Goal: Task Accomplishment & Management: Use online tool/utility

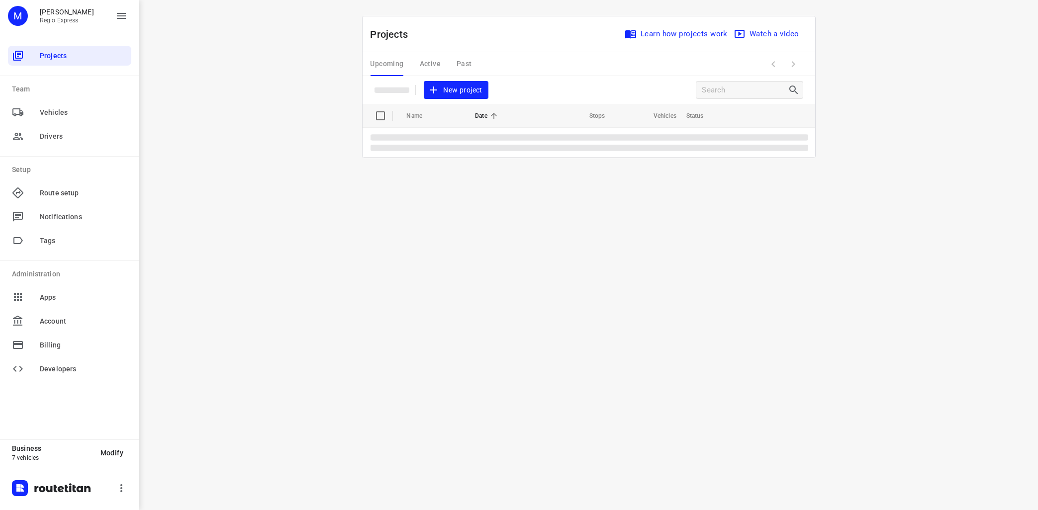
click at [436, 65] on div "Upcoming Active Past" at bounding box center [428, 64] width 117 height 24
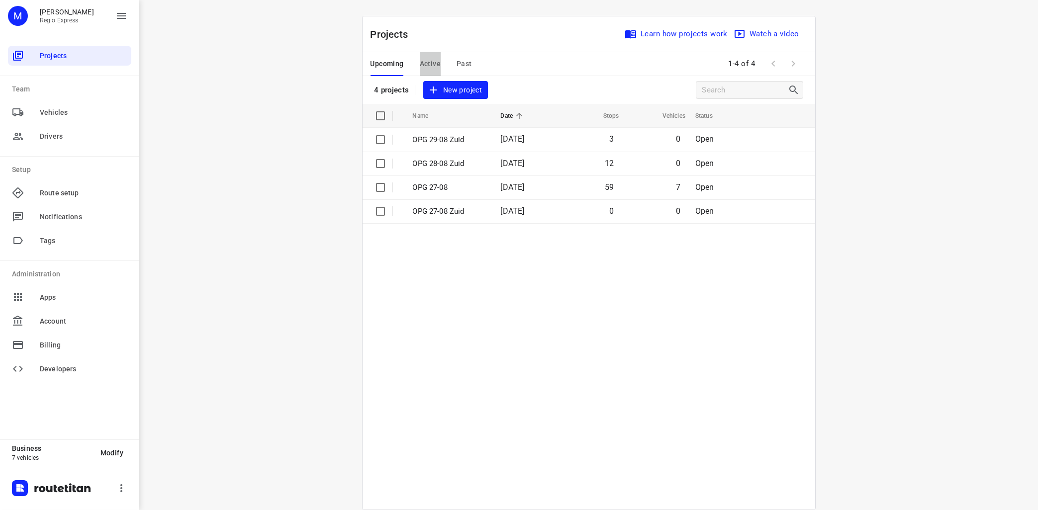
click at [424, 60] on span "Active" at bounding box center [430, 64] width 21 height 12
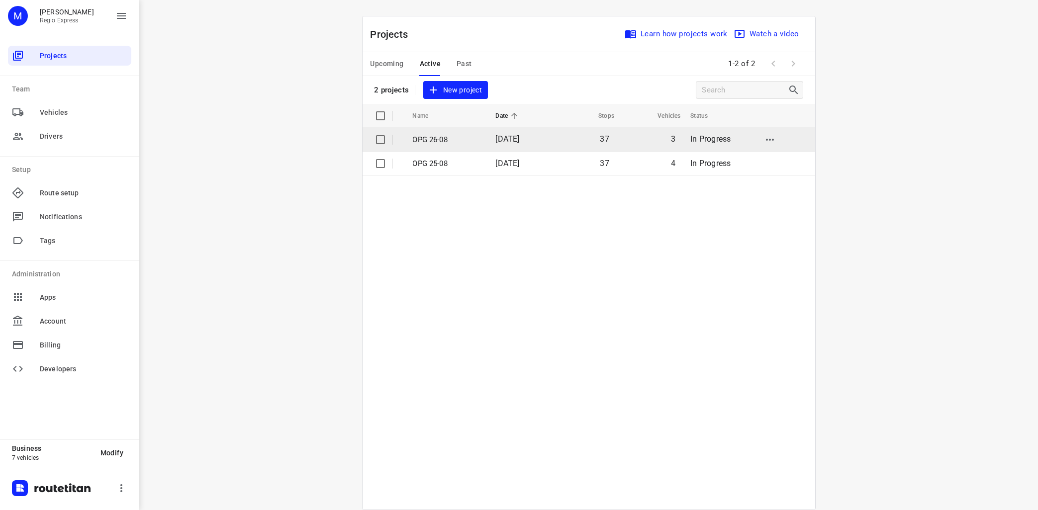
click at [436, 143] on p "OPG 26-08" at bounding box center [447, 139] width 68 height 11
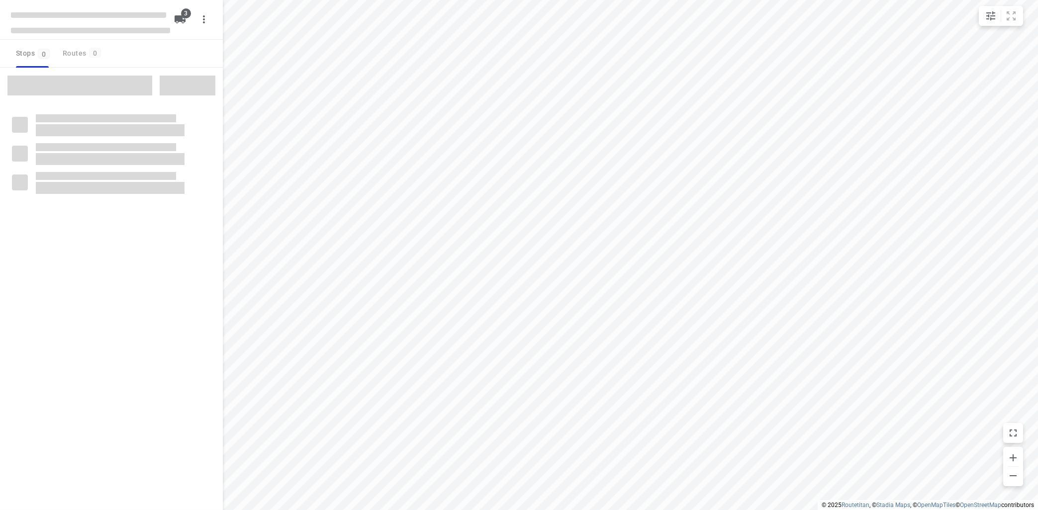
type input "distance"
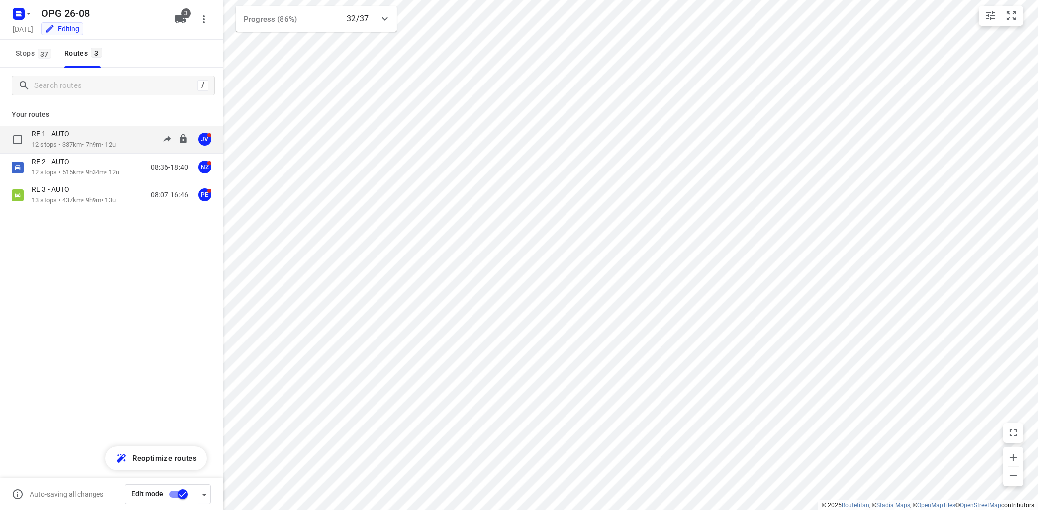
click at [72, 138] on p "RE 1 - AUTO" at bounding box center [53, 133] width 43 height 9
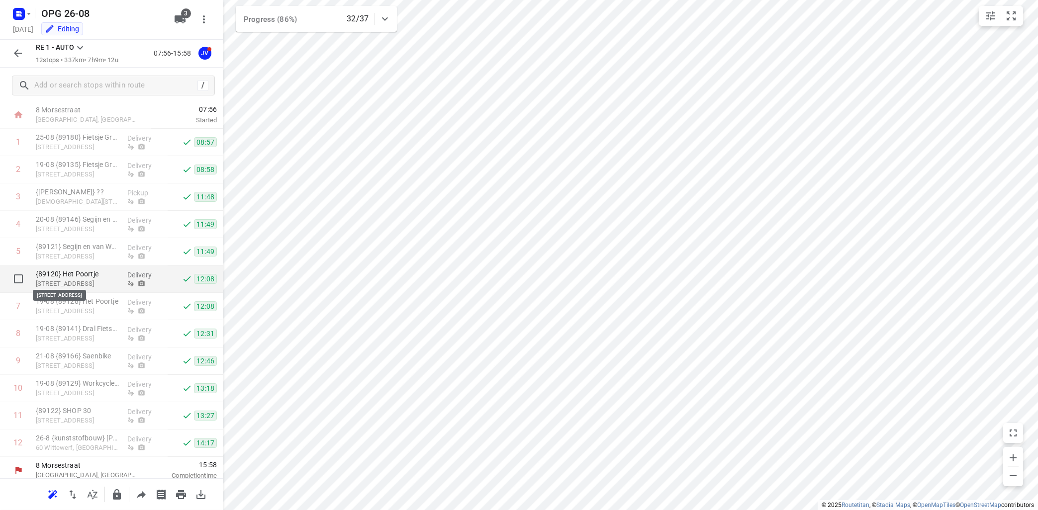
scroll to position [30, 0]
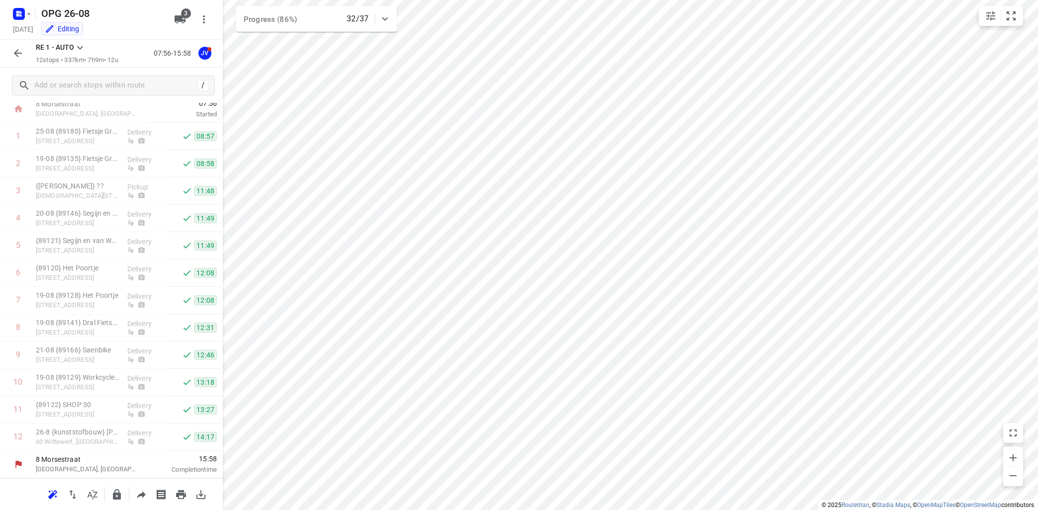
click at [78, 48] on icon at bounding box center [80, 48] width 12 height 12
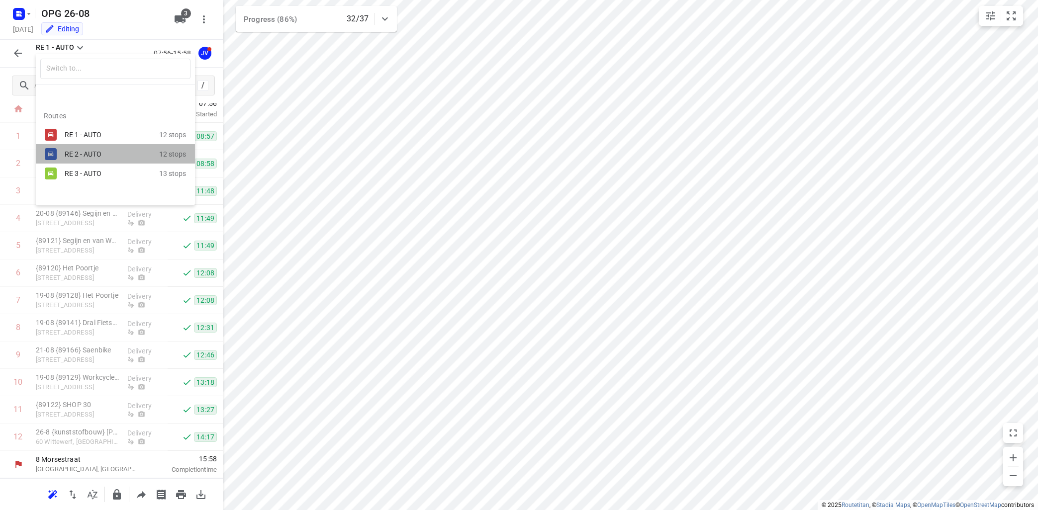
click at [82, 149] on div "RE 2 - AUTO" at bounding box center [112, 154] width 94 height 12
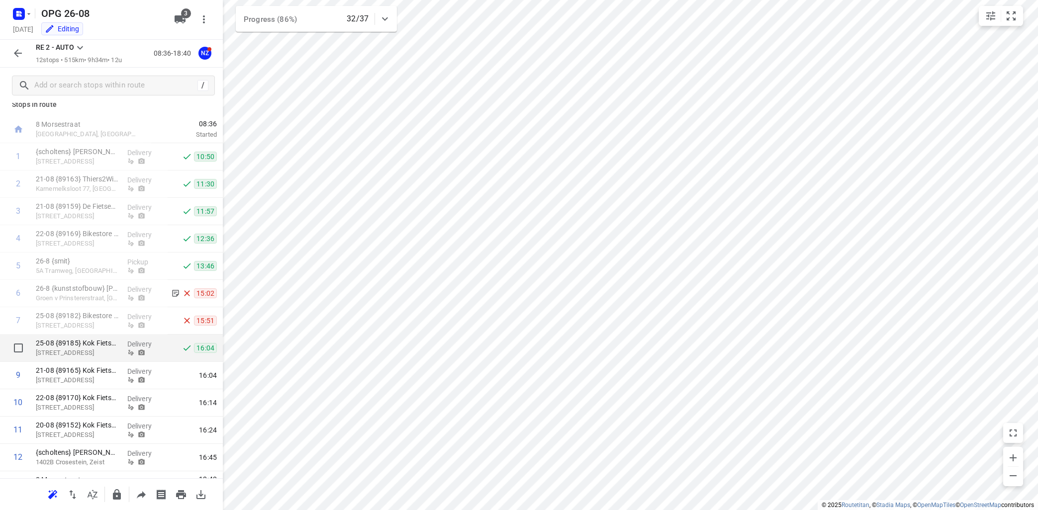
scroll to position [0, 0]
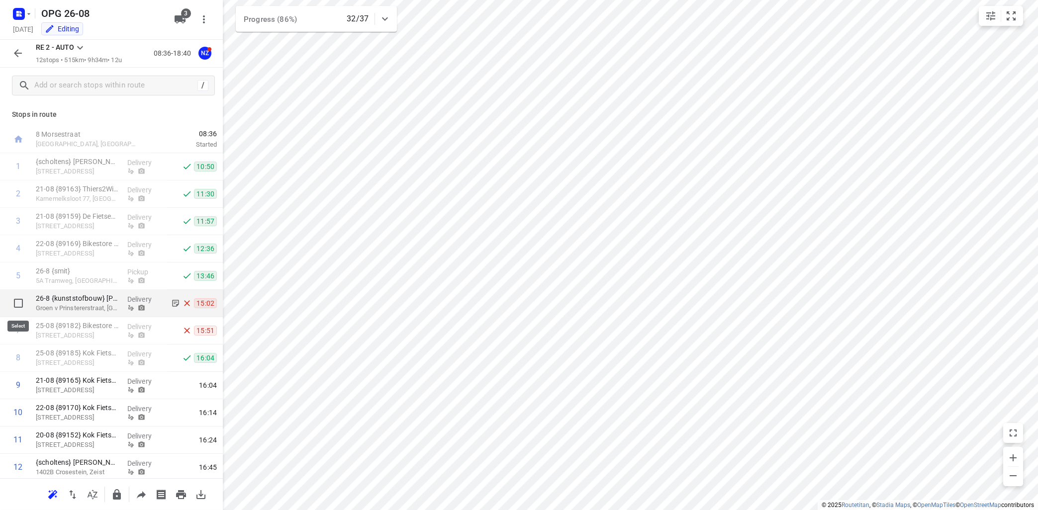
click at [21, 303] on input "checkbox" at bounding box center [18, 303] width 20 height 20
checkbox input "true"
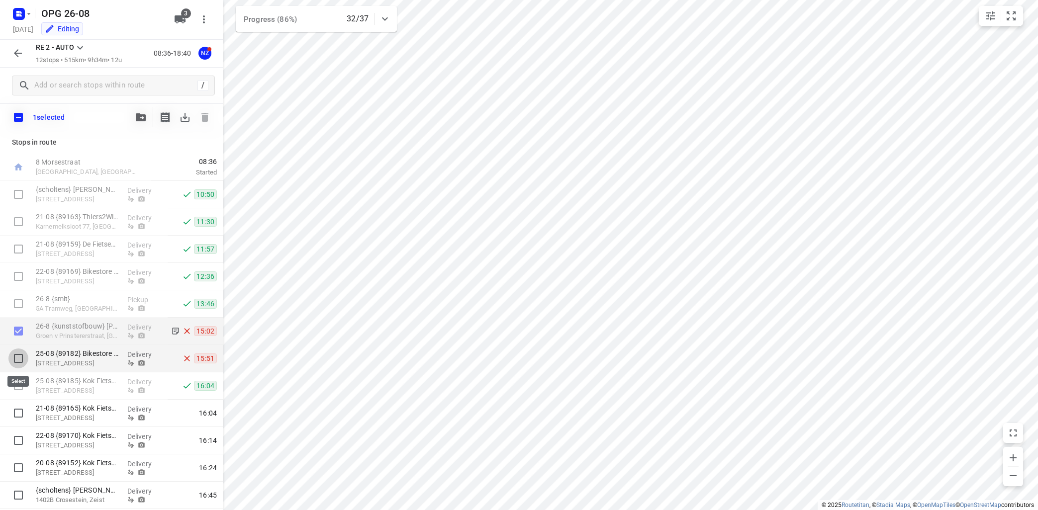
click at [19, 356] on input "checkbox" at bounding box center [18, 359] width 20 height 20
checkbox input "true"
click at [138, 115] on icon "button" at bounding box center [141, 117] width 10 height 8
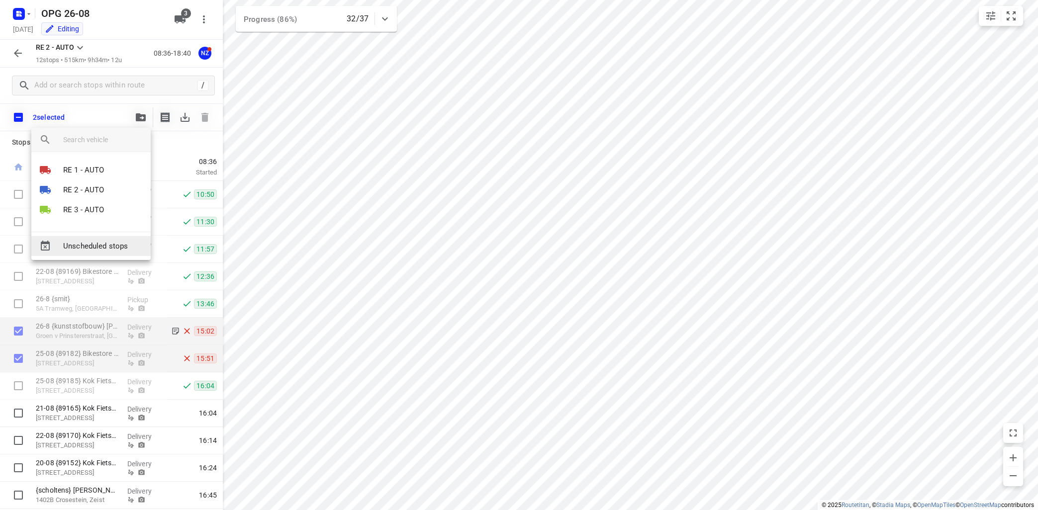
click at [103, 248] on span "Unscheduled stops" at bounding box center [103, 246] width 80 height 11
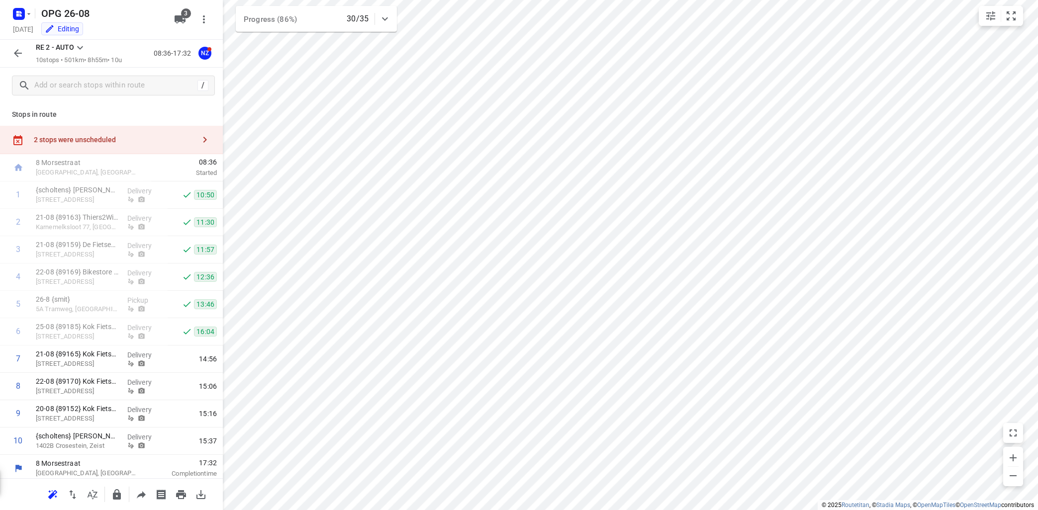
click at [207, 137] on icon "button" at bounding box center [205, 140] width 12 height 12
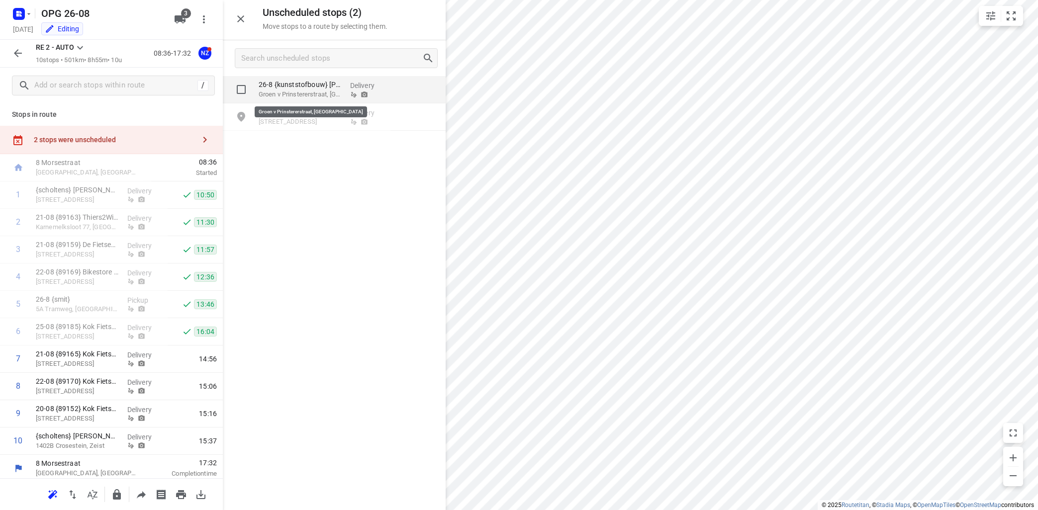
click at [268, 95] on p "Groen v Prinstererstraat, [GEOGRAPHIC_DATA]" at bounding box center [301, 94] width 84 height 10
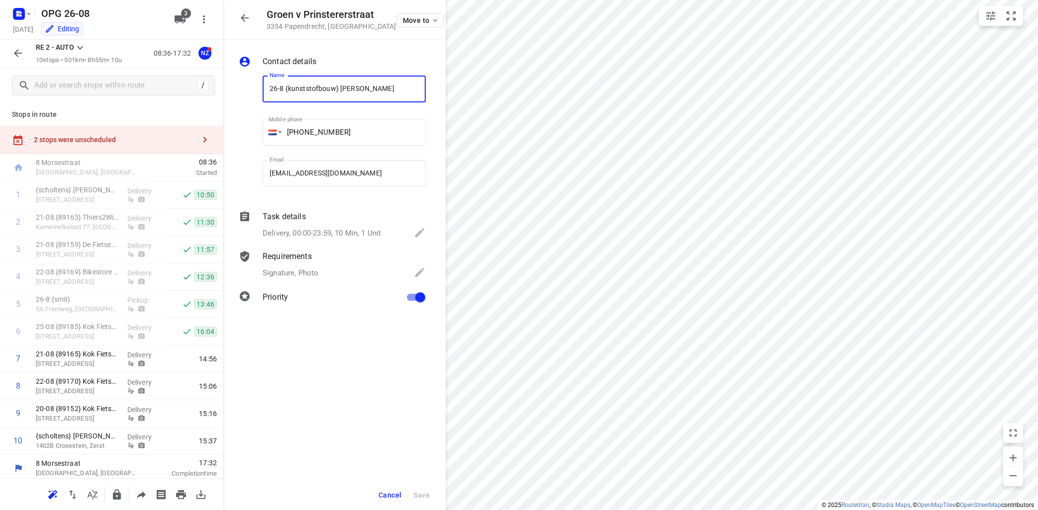
click at [265, 89] on input "26-8 {kunststofbouw} André Bouman" at bounding box center [344, 89] width 163 height 27
type input "zie info 26-8 {kunststofbouw} [PERSON_NAME]"
click at [303, 269] on p "Signature, Photo" at bounding box center [291, 272] width 56 height 11
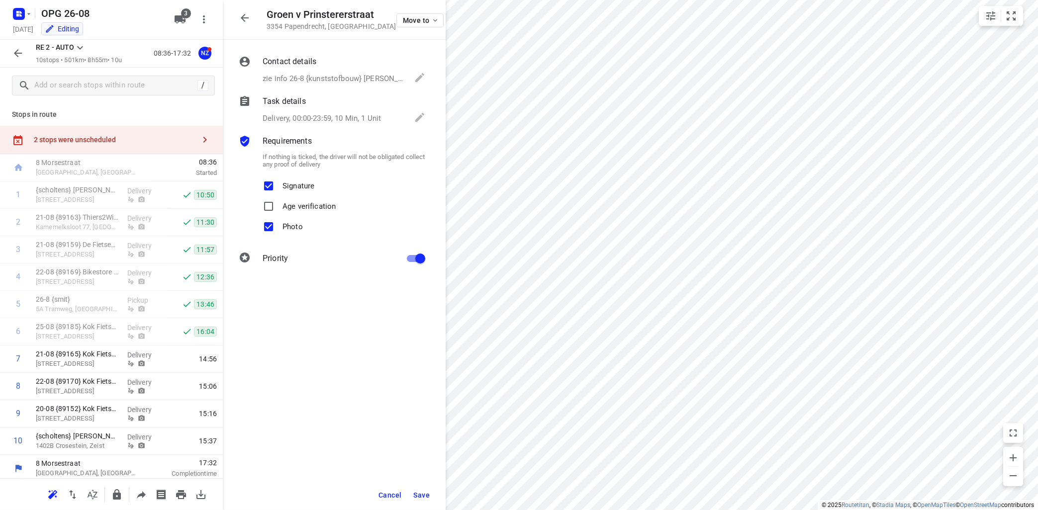
click at [293, 119] on p "Delivery, 00:00-23:59, 10 Min, 1 Unit" at bounding box center [322, 118] width 118 height 11
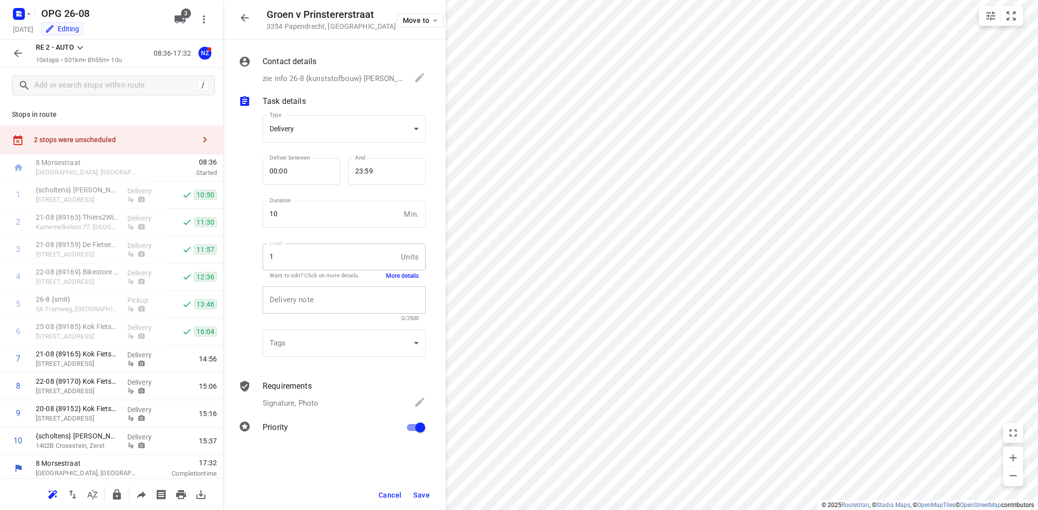
click at [284, 306] on div "x Delivery note" at bounding box center [344, 299] width 163 height 27
click at [341, 300] on textarea "26-08 niet geleverd icm beschadiging" at bounding box center [343, 300] width 149 height 9
drag, startPoint x: 338, startPoint y: 299, endPoint x: 375, endPoint y: 299, distance: 37.3
click at [338, 299] on textarea "26-08 niet geleverd icm beschadiging" at bounding box center [343, 300] width 149 height 9
type textarea "26-08 niet geleverd ivm beschadiging"
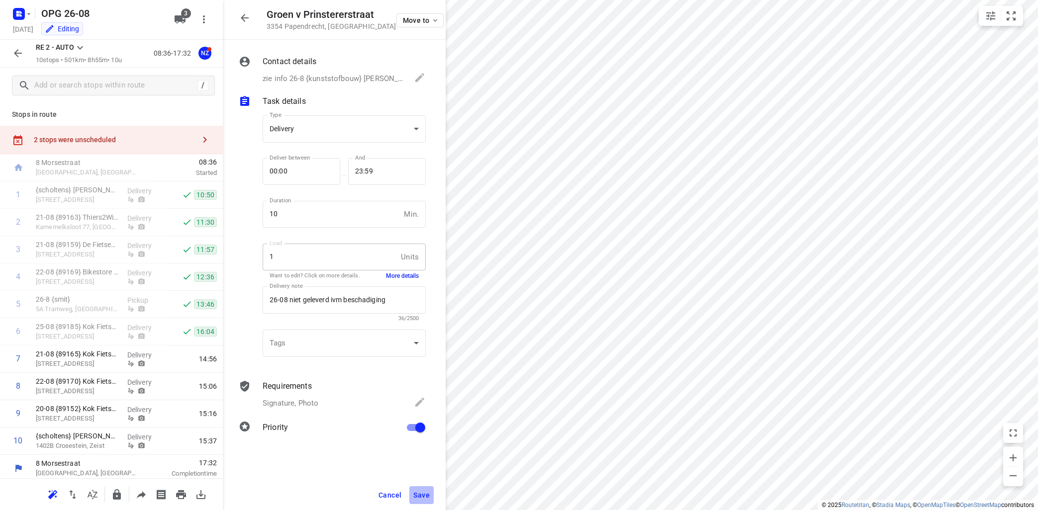
click at [428, 495] on span "Save" at bounding box center [421, 495] width 16 height 8
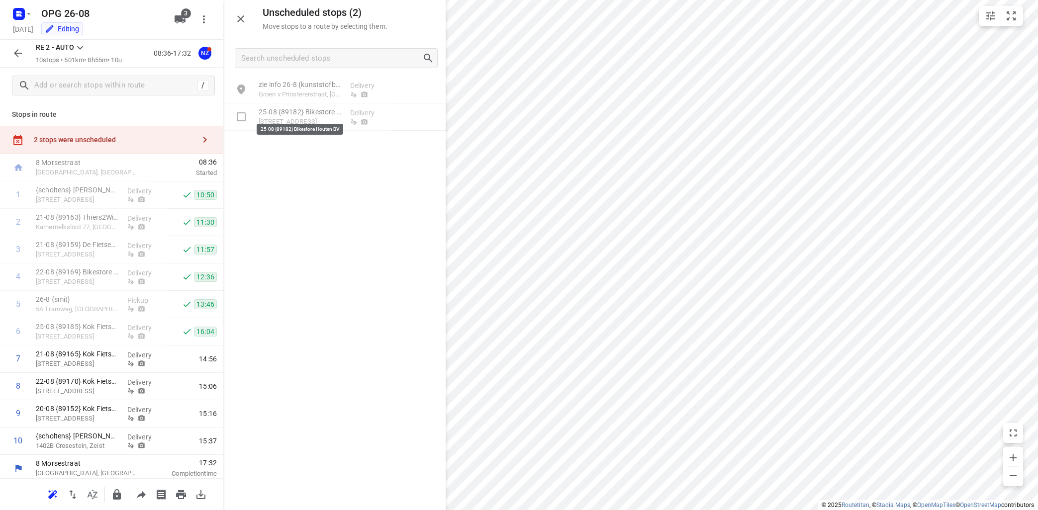
drag, startPoint x: 284, startPoint y: 113, endPoint x: 290, endPoint y: 104, distance: 10.3
click at [285, 113] on p "25-08 {89182} Bikestore Houten BV" at bounding box center [301, 112] width 84 height 10
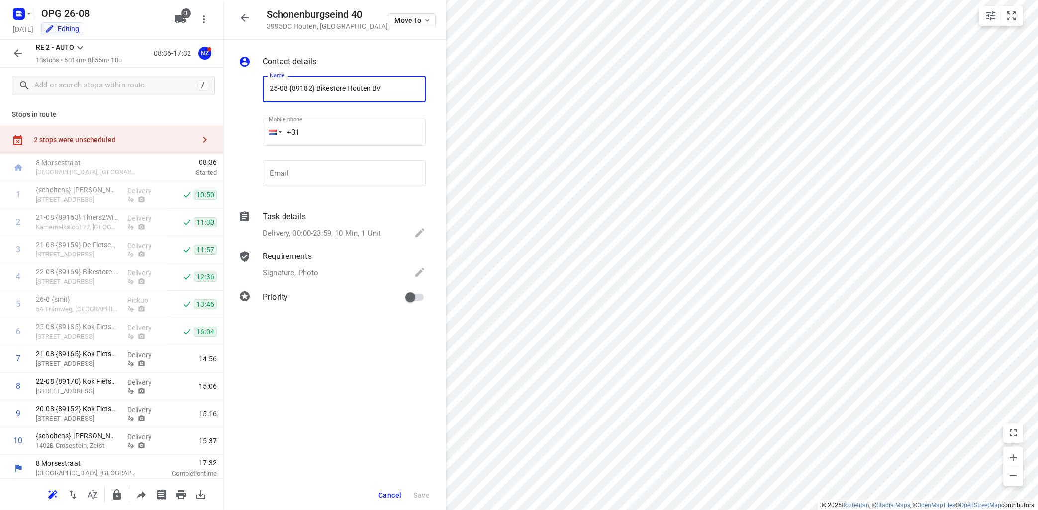
click at [268, 86] on input "25-08 {89182} Bikestore Houten BV" at bounding box center [344, 89] width 163 height 27
type input "zie info 25-08 {89182} Bikestore Houten BV"
click at [302, 266] on div "Requirements Signature, Photo" at bounding box center [344, 266] width 167 height 34
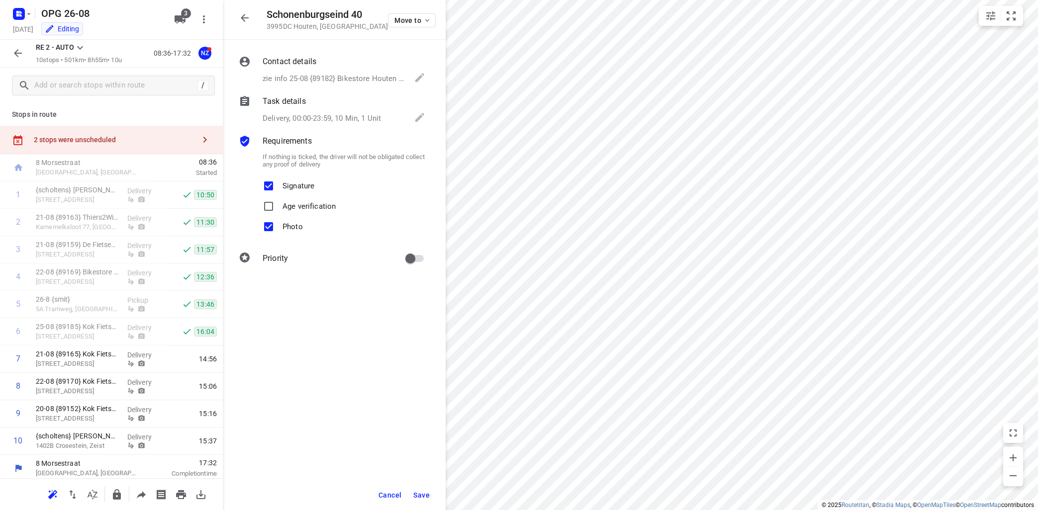
click at [329, 161] on p "If nothing is ticked, the driver will not be obligated collect any proof of del…" at bounding box center [344, 160] width 163 height 15
click at [335, 120] on p "Delivery, 00:00-23:59, 10 Min, 1 Unit" at bounding box center [322, 118] width 118 height 11
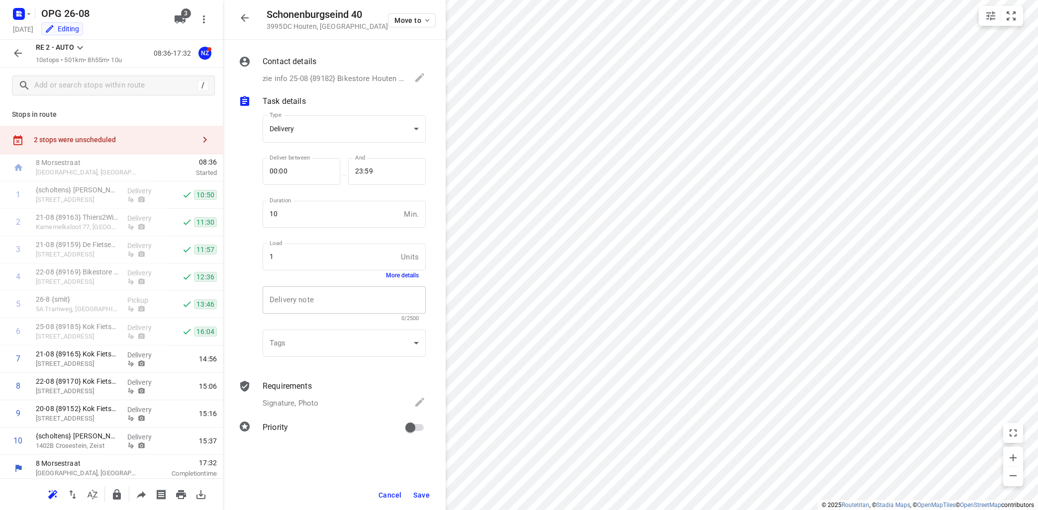
click at [313, 301] on textarea at bounding box center [343, 300] width 149 height 9
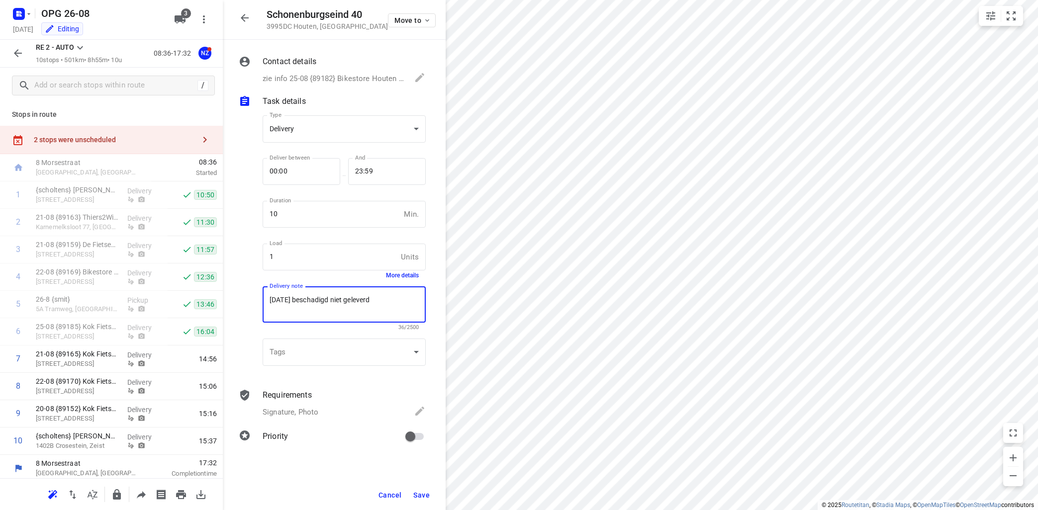
type textarea "[DATE] beschadigd niet geleverd"
click at [425, 490] on button "Save" at bounding box center [421, 495] width 24 height 18
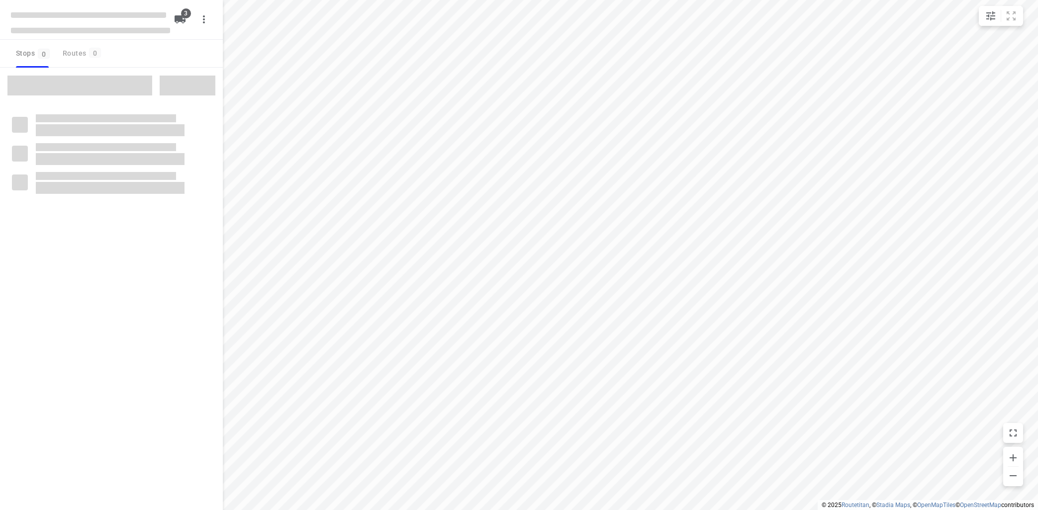
type input "distance"
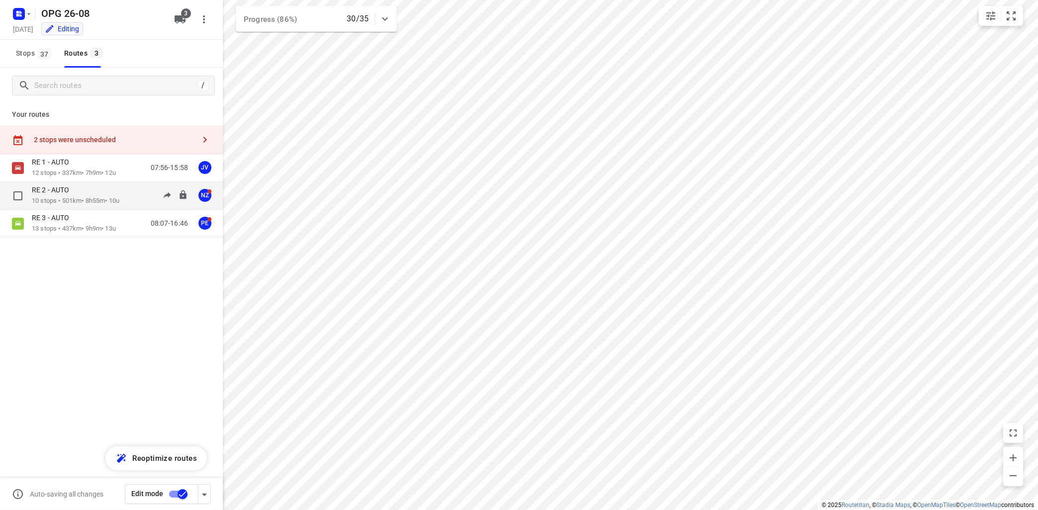
click at [106, 192] on div "RE 2 - AUTO" at bounding box center [76, 190] width 88 height 11
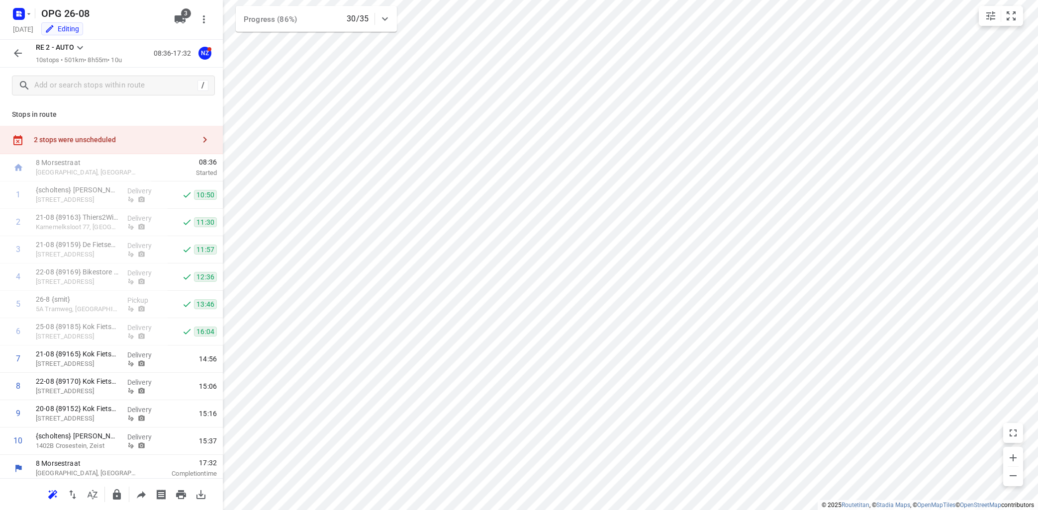
click at [80, 46] on icon at bounding box center [80, 48] width 12 height 12
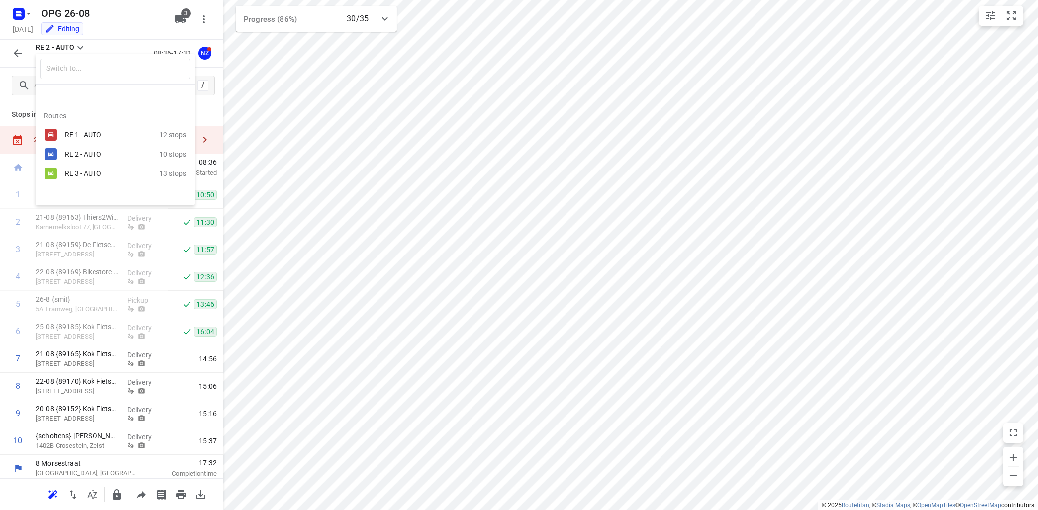
click at [78, 173] on div "RE 3 - AUTO" at bounding box center [107, 174] width 85 height 8
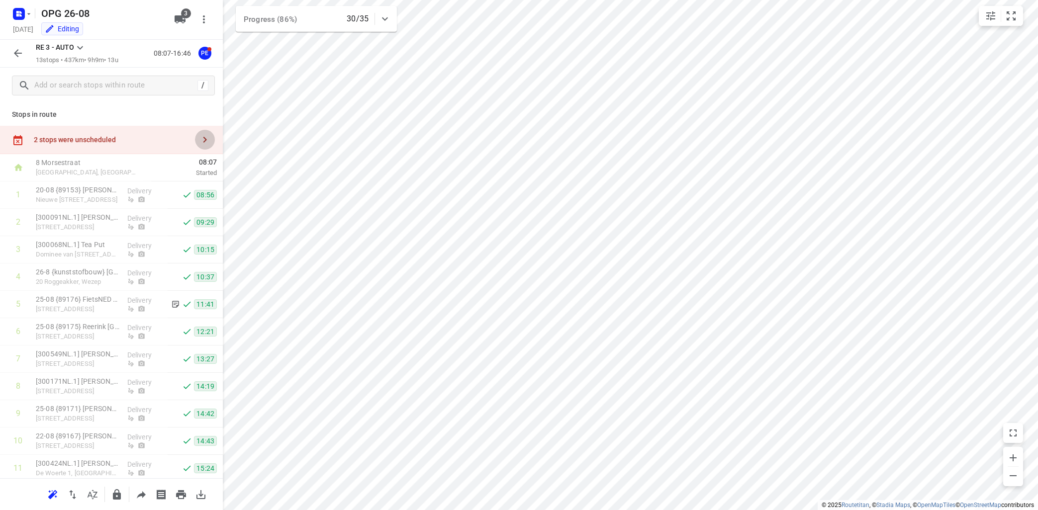
click at [205, 137] on icon "button" at bounding box center [205, 140] width 12 height 12
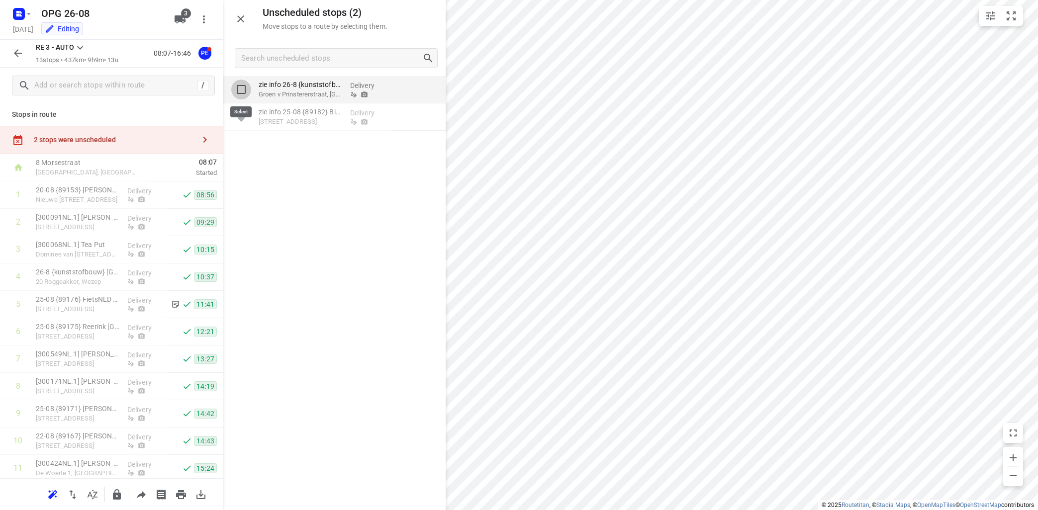
click at [241, 88] on input "grid" at bounding box center [241, 90] width 20 height 20
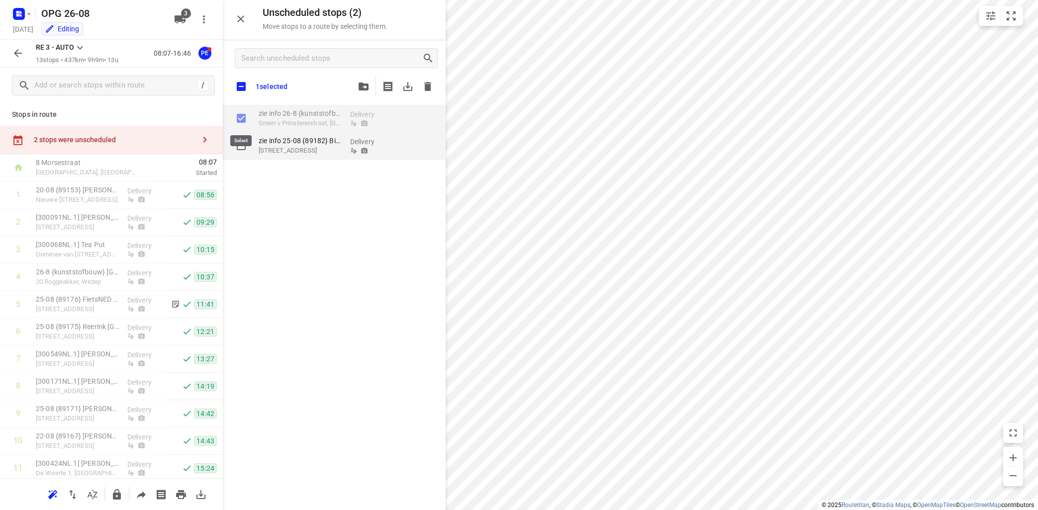
checkbox input "true"
click at [242, 148] on input "grid" at bounding box center [241, 146] width 20 height 20
checkbox input "true"
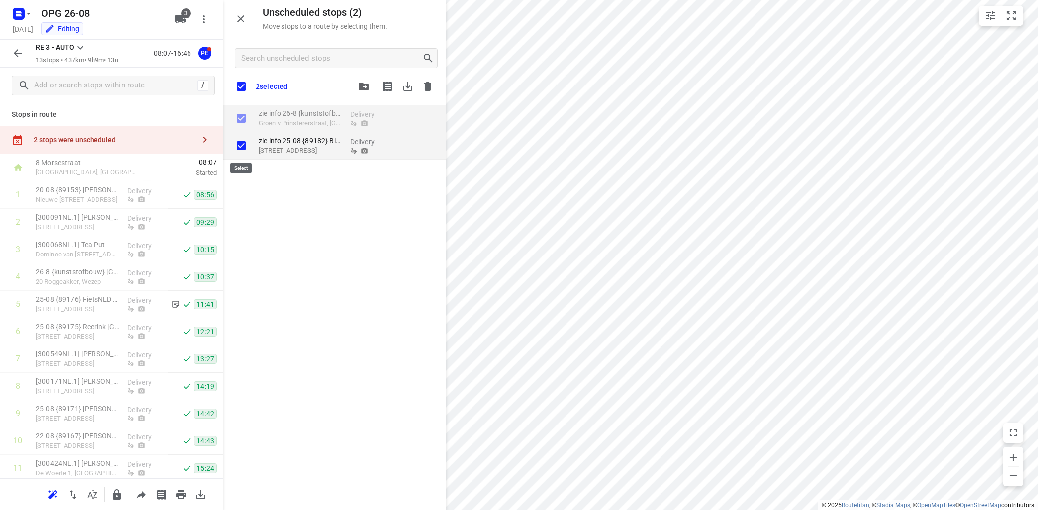
checkbox input "true"
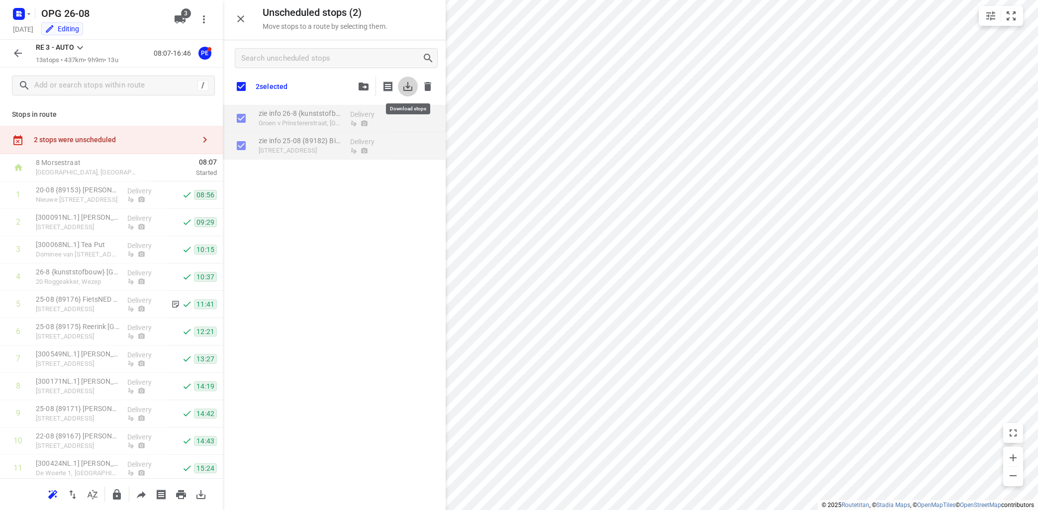
click at [406, 86] on icon "button" at bounding box center [408, 87] width 12 height 12
click at [426, 84] on icon "button" at bounding box center [428, 87] width 12 height 12
checkbox input "true"
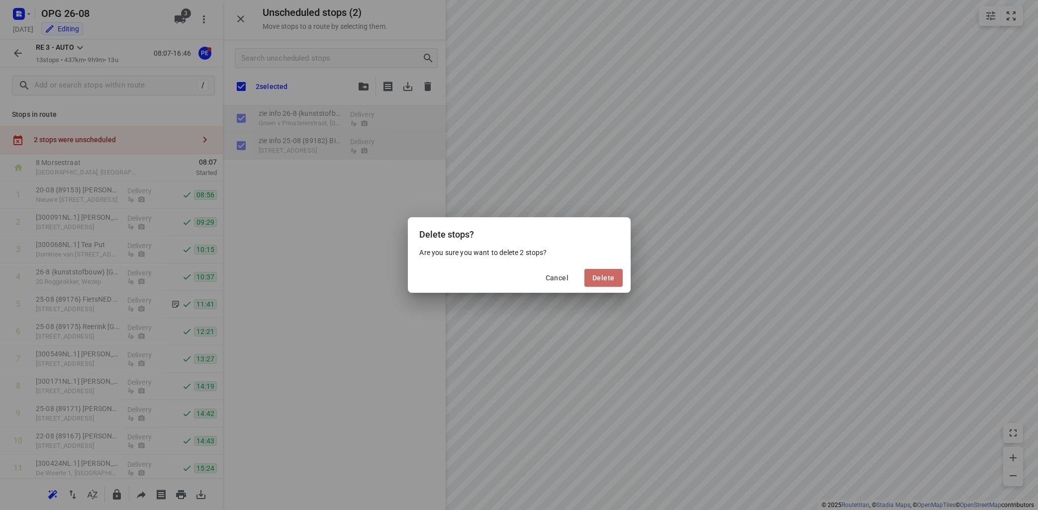
click at [609, 277] on span "Delete" at bounding box center [603, 278] width 22 height 8
checkbox input "true"
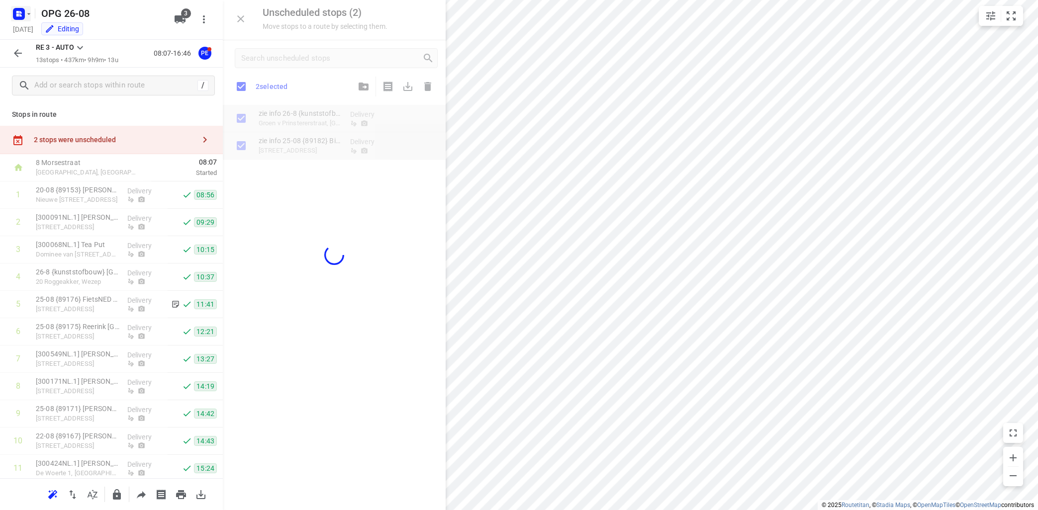
click at [30, 10] on icon "button" at bounding box center [29, 14] width 8 height 8
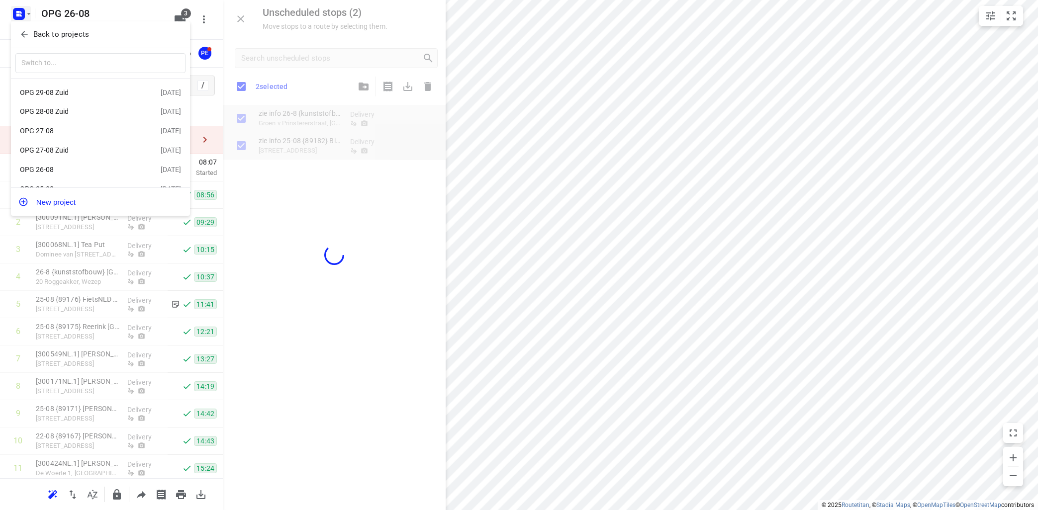
click at [60, 130] on div "OPG 27-08" at bounding box center [77, 131] width 114 height 8
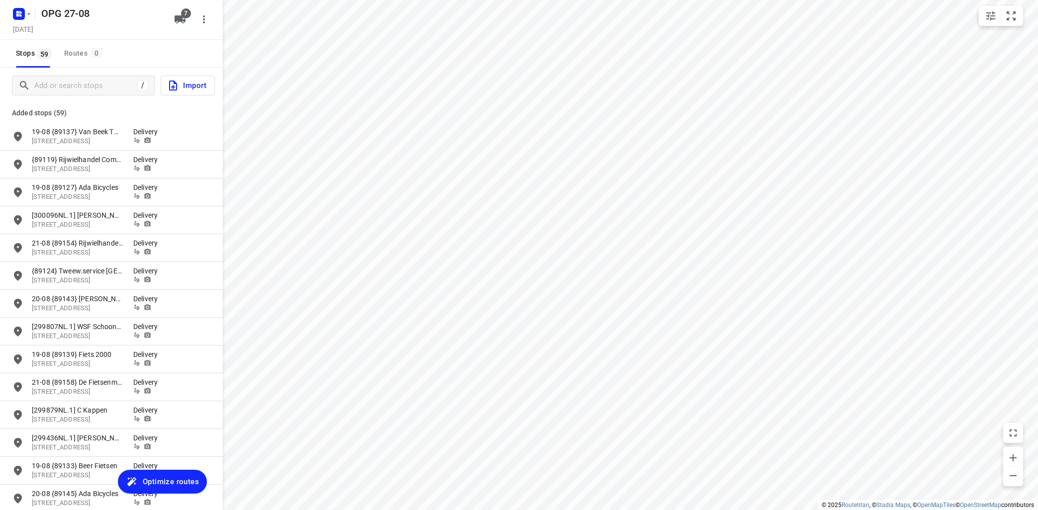
type input "distance"
click at [182, 85] on span "Import" at bounding box center [186, 85] width 39 height 13
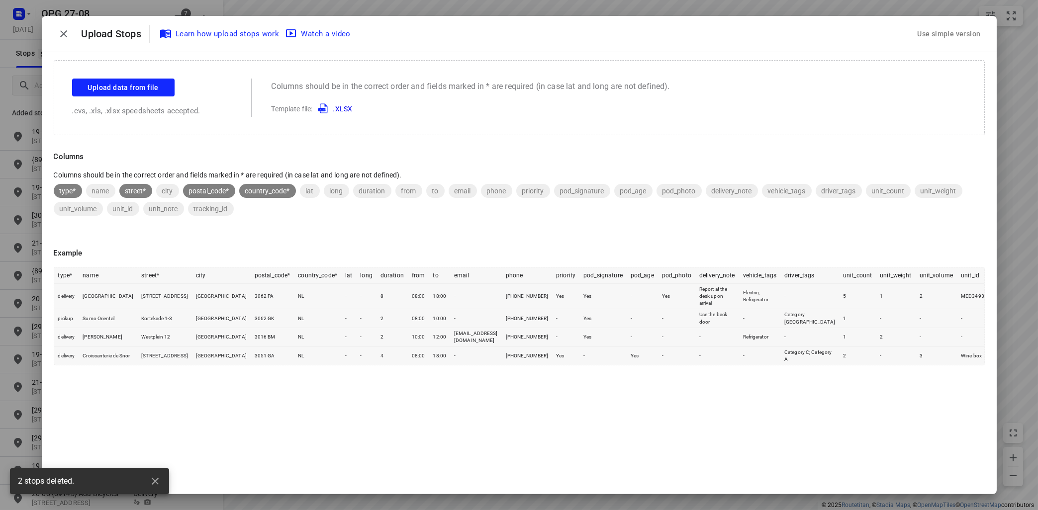
click at [974, 31] on div "Use simple version" at bounding box center [948, 34] width 67 height 16
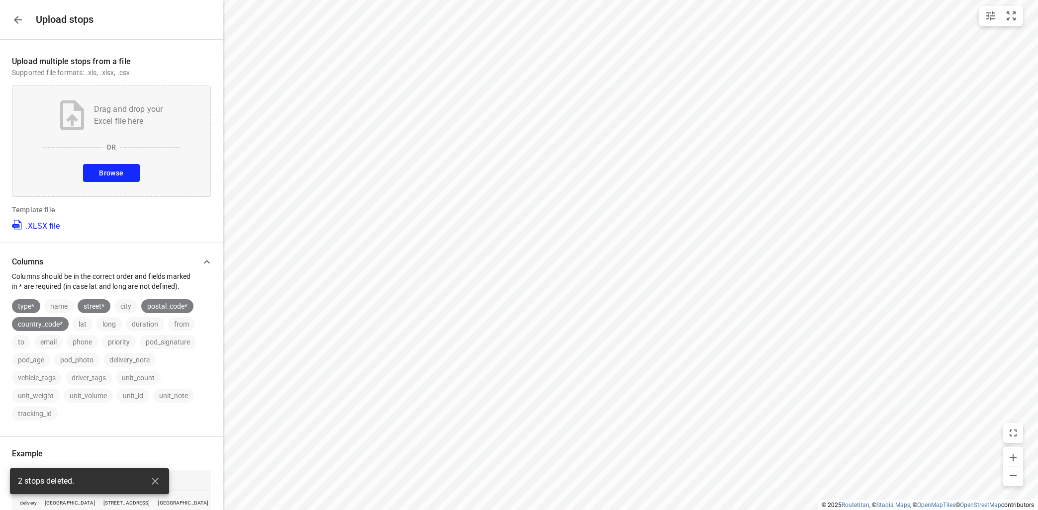
click at [122, 169] on span "Browse" at bounding box center [111, 173] width 24 height 12
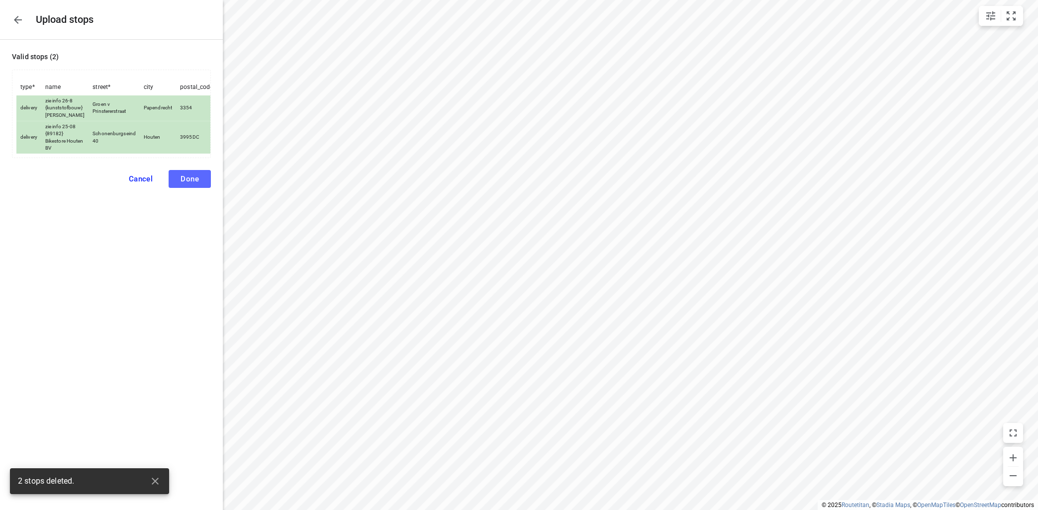
click at [192, 184] on button "Done" at bounding box center [190, 179] width 42 height 18
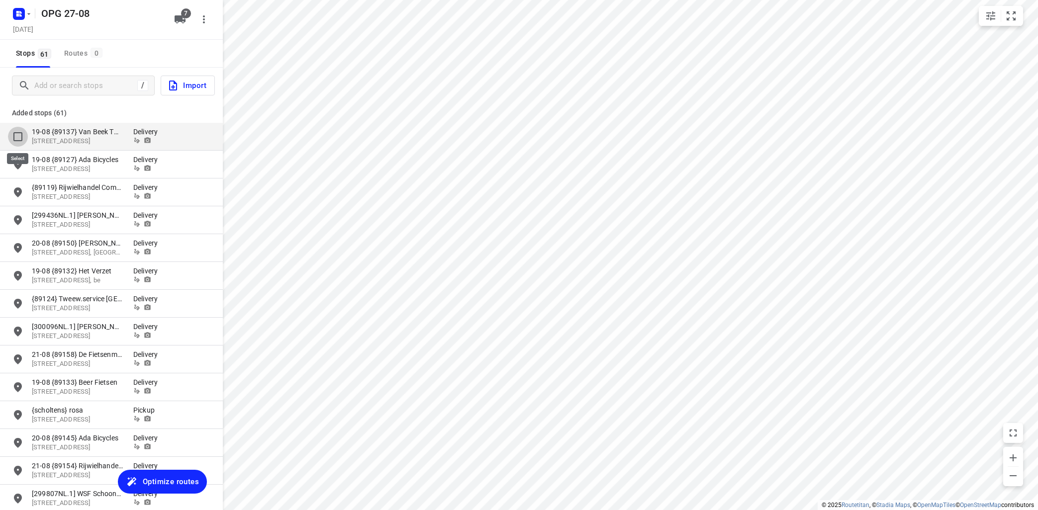
click at [18, 133] on input "grid" at bounding box center [18, 137] width 20 height 20
checkbox input "true"
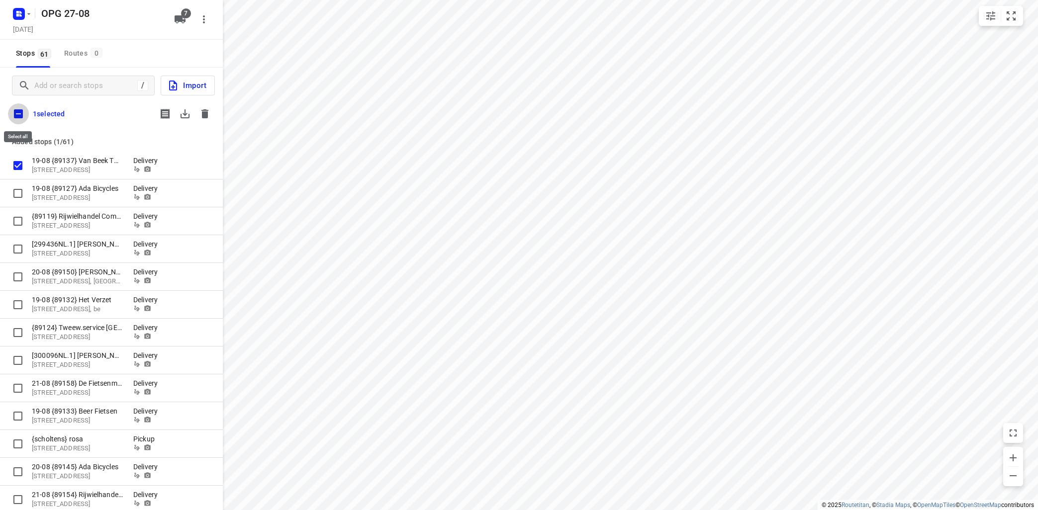
click at [21, 113] on input "checkbox" at bounding box center [18, 113] width 21 height 21
checkbox input "true"
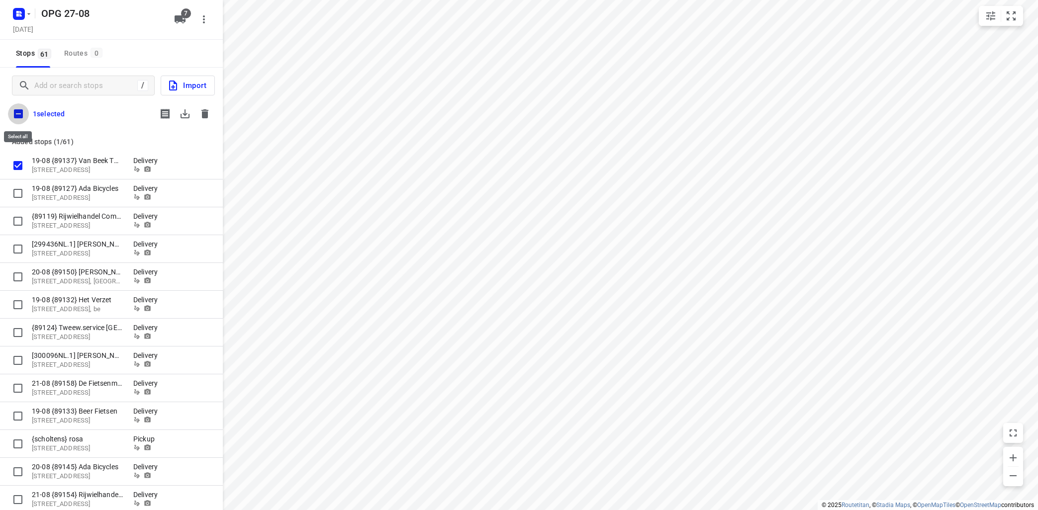
checkbox input "true"
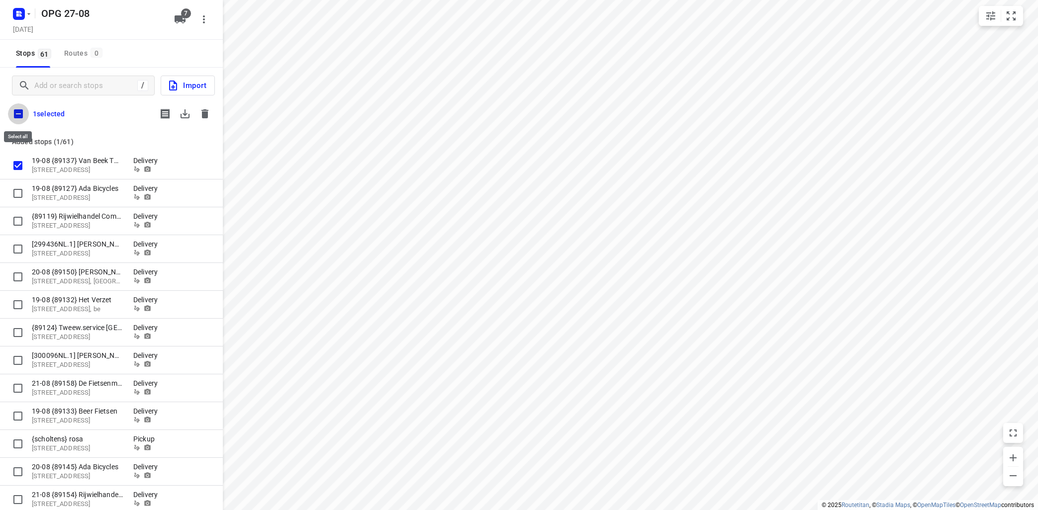
checkbox input "true"
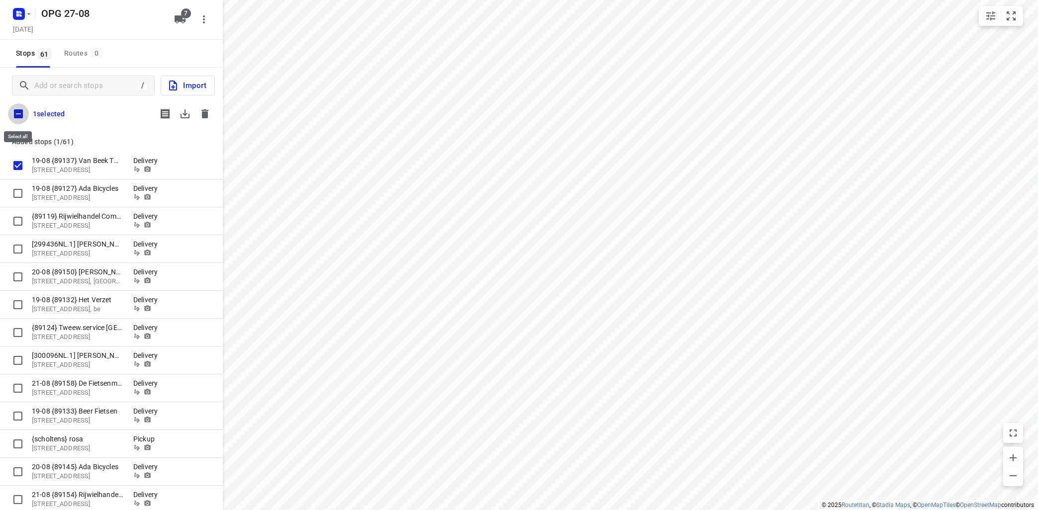
checkbox input "true"
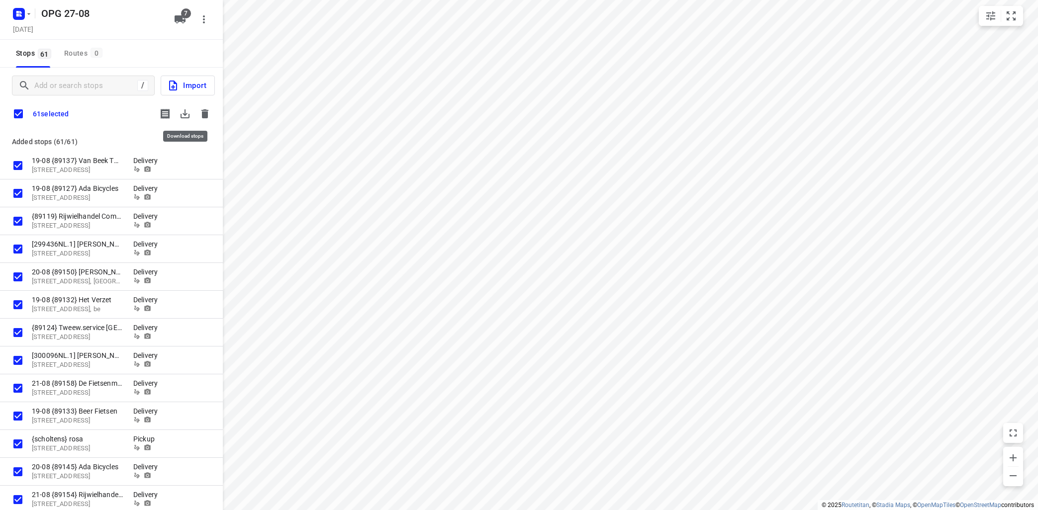
click at [180, 113] on icon "button" at bounding box center [185, 114] width 12 height 12
click at [187, 117] on icon "button" at bounding box center [185, 114] width 12 height 12
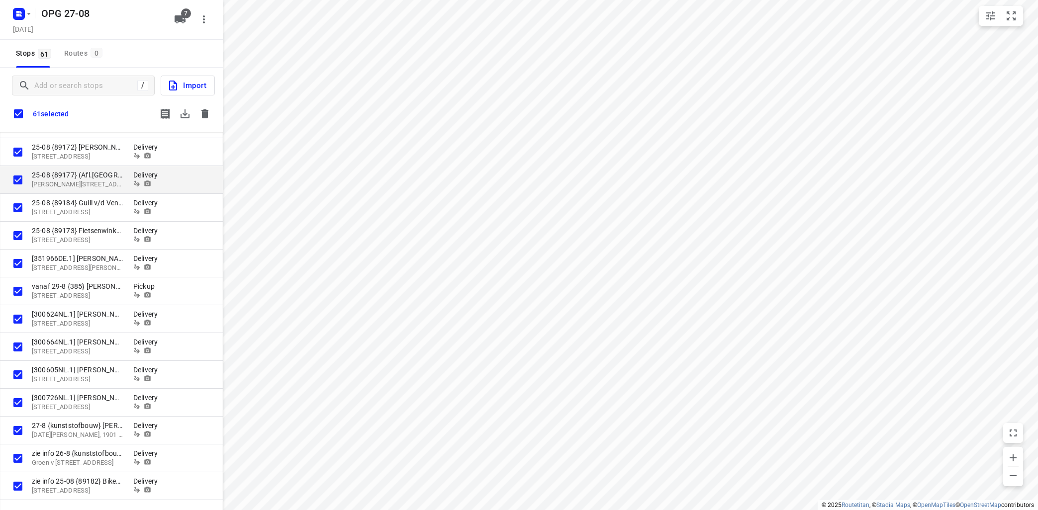
scroll to position [1350, 0]
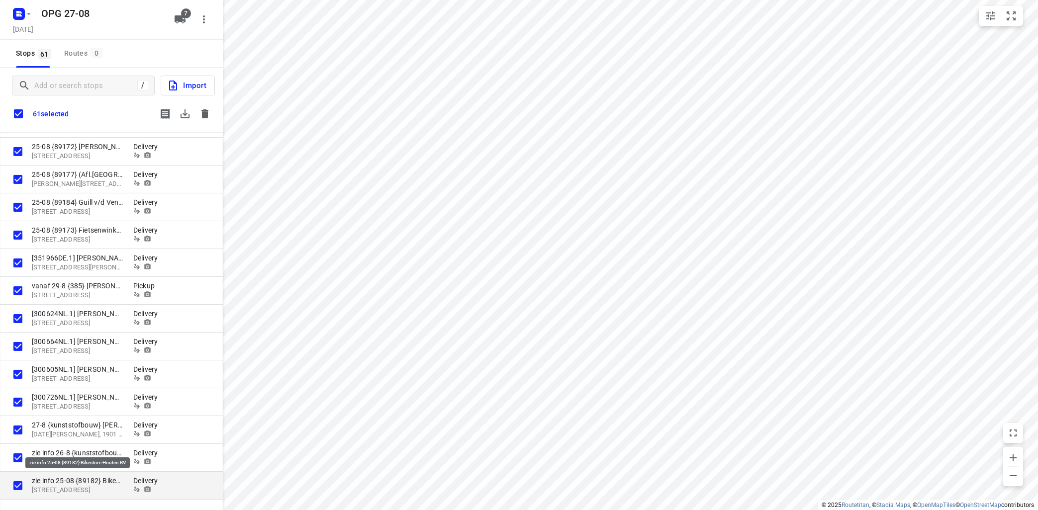
click at [107, 485] on p "zie info 25-08 {89182} Bikestore Houten BV" at bounding box center [77, 481] width 91 height 10
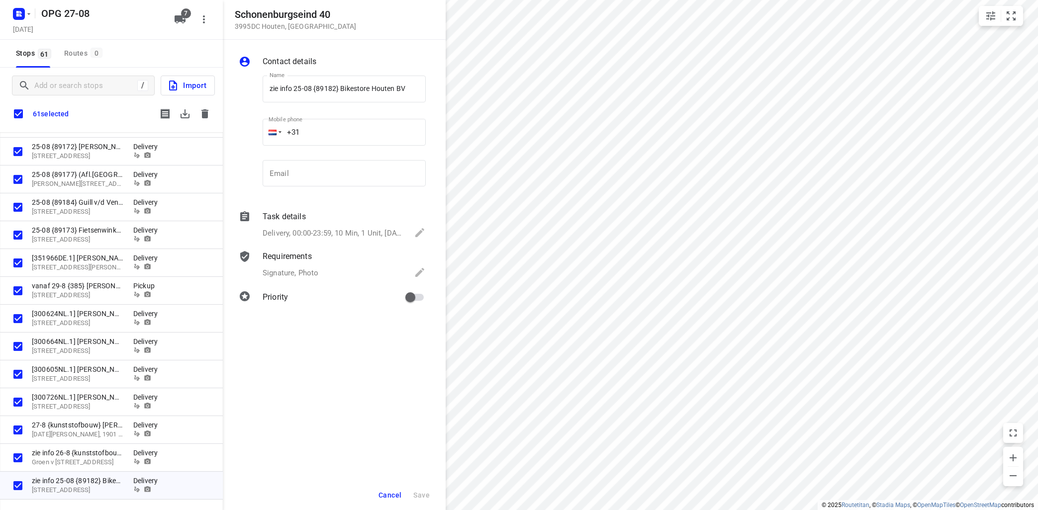
click at [335, 325] on div "Contact details Name zie info 25-08 {89182} Bikestore Houten BV Name Mobile pho…" at bounding box center [334, 275] width 223 height 470
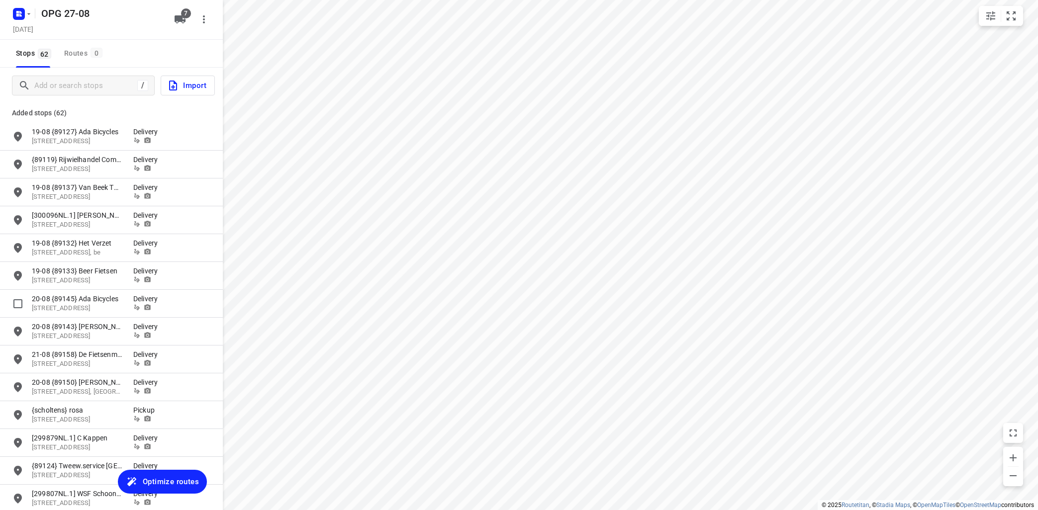
type input "distance"
click at [18, 133] on input "grid" at bounding box center [18, 137] width 20 height 20
checkbox input "true"
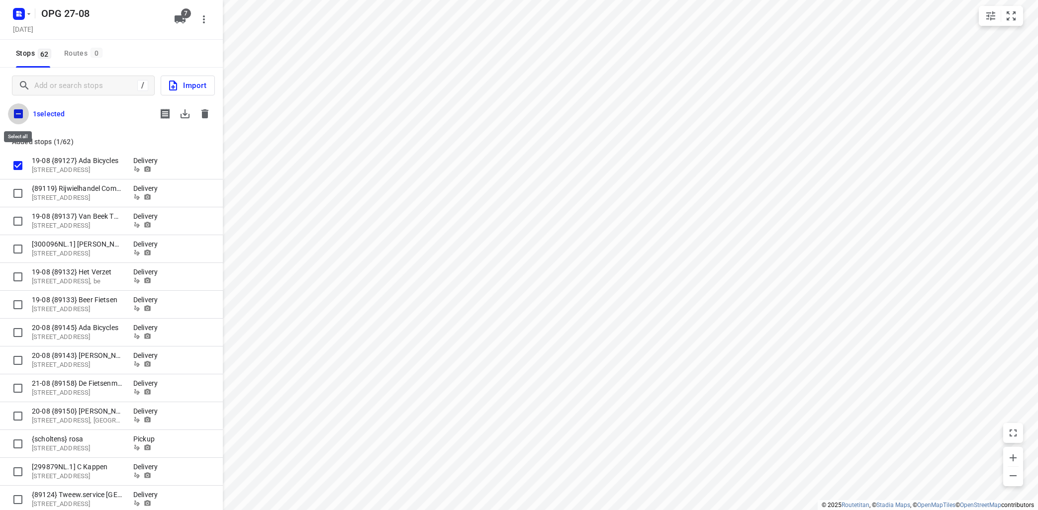
click at [21, 113] on input "checkbox" at bounding box center [18, 113] width 21 height 21
checkbox input "true"
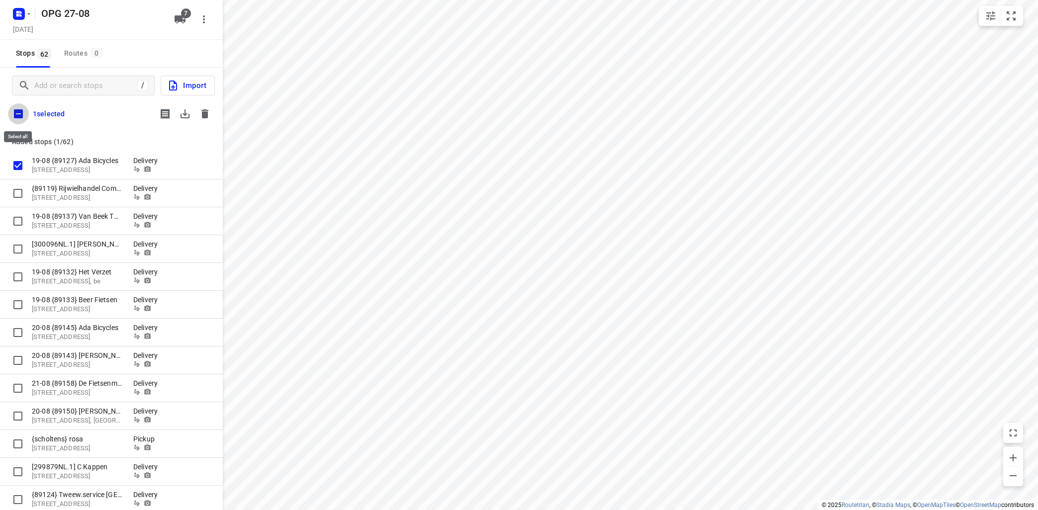
checkbox input "true"
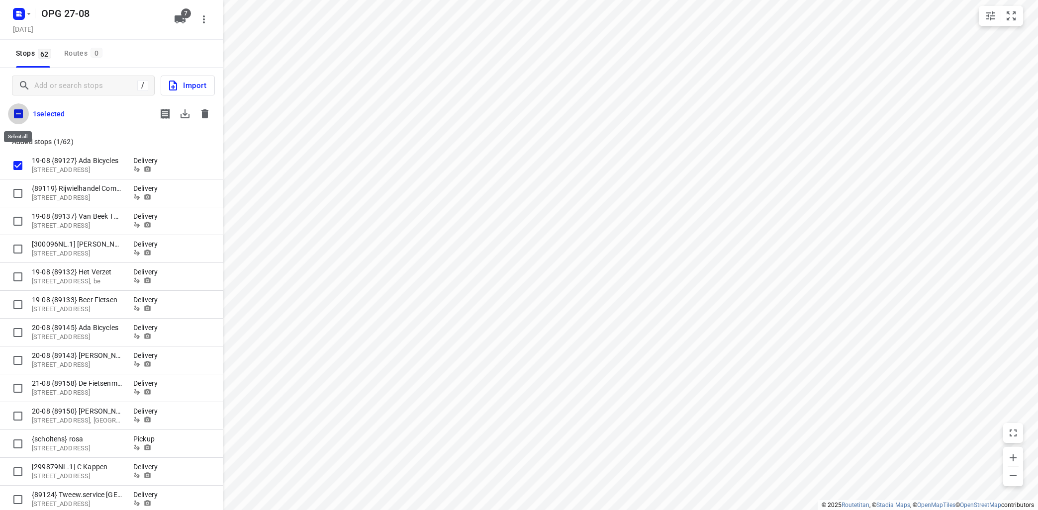
checkbox input "true"
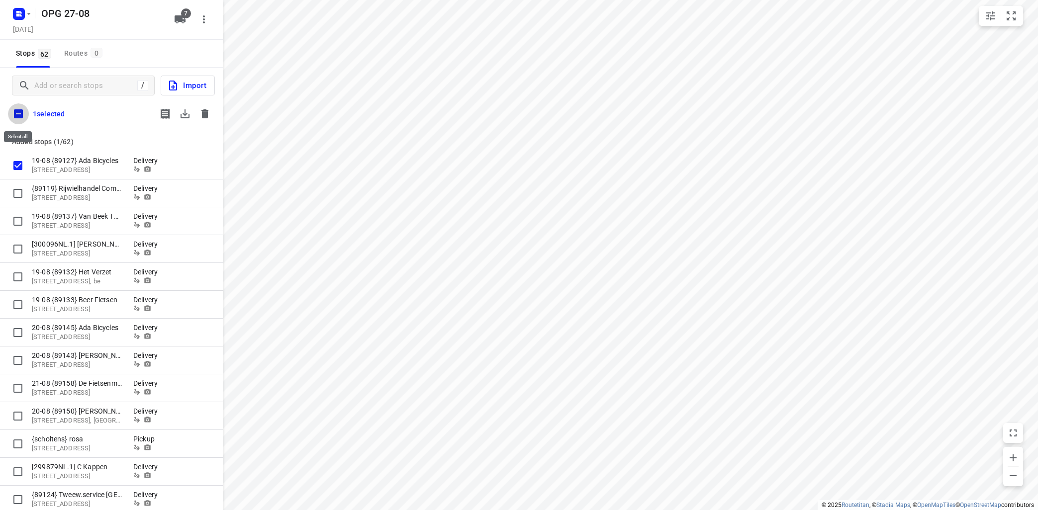
checkbox input "true"
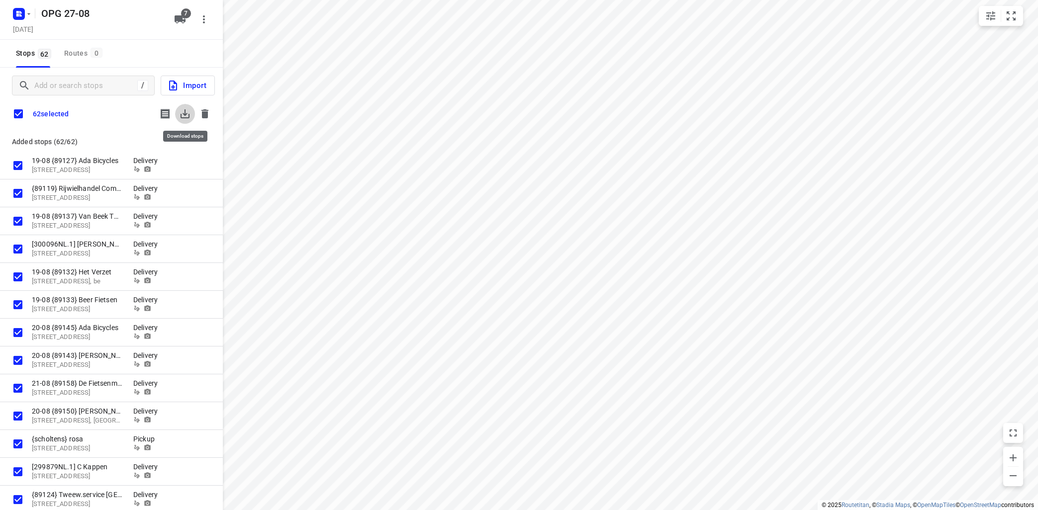
click at [185, 113] on icon "button" at bounding box center [184, 113] width 9 height 9
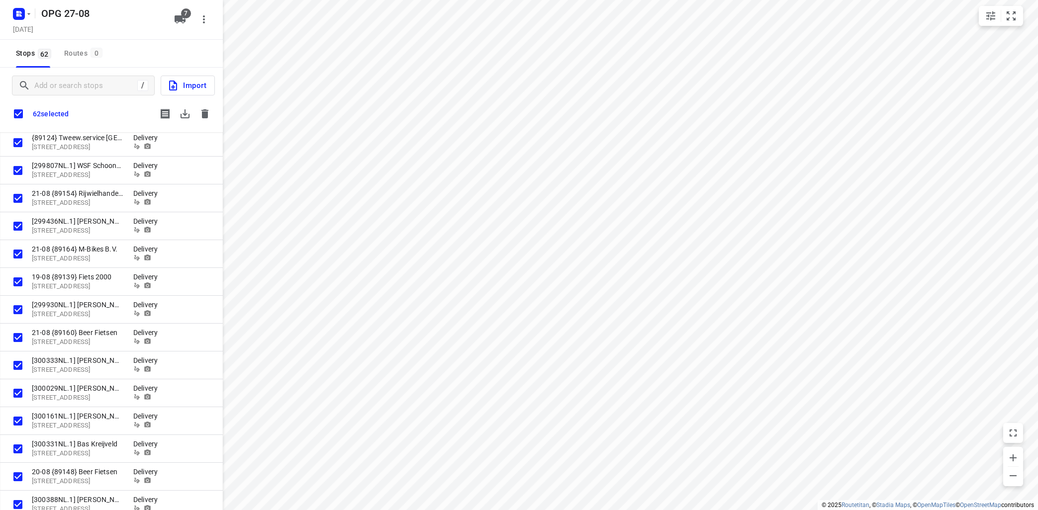
scroll to position [59, 0]
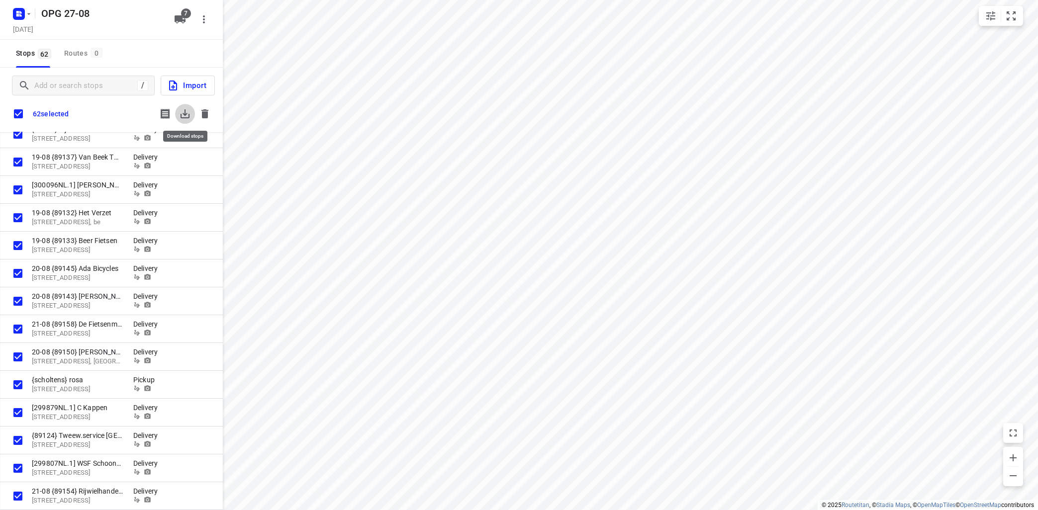
click at [183, 114] on icon "button" at bounding box center [184, 113] width 9 height 9
click at [207, 114] on icon "button" at bounding box center [204, 113] width 7 height 9
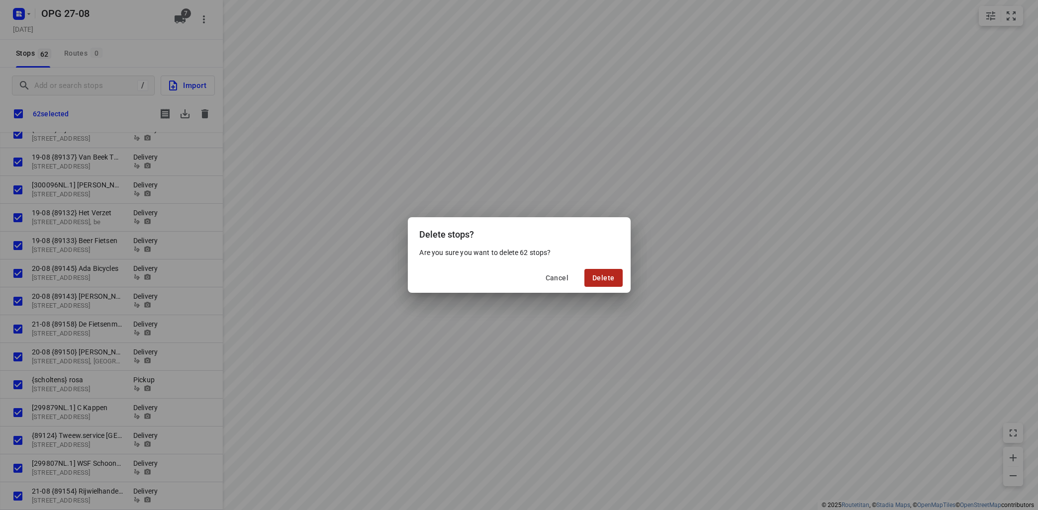
click at [606, 277] on span "Delete" at bounding box center [603, 278] width 22 height 8
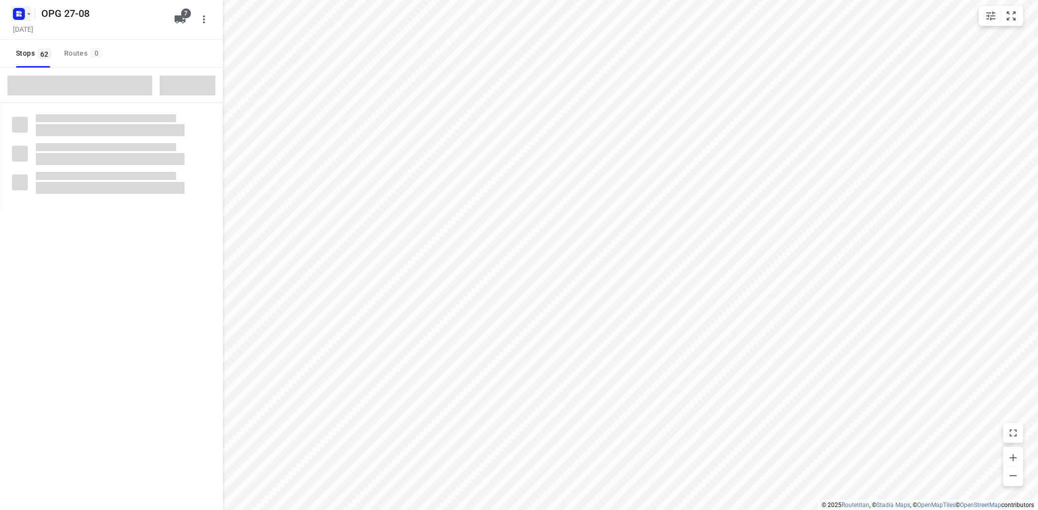
click at [30, 12] on icon "button" at bounding box center [29, 14] width 8 height 8
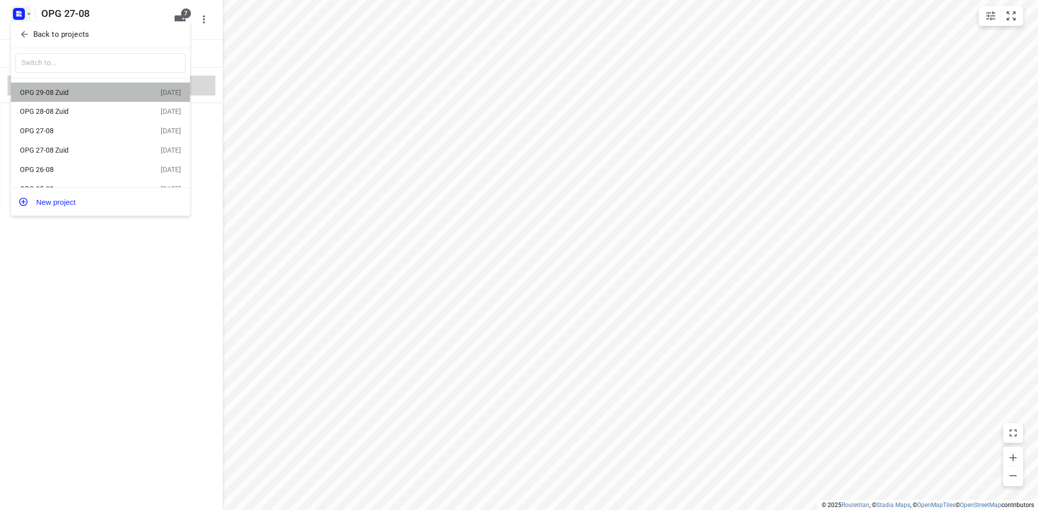
click at [59, 89] on div "OPG 29-08 Zuid" at bounding box center [77, 93] width 114 height 8
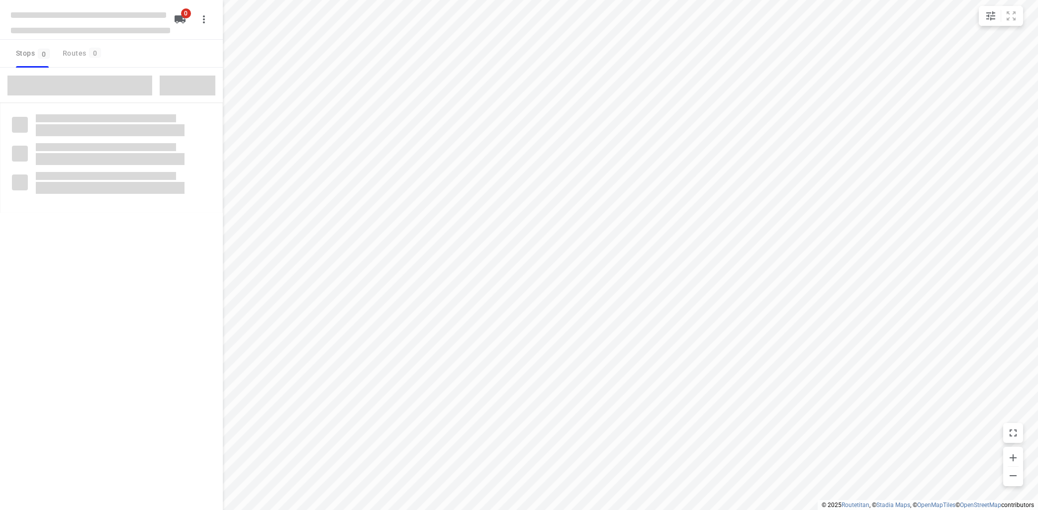
type input "distance"
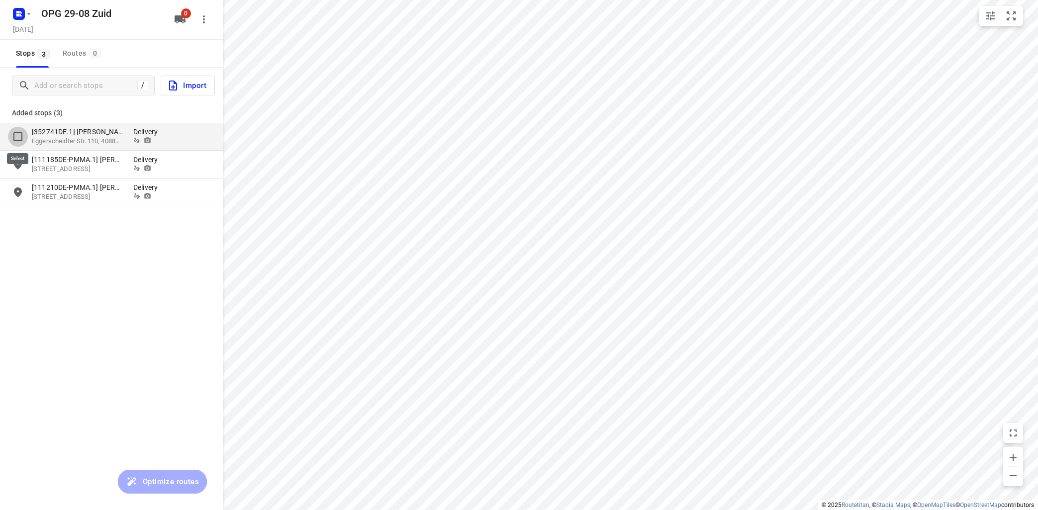
click at [20, 138] on input "grid" at bounding box center [18, 137] width 20 height 20
checkbox input "true"
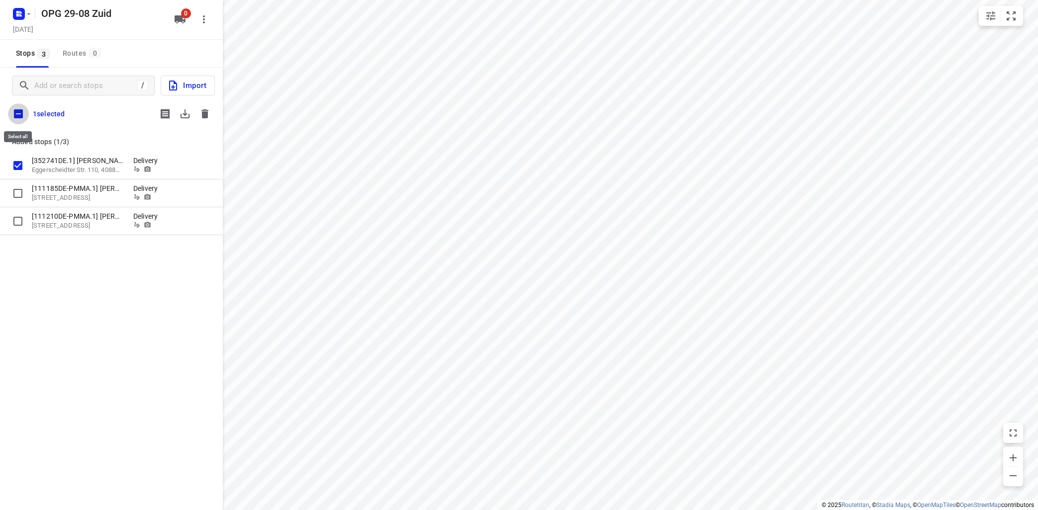
click at [16, 113] on input "checkbox" at bounding box center [18, 113] width 21 height 21
checkbox input "true"
click at [185, 113] on icon "button" at bounding box center [184, 113] width 9 height 9
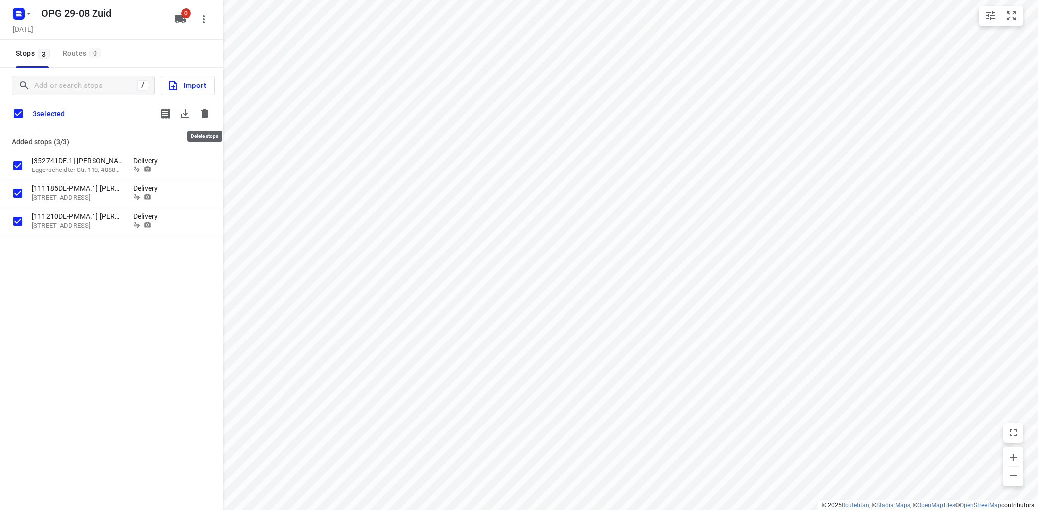
click at [202, 113] on icon "button" at bounding box center [204, 113] width 7 height 9
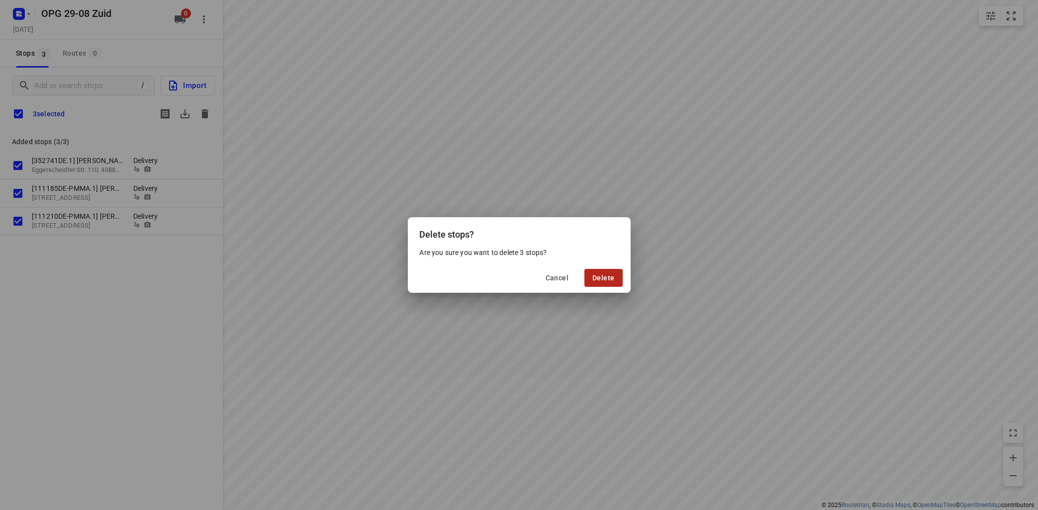
click at [600, 275] on span "Delete" at bounding box center [603, 278] width 22 height 8
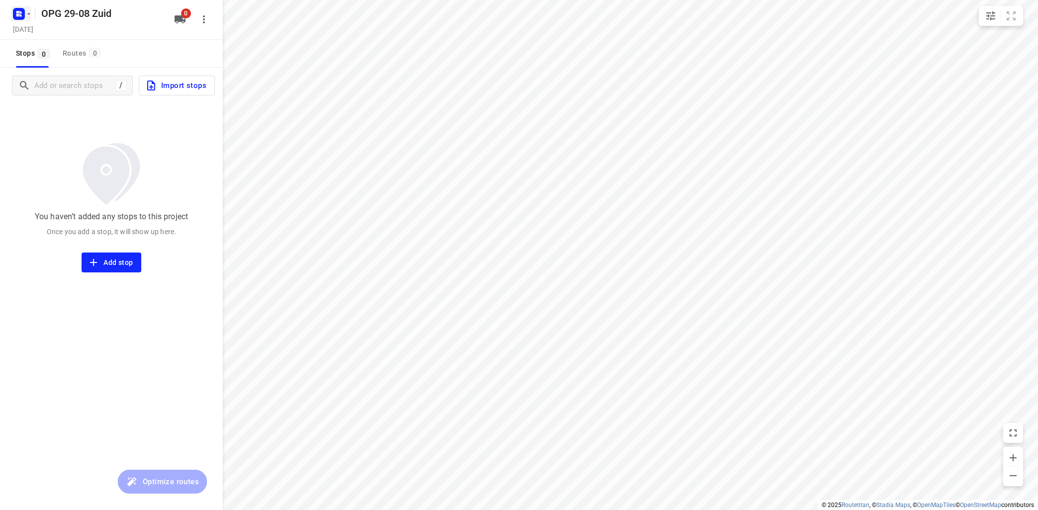
click at [27, 13] on icon "button" at bounding box center [29, 14] width 8 height 8
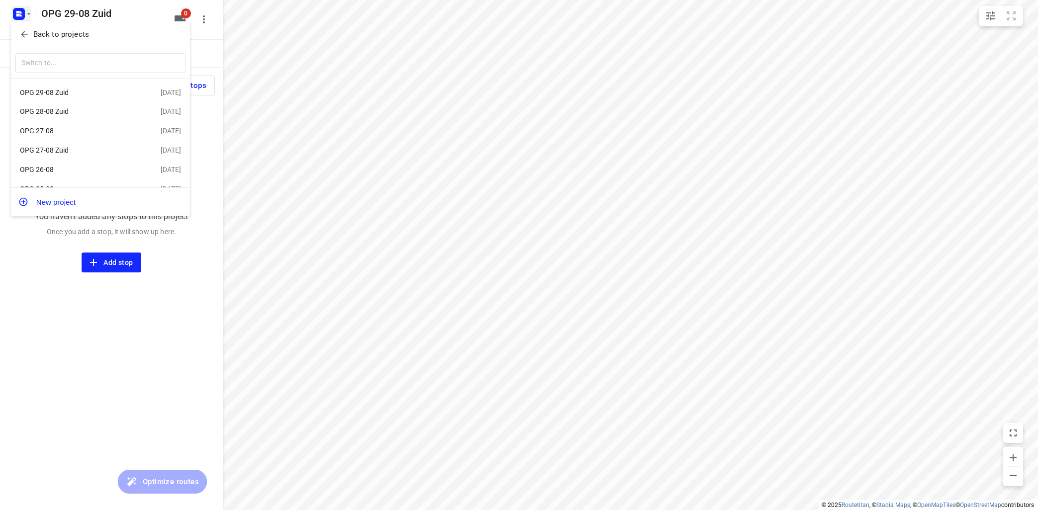
click at [59, 110] on div "OPG 28-08 Zuid" at bounding box center [77, 111] width 114 height 8
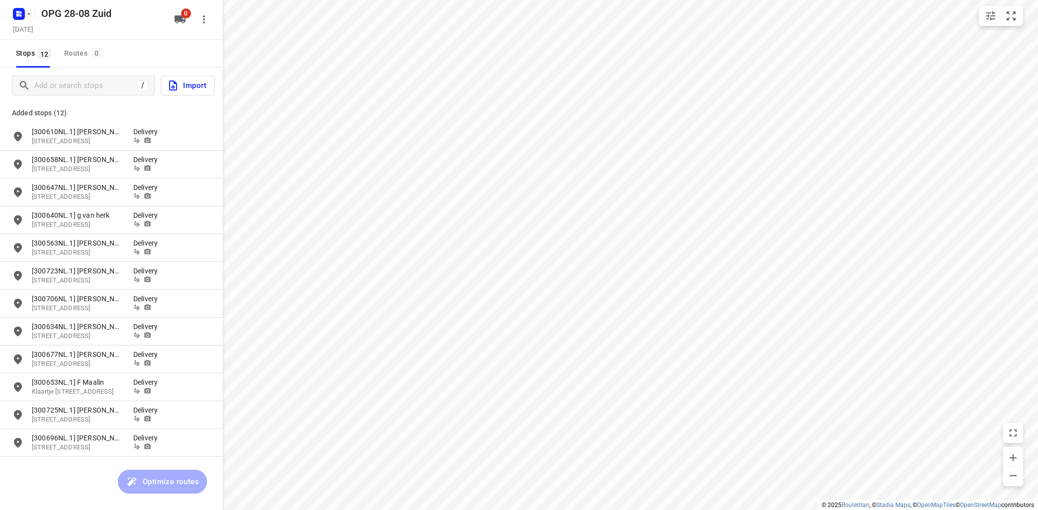
type input "distance"
click at [17, 135] on input "grid" at bounding box center [18, 137] width 20 height 20
checkbox input "true"
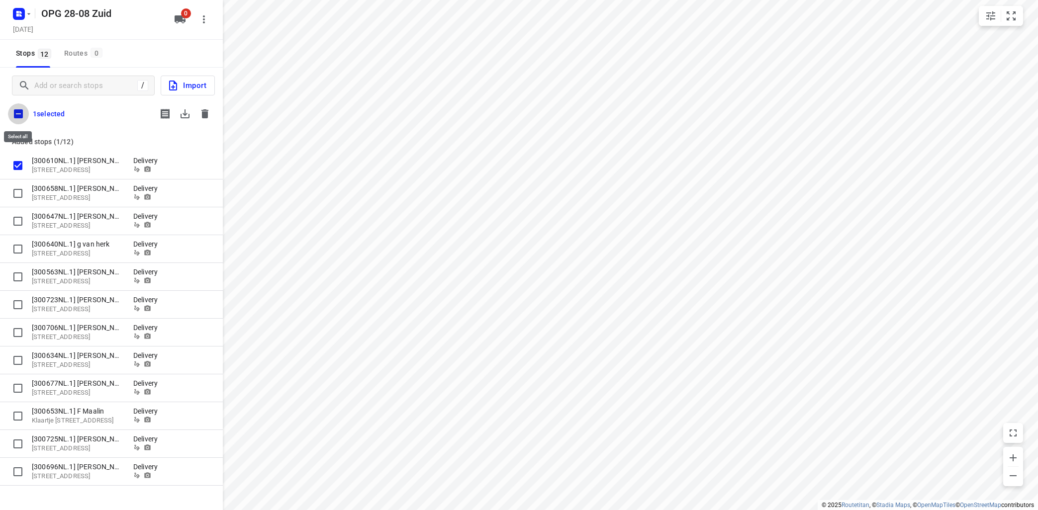
click at [17, 116] on input "checkbox" at bounding box center [18, 113] width 21 height 21
checkbox input "true"
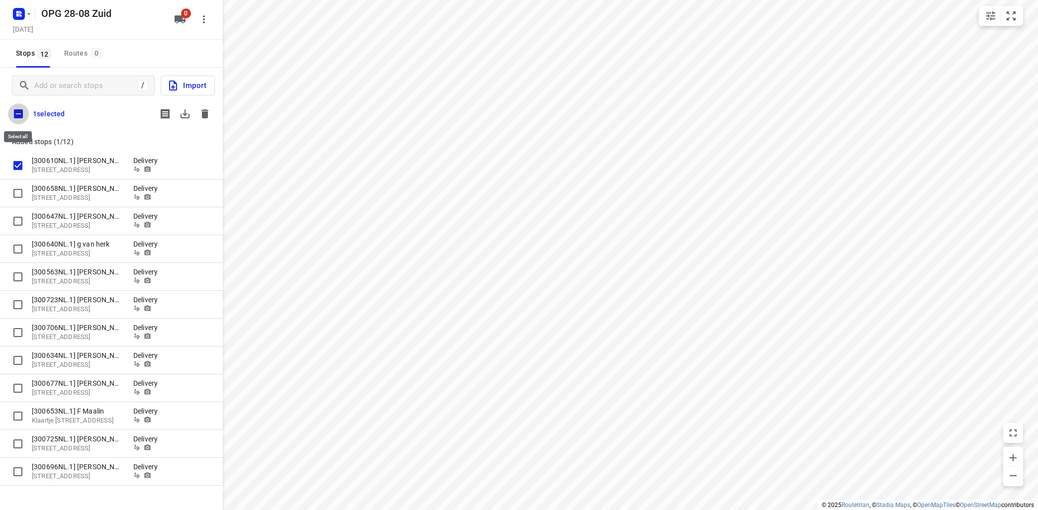
checkbox input "true"
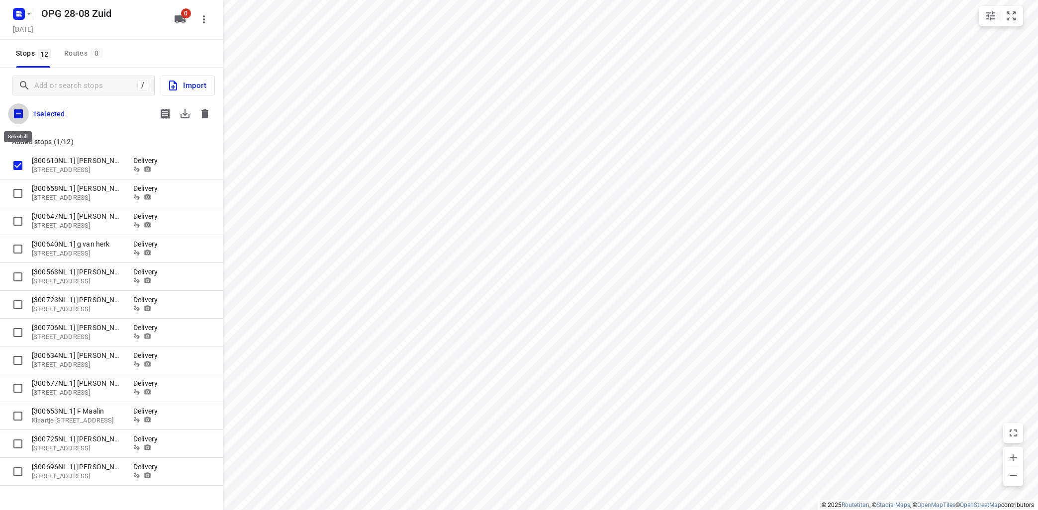
checkbox input "true"
click at [189, 115] on icon "button" at bounding box center [185, 114] width 12 height 12
click at [202, 114] on icon "button" at bounding box center [205, 114] width 12 height 12
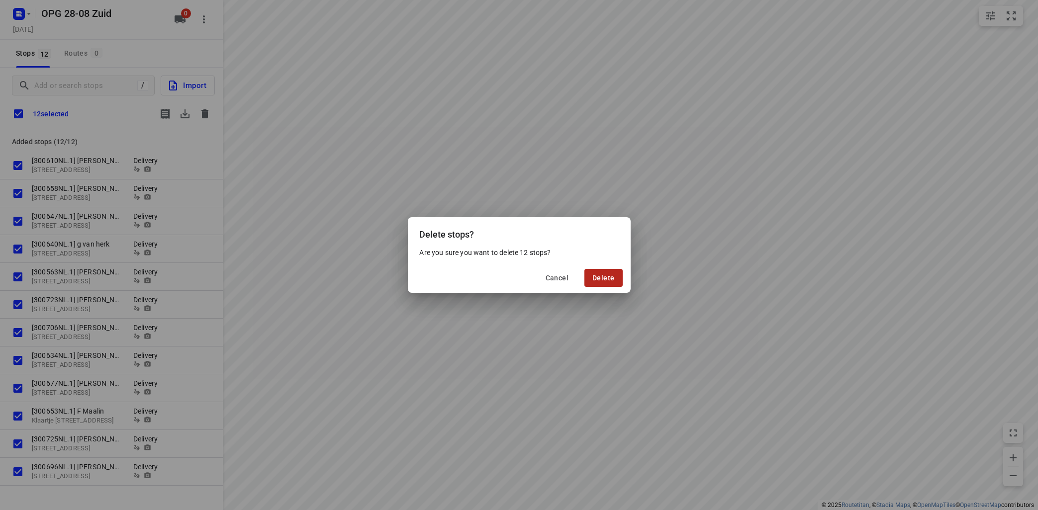
click at [603, 277] on span "Delete" at bounding box center [603, 278] width 22 height 8
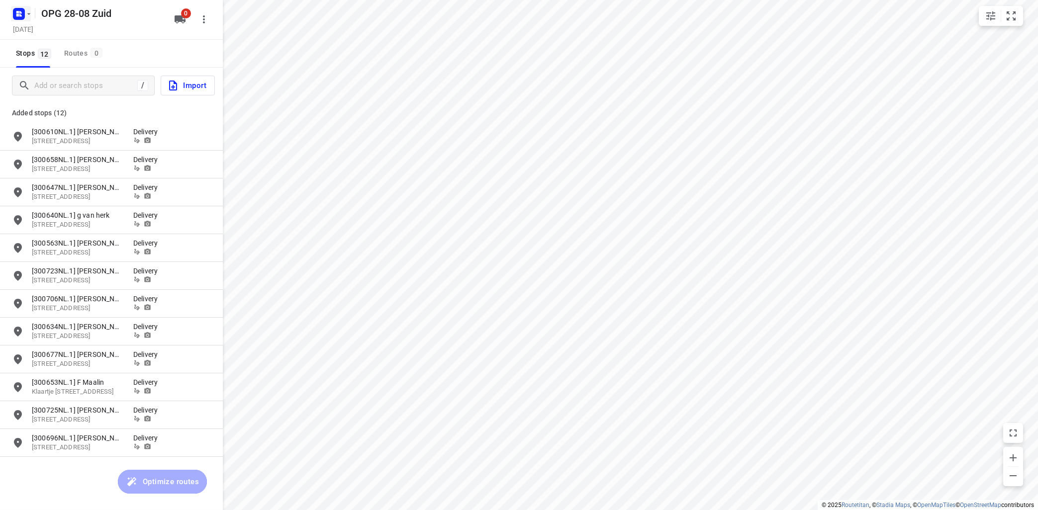
click at [28, 14] on icon "button" at bounding box center [29, 14] width 8 height 8
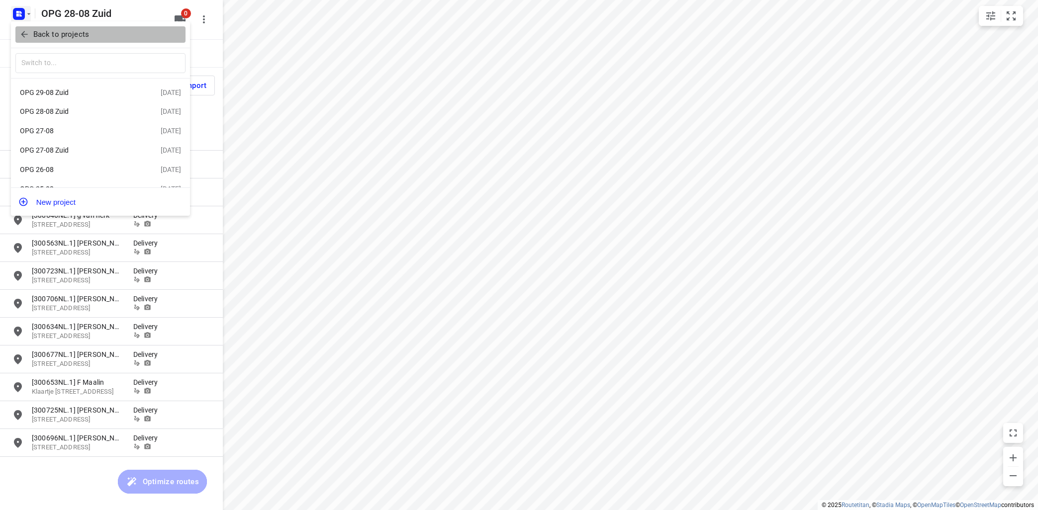
click at [55, 29] on p "Back to projects" at bounding box center [61, 34] width 56 height 11
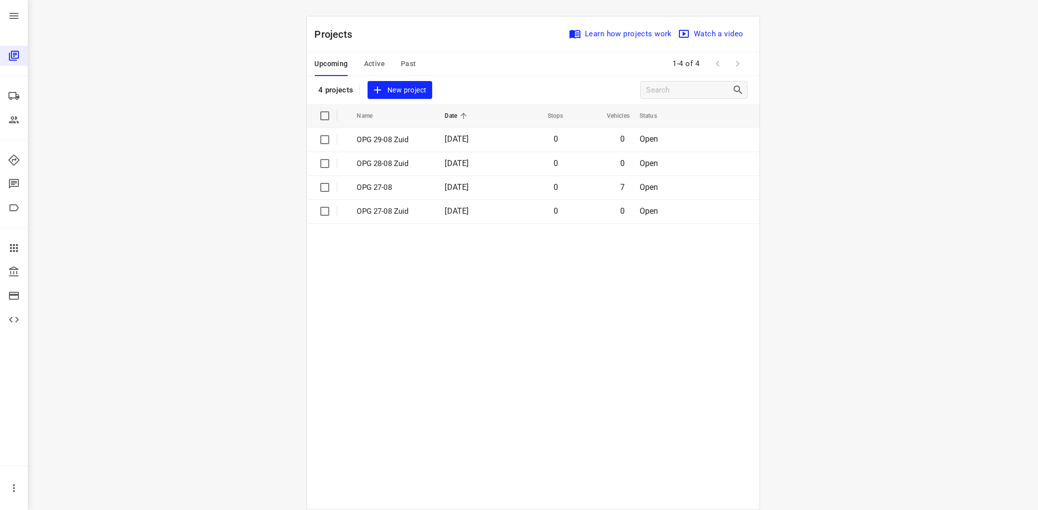
click at [341, 64] on span "Upcoming" at bounding box center [331, 64] width 33 height 12
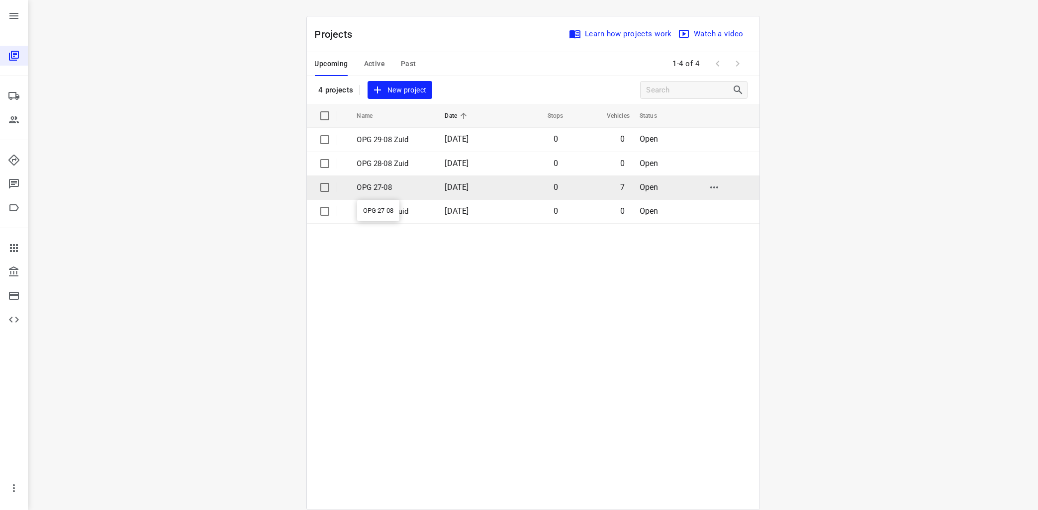
click at [364, 185] on p "OPG 27-08" at bounding box center [393, 187] width 73 height 11
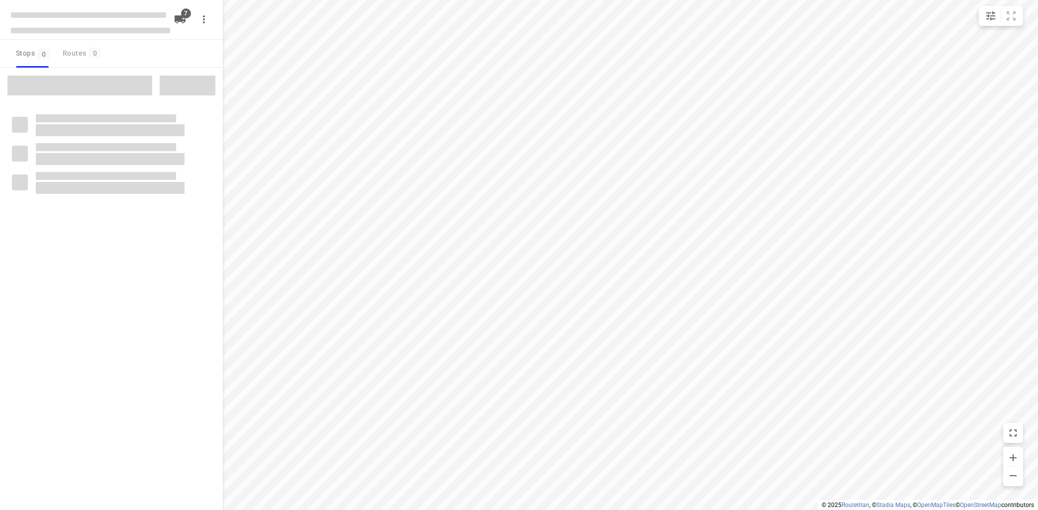
type input "distance"
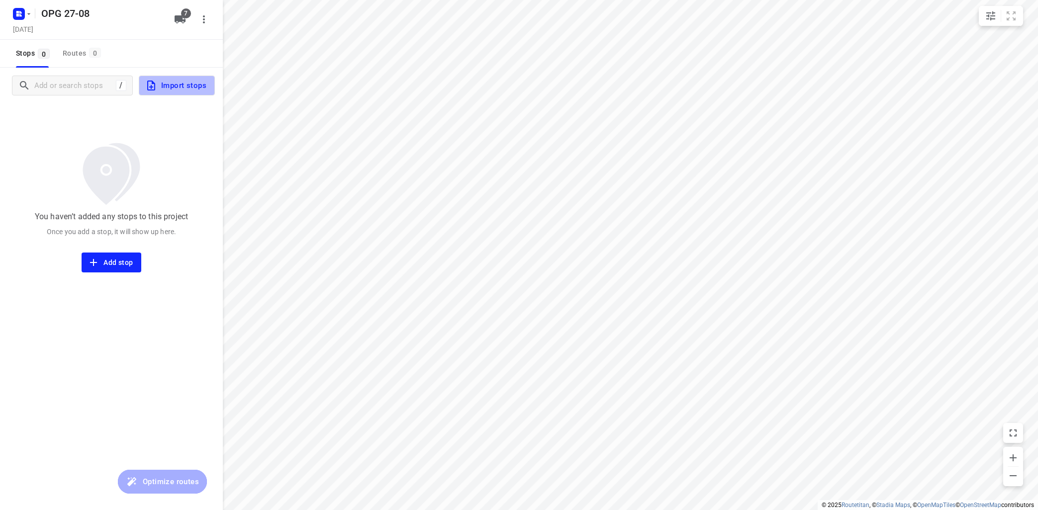
click at [192, 80] on span "Import stops" at bounding box center [175, 85] width 61 height 13
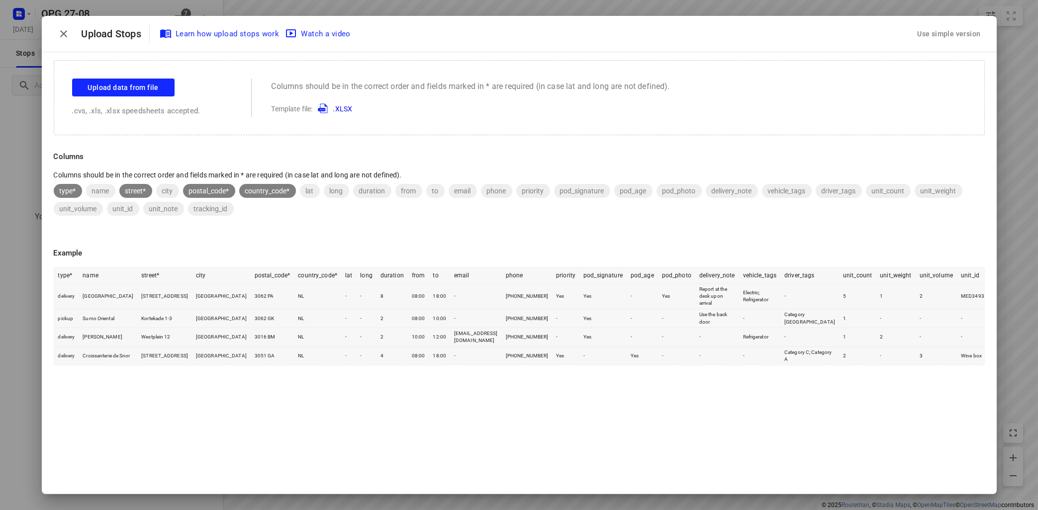
click at [936, 30] on div "Use simple version" at bounding box center [948, 34] width 67 height 16
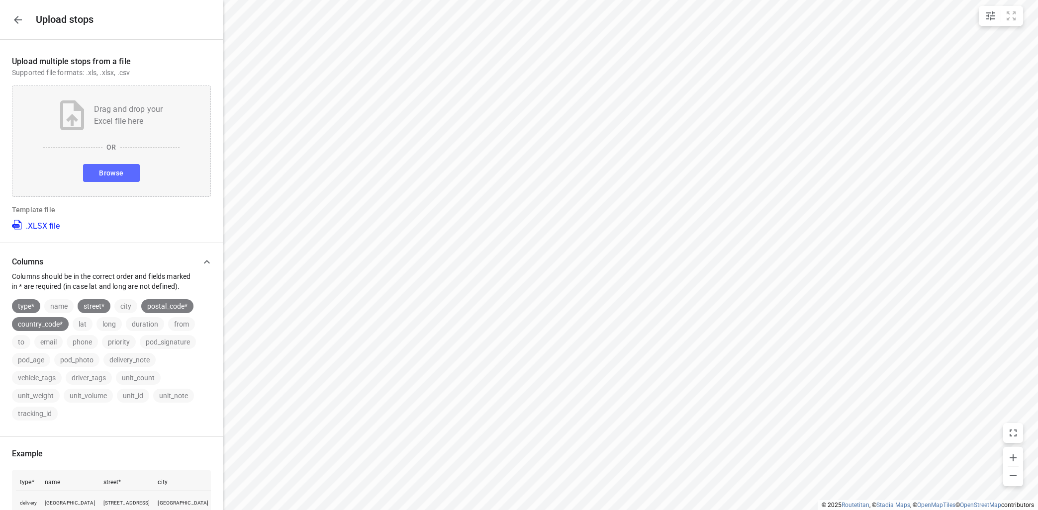
click at [108, 175] on span "Browse" at bounding box center [111, 173] width 24 height 12
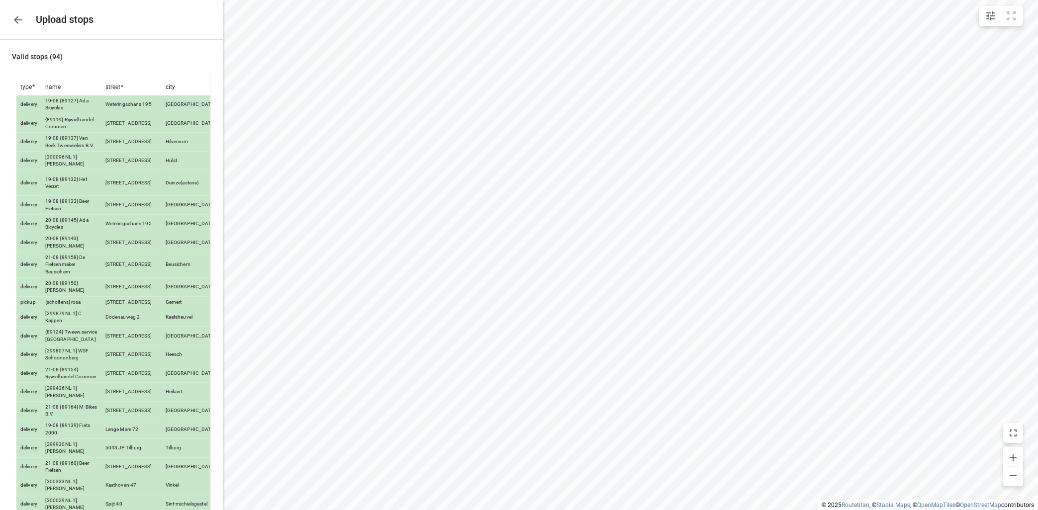
scroll to position [1663, 0]
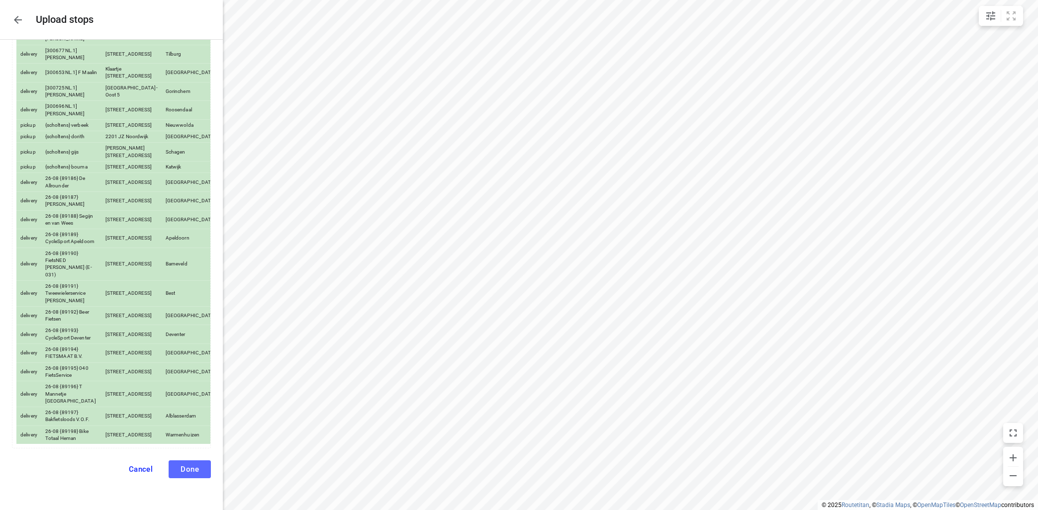
click at [181, 466] on span "Done" at bounding box center [189, 469] width 18 height 9
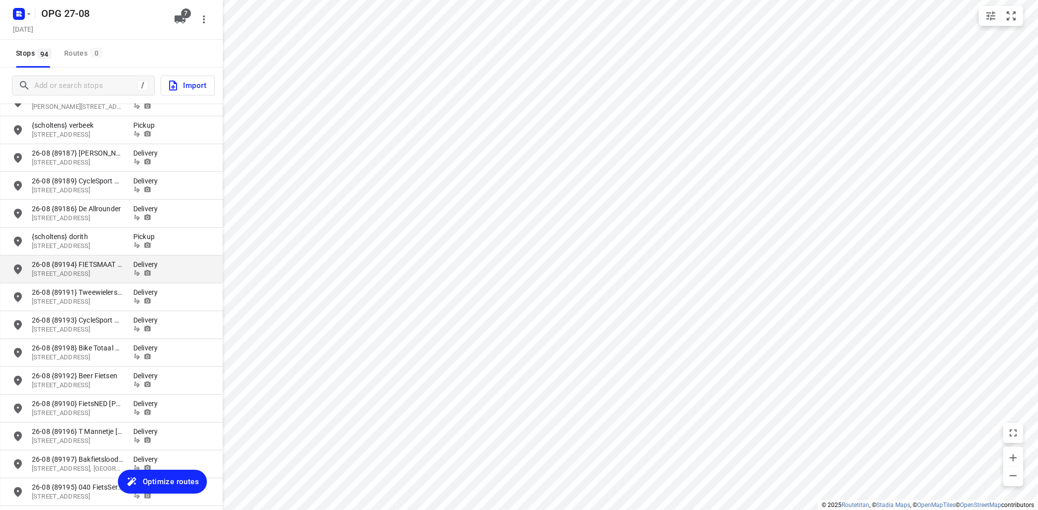
scroll to position [2215, 0]
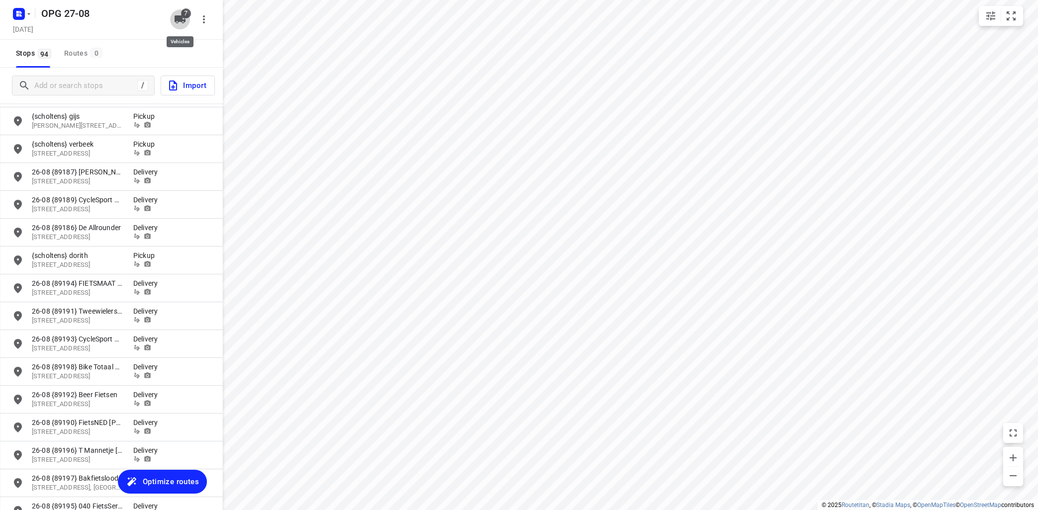
click at [176, 19] on icon "button" at bounding box center [180, 19] width 11 height 8
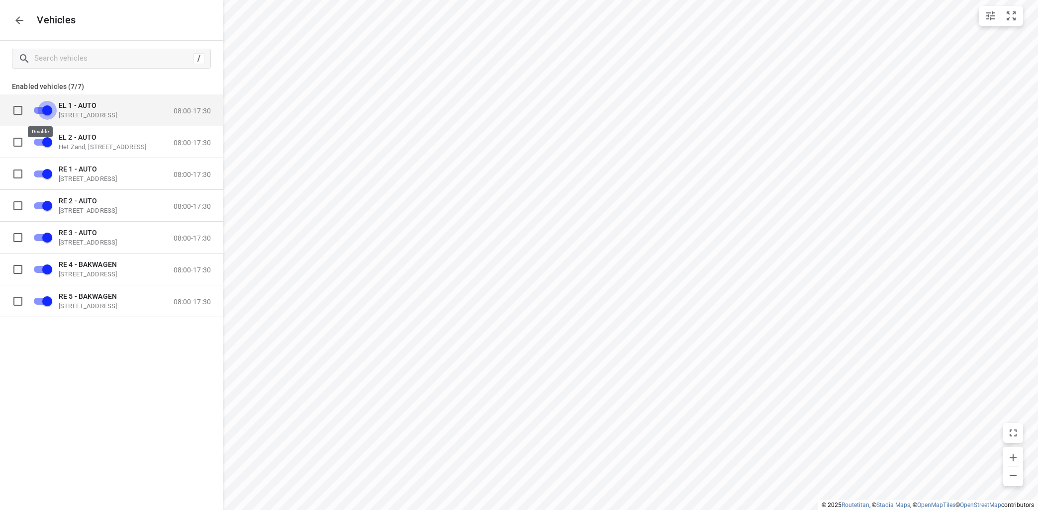
click at [37, 109] on input "grid" at bounding box center [47, 109] width 57 height 19
checkbox input "true"
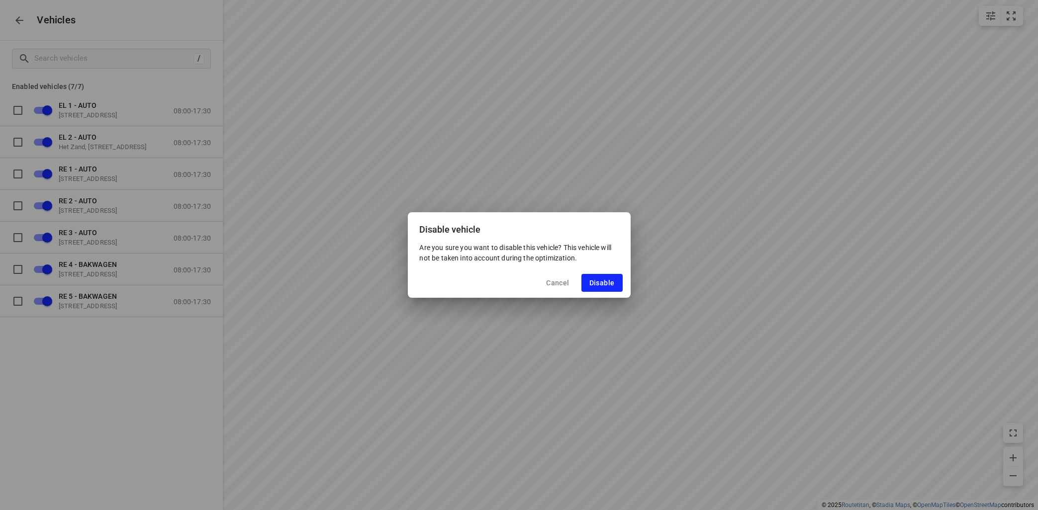
click at [38, 147] on div "Disable vehicle Are you sure you want to disable this vehicle? This vehicle wil…" at bounding box center [519, 255] width 1038 height 510
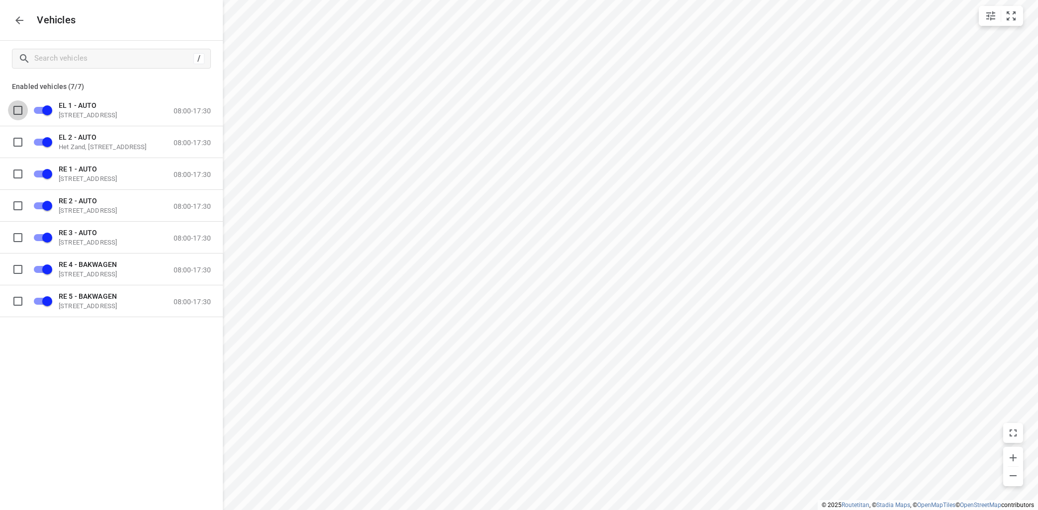
click at [17, 113] on input "grid" at bounding box center [18, 110] width 20 height 20
checkbox input "true"
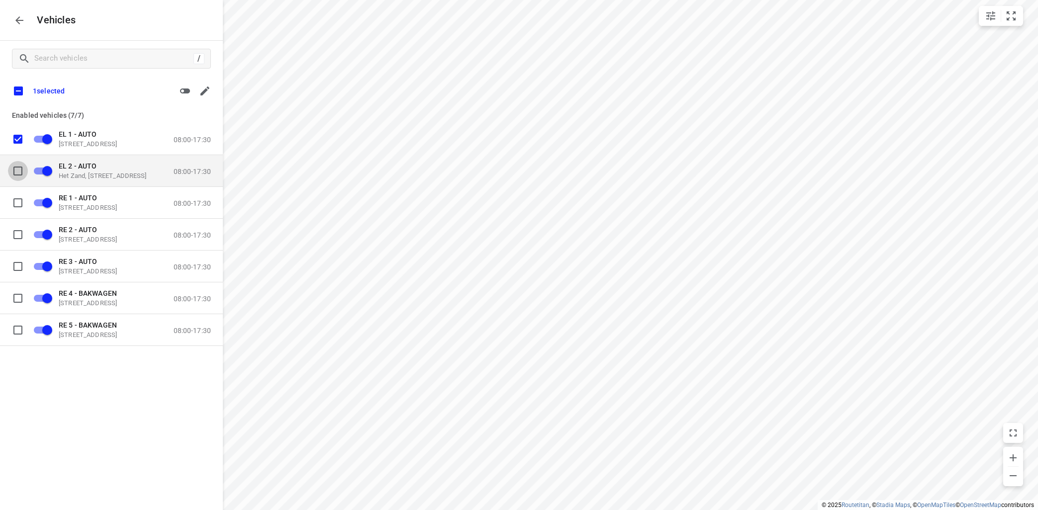
click at [19, 173] on input "grid" at bounding box center [18, 171] width 20 height 20
checkbox input "true"
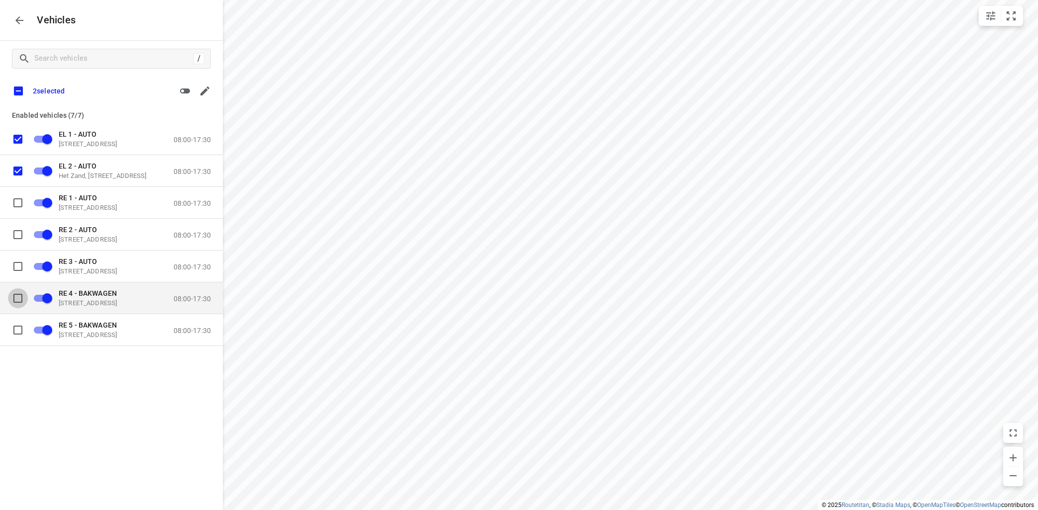
click at [18, 303] on input "grid" at bounding box center [18, 298] width 20 height 20
checkbox input "true"
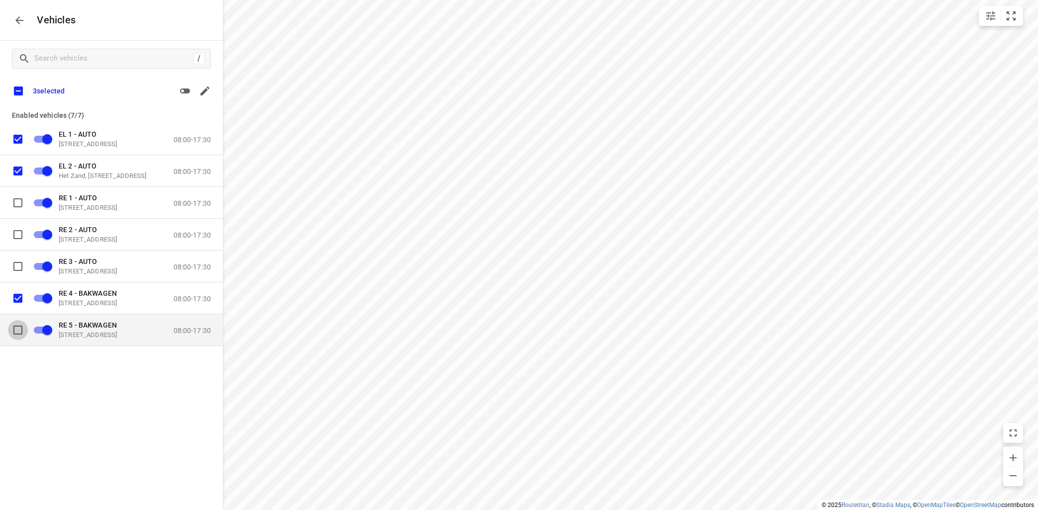
click at [18, 326] on input "grid" at bounding box center [18, 330] width 20 height 20
checkbox input "true"
click at [184, 90] on icon "button" at bounding box center [185, 91] width 10 height 5
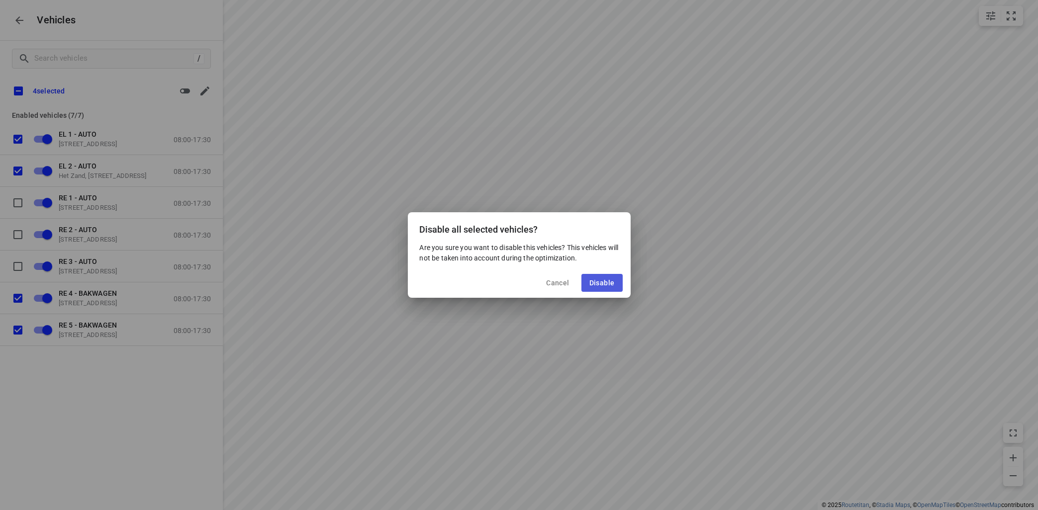
click at [604, 287] on button "Disable" at bounding box center [601, 283] width 41 height 18
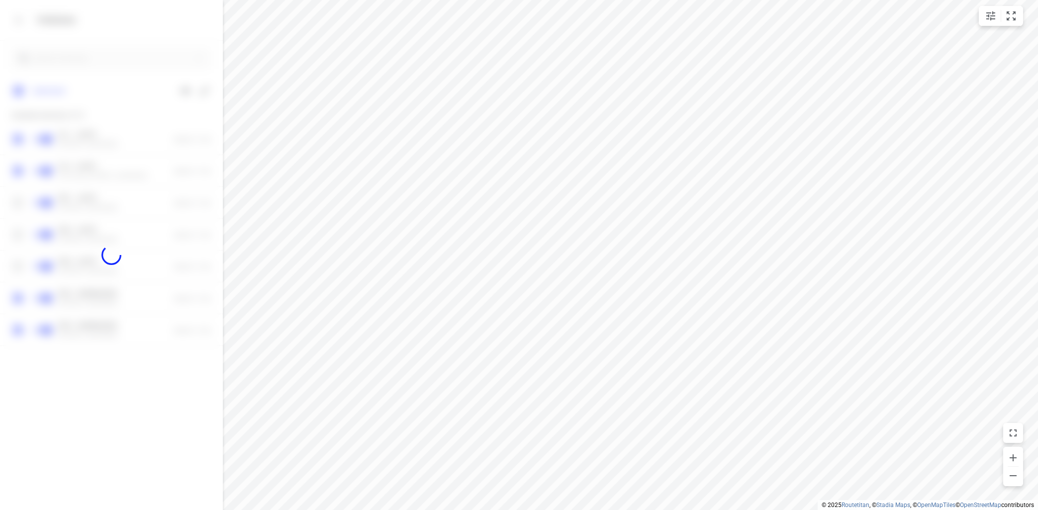
checkbox input "false"
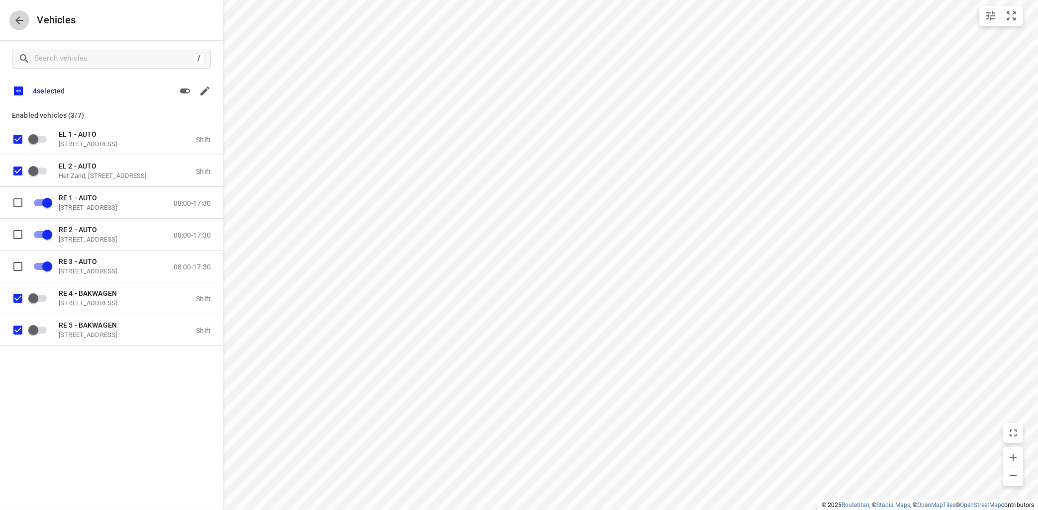
click at [21, 13] on button "button" at bounding box center [19, 20] width 20 height 20
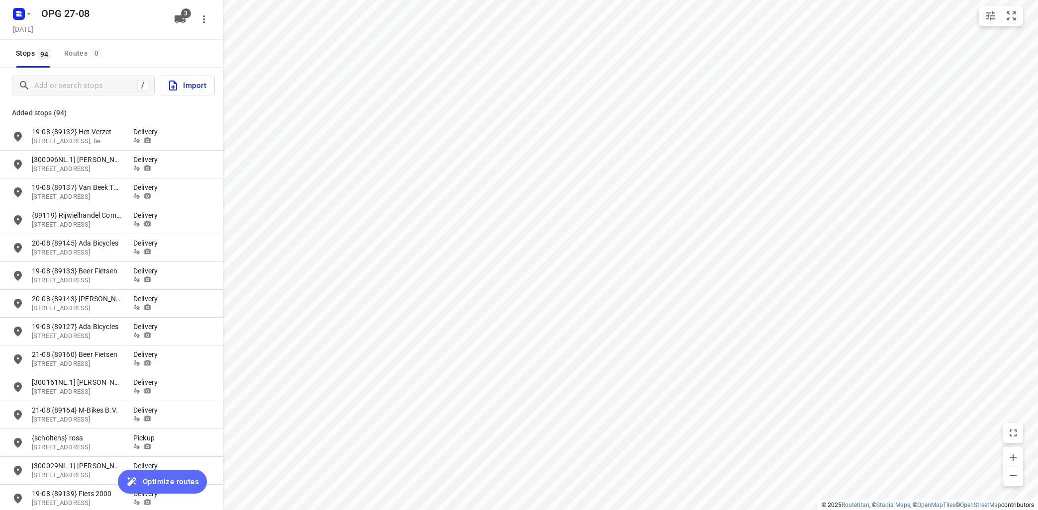
click at [167, 484] on span "Optimize routes" at bounding box center [171, 481] width 56 height 13
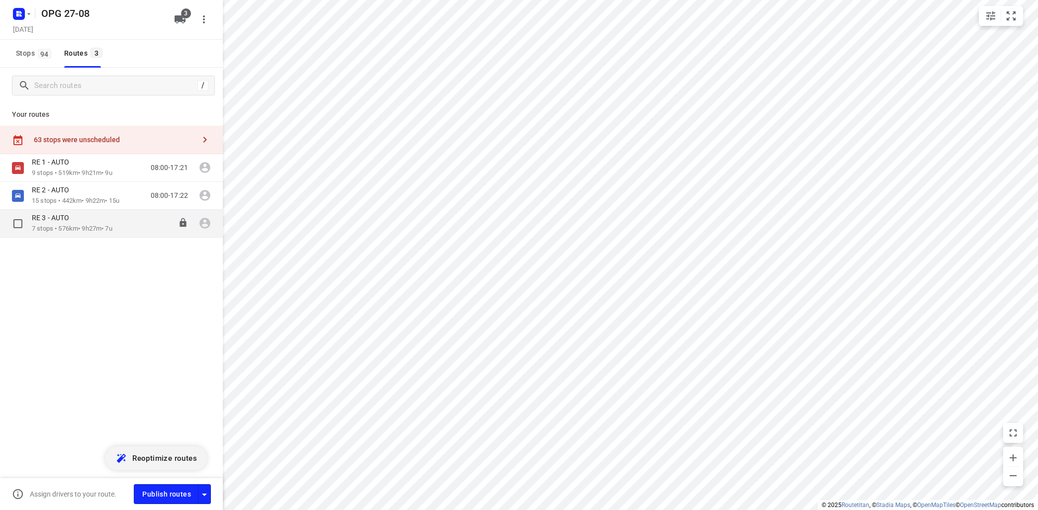
click at [122, 225] on div "RE 3 - AUTO 7 stops • 576km • 9h27m • 7u 08:00-17:27" at bounding box center [127, 223] width 191 height 20
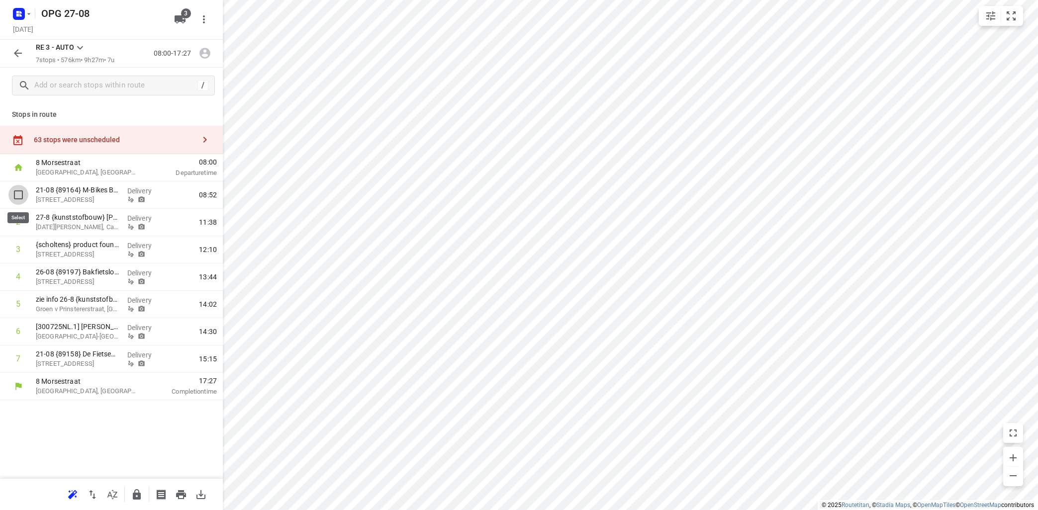
drag, startPoint x: 21, startPoint y: 195, endPoint x: 30, endPoint y: 192, distance: 10.1
click at [22, 194] on input "checkbox" at bounding box center [18, 195] width 20 height 20
checkbox input "true"
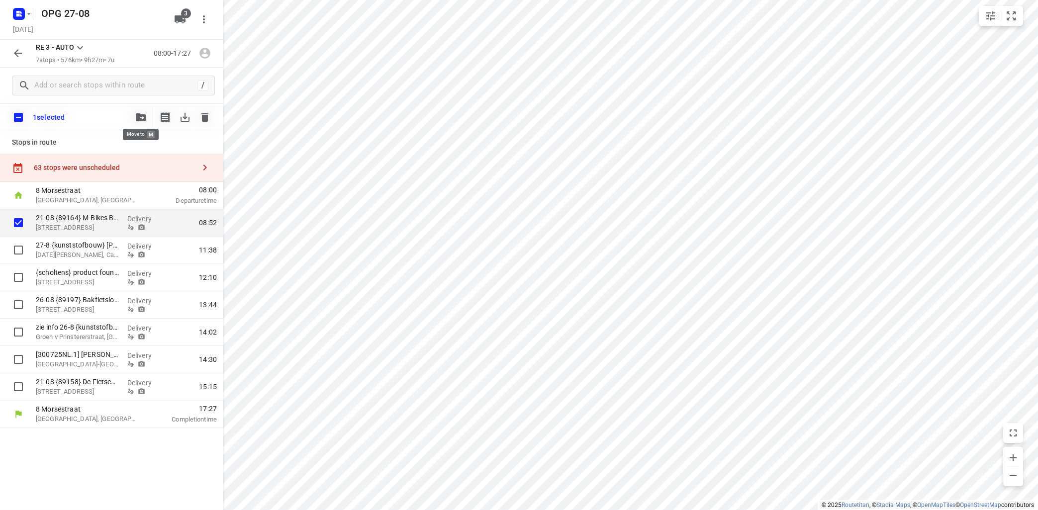
click at [140, 114] on icon "button" at bounding box center [141, 117] width 10 height 8
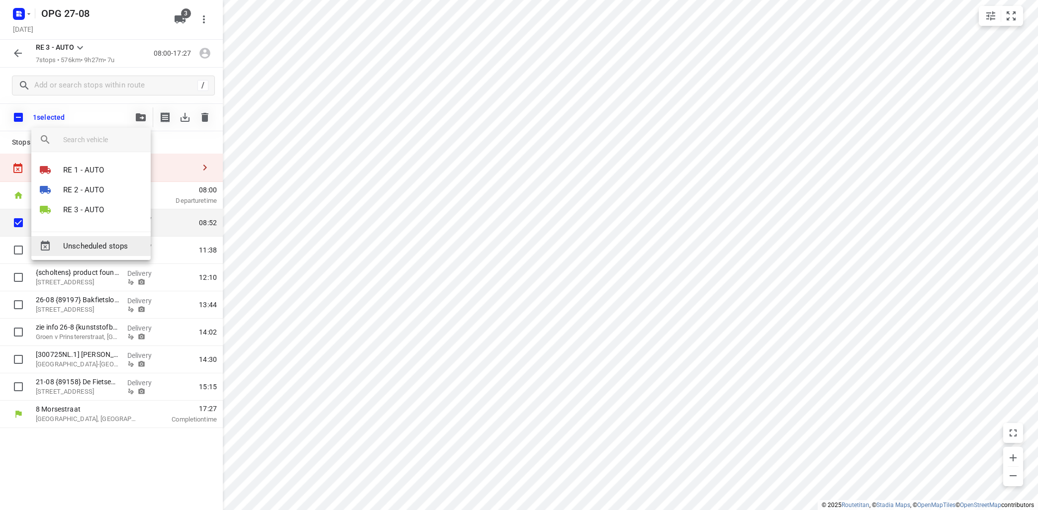
click at [120, 246] on span "Unscheduled stops" at bounding box center [103, 246] width 80 height 11
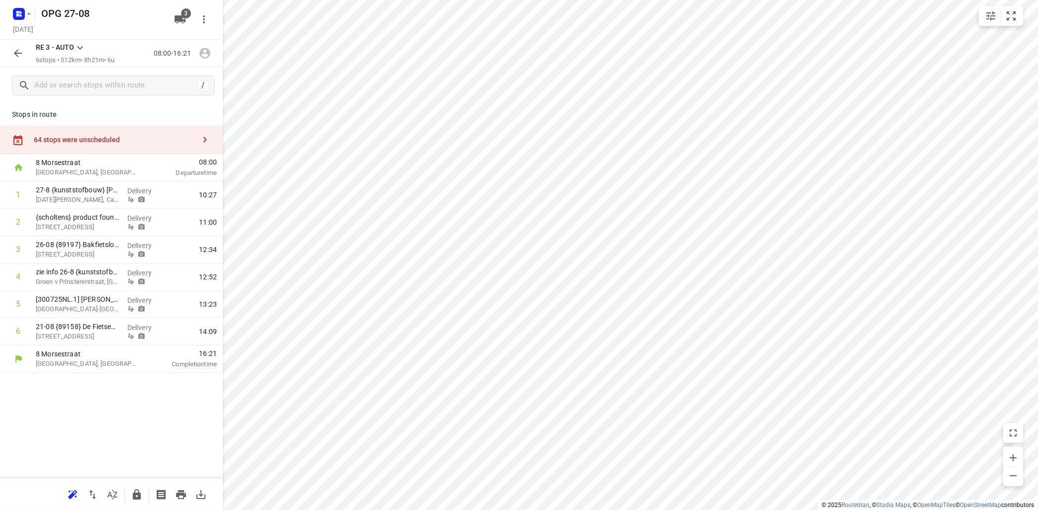
click at [84, 50] on icon at bounding box center [80, 48] width 12 height 12
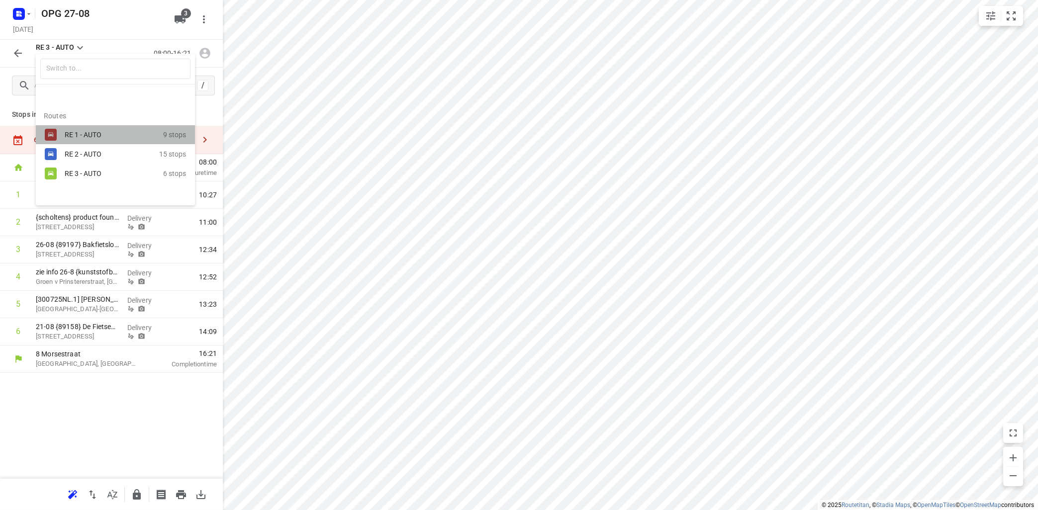
click at [81, 135] on div "RE 1 - AUTO" at bounding box center [107, 135] width 85 height 8
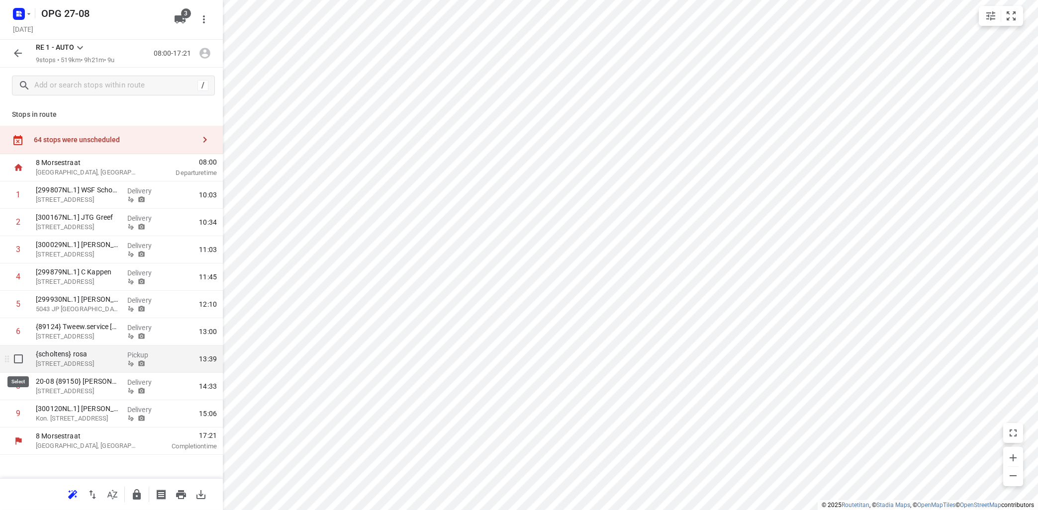
click at [22, 357] on input "checkbox" at bounding box center [18, 359] width 20 height 20
checkbox input "true"
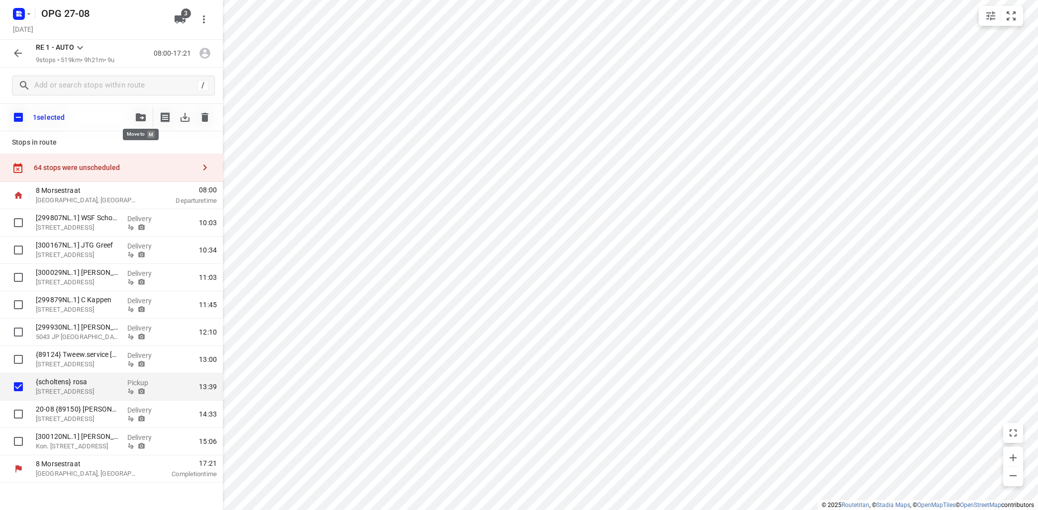
click at [137, 117] on icon "button" at bounding box center [141, 117] width 10 height 8
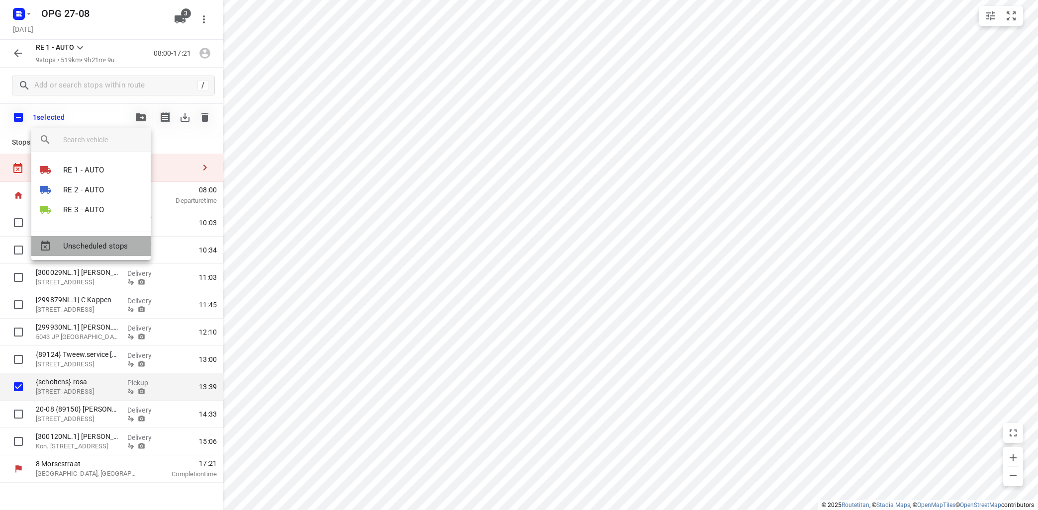
click at [113, 248] on span "Unscheduled stops" at bounding box center [103, 246] width 80 height 11
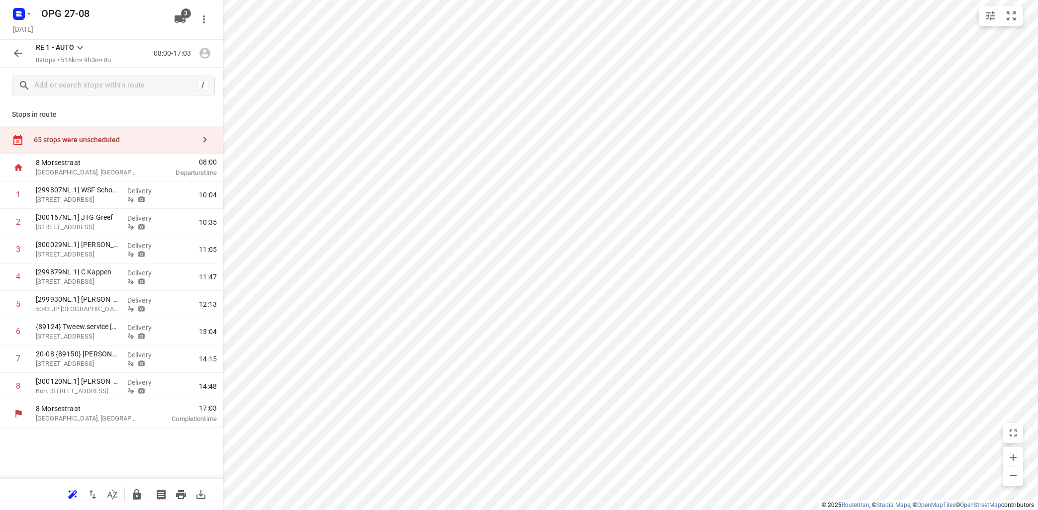
click at [80, 46] on icon at bounding box center [80, 48] width 12 height 12
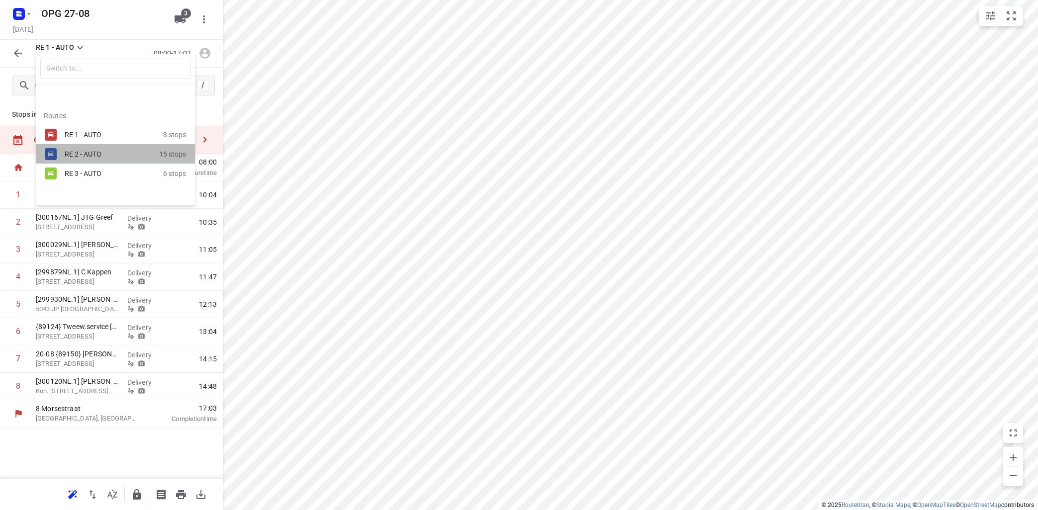
click at [71, 158] on div "RE 2 - AUTO" at bounding box center [107, 154] width 85 height 8
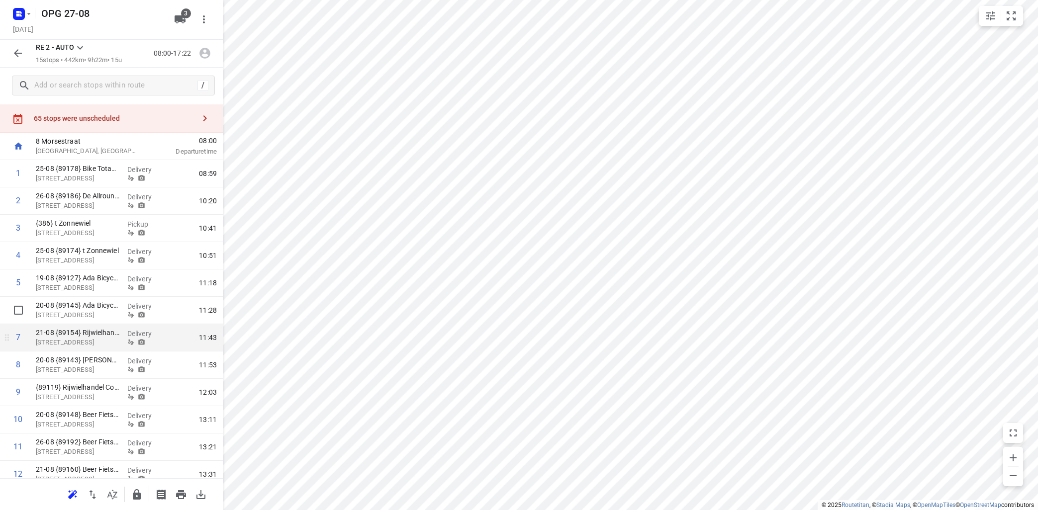
scroll to position [21, 0]
click at [80, 46] on icon at bounding box center [80, 48] width 12 height 12
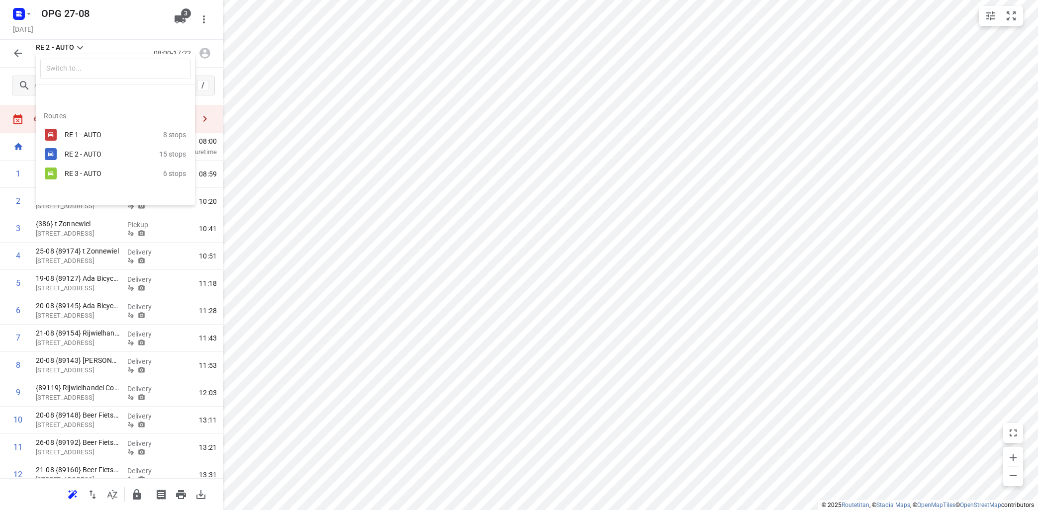
click at [78, 179] on div "RE 3 - AUTO" at bounding box center [114, 174] width 98 height 12
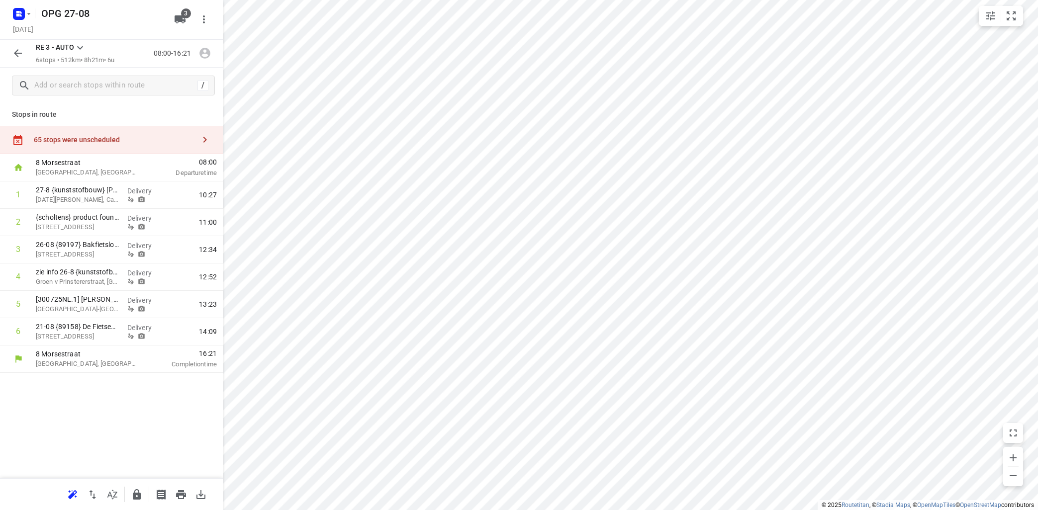
scroll to position [0, 0]
click at [16, 276] on input "checkbox" at bounding box center [18, 277] width 20 height 20
checkbox input "true"
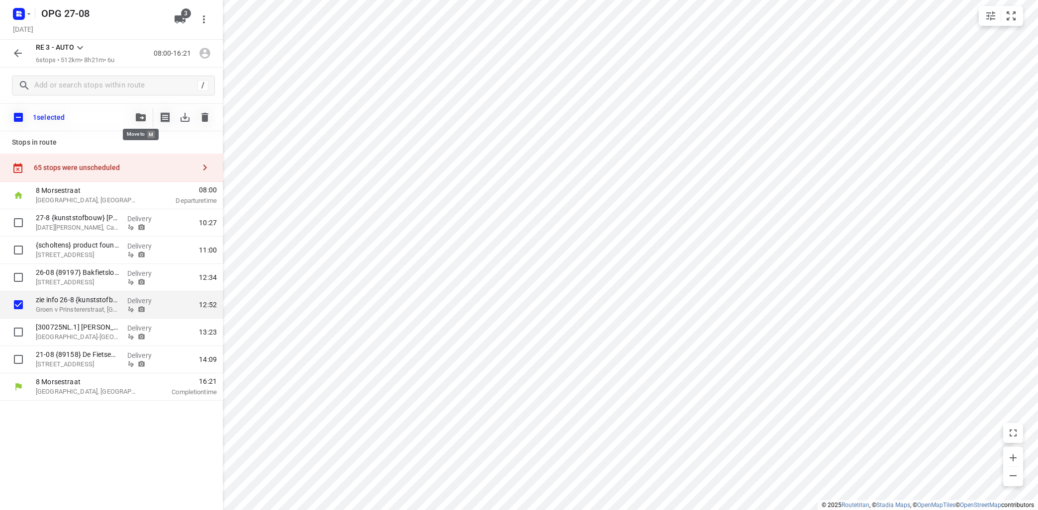
click at [142, 114] on icon "button" at bounding box center [141, 117] width 10 height 8
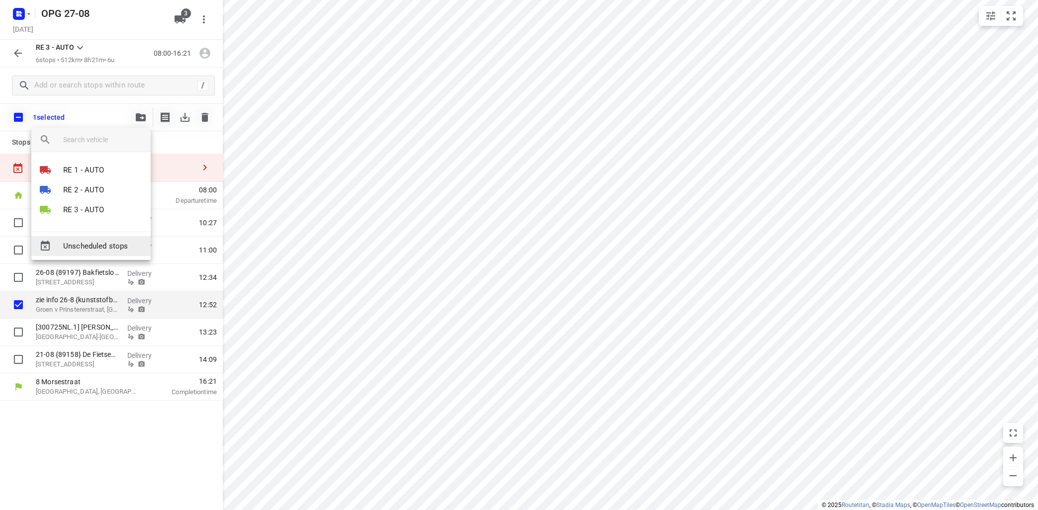
click at [123, 243] on span "Unscheduled stops" at bounding box center [103, 246] width 80 height 11
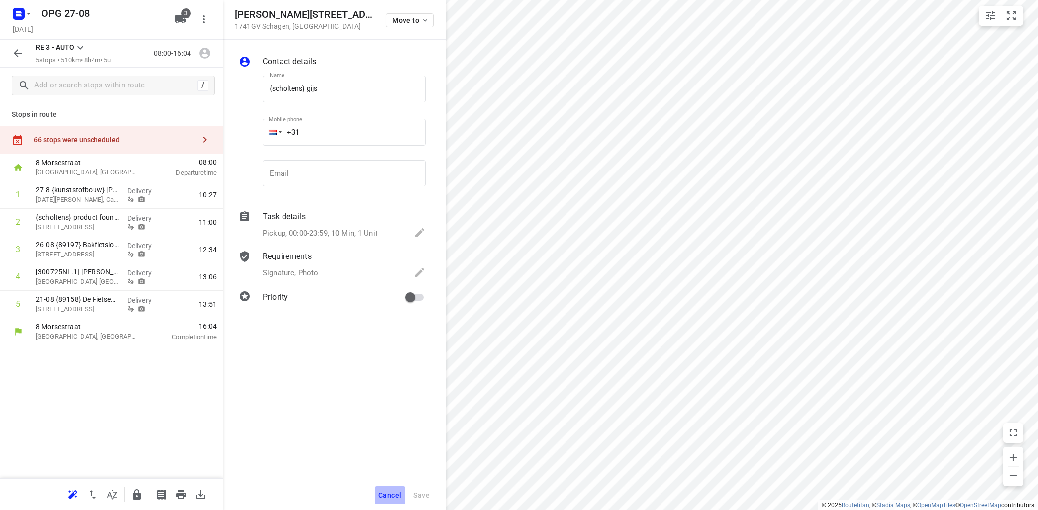
click at [391, 494] on span "Cancel" at bounding box center [389, 495] width 23 height 8
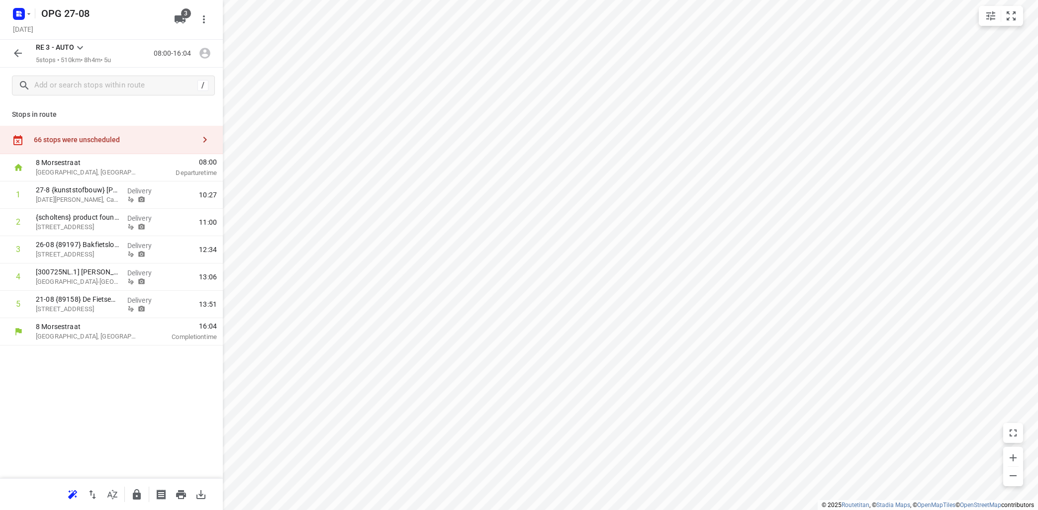
click at [80, 46] on icon at bounding box center [80, 48] width 12 height 12
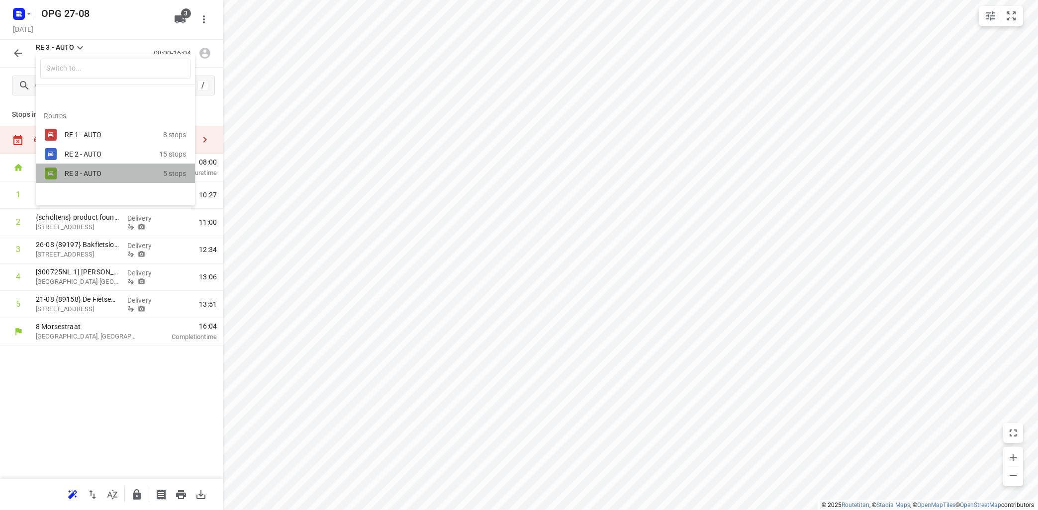
click at [85, 176] on div "RE 3 - AUTO" at bounding box center [107, 174] width 85 height 8
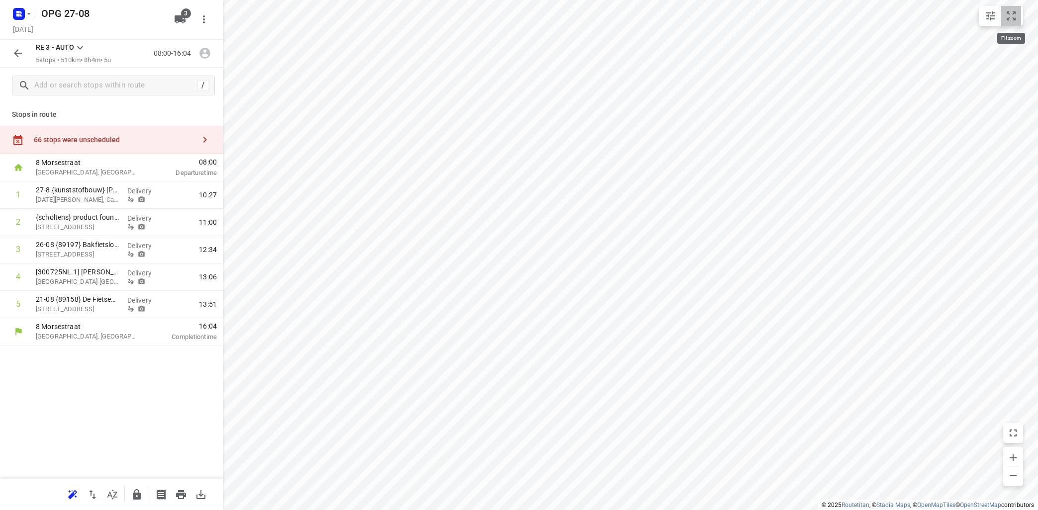
click at [1011, 15] on icon "small contained button group" at bounding box center [1011, 16] width 12 height 12
click at [18, 198] on input "checkbox" at bounding box center [18, 195] width 20 height 20
checkbox input "true"
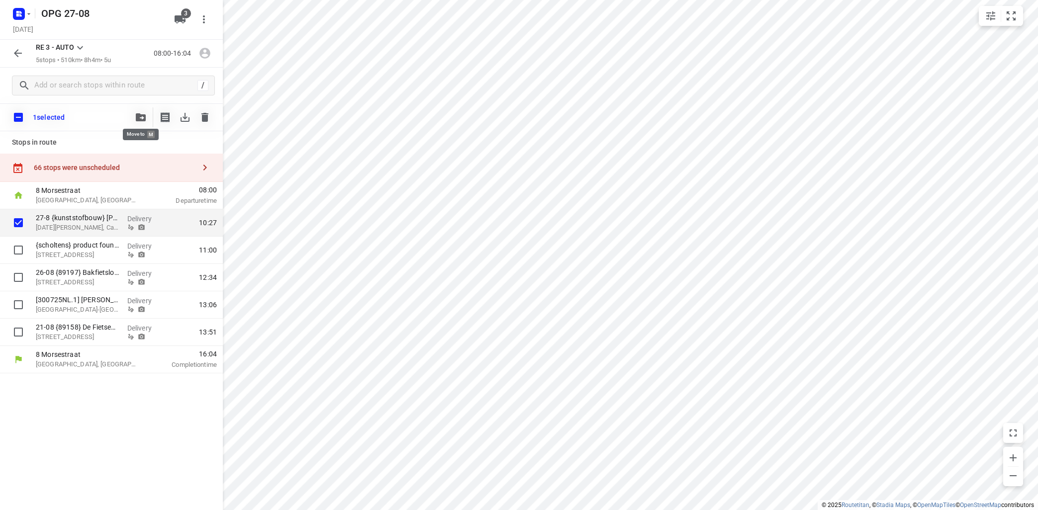
click at [141, 115] on icon "button" at bounding box center [141, 117] width 10 height 8
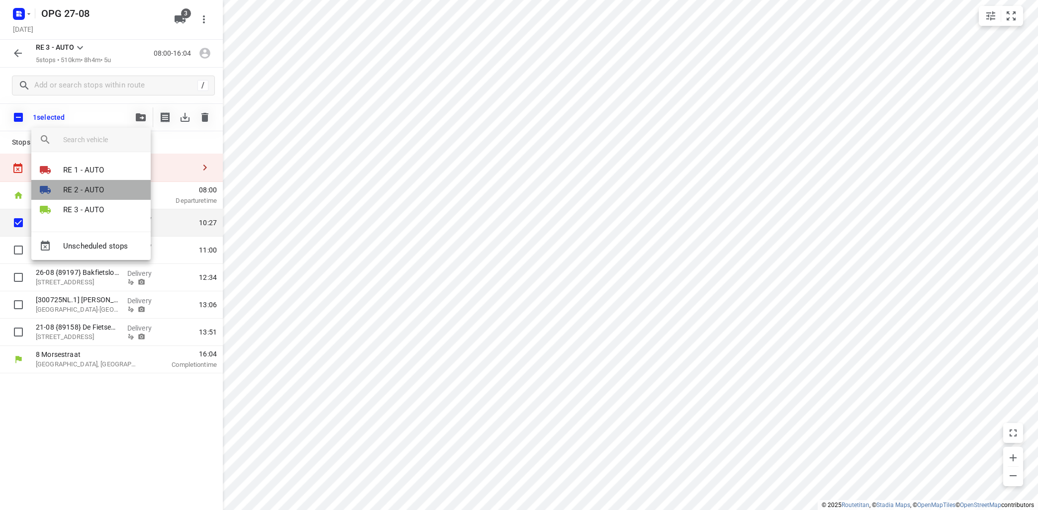
click at [117, 188] on li "RE 2 - AUTO" at bounding box center [90, 190] width 119 height 20
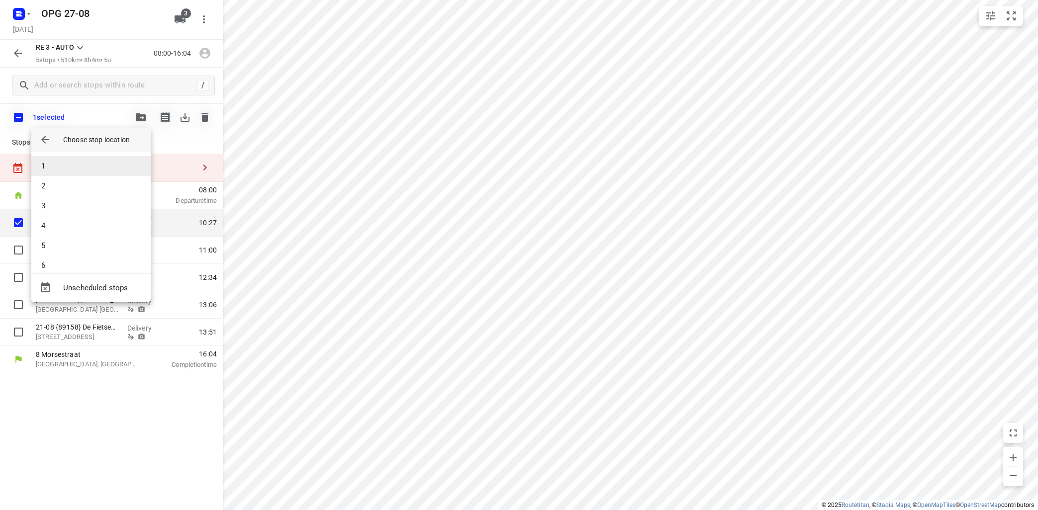
click at [121, 170] on li "1" at bounding box center [90, 166] width 119 height 20
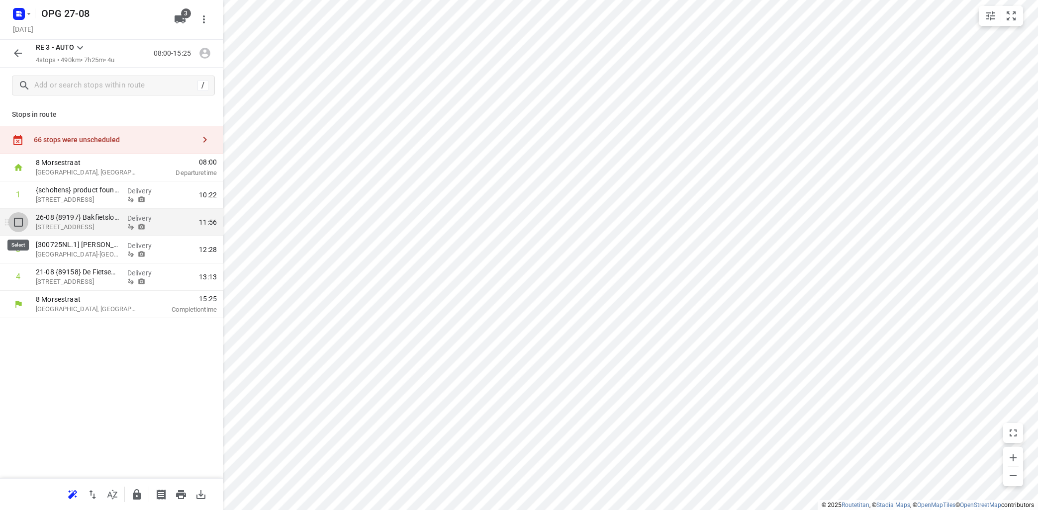
click at [14, 220] on input "checkbox" at bounding box center [18, 222] width 20 height 20
checkbox input "true"
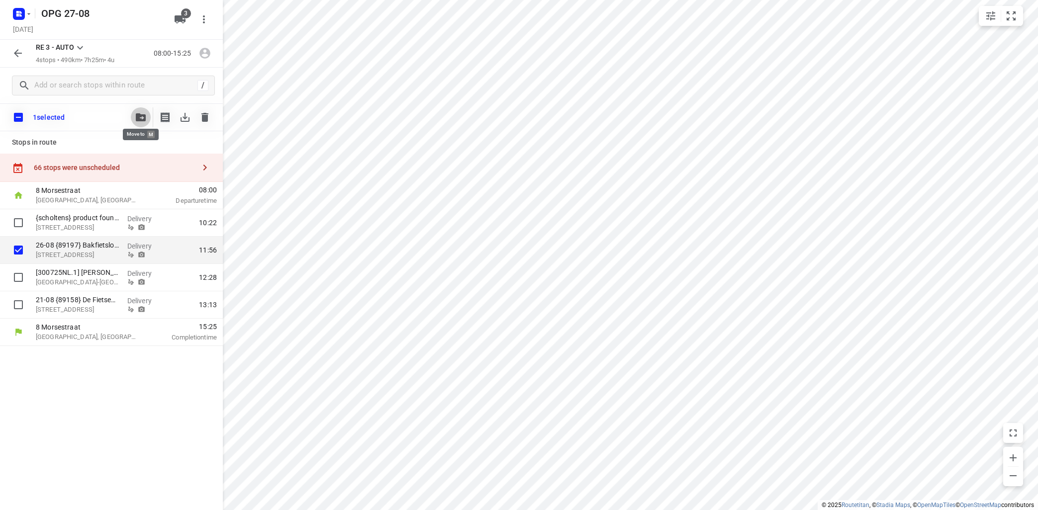
click at [142, 117] on icon "button" at bounding box center [141, 117] width 10 height 8
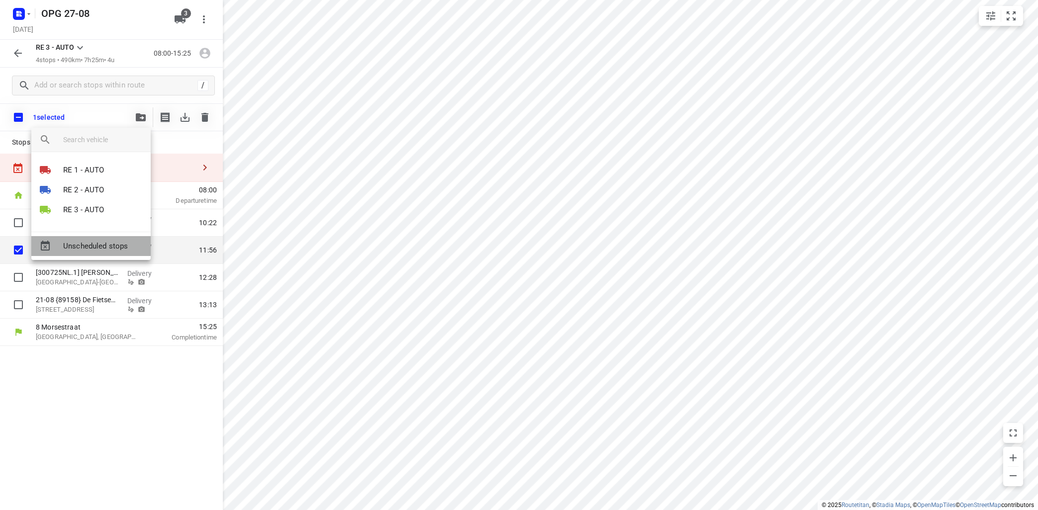
click at [99, 242] on span "Unscheduled stops" at bounding box center [103, 246] width 80 height 11
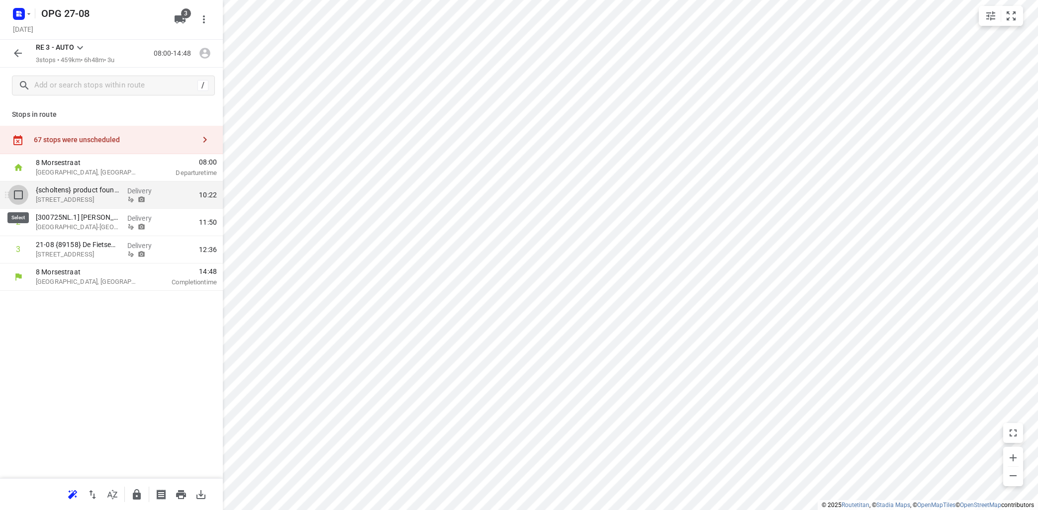
drag, startPoint x: 20, startPoint y: 193, endPoint x: 101, endPoint y: 152, distance: 90.9
click at [20, 194] on input "checkbox" at bounding box center [18, 195] width 20 height 20
checkbox input "true"
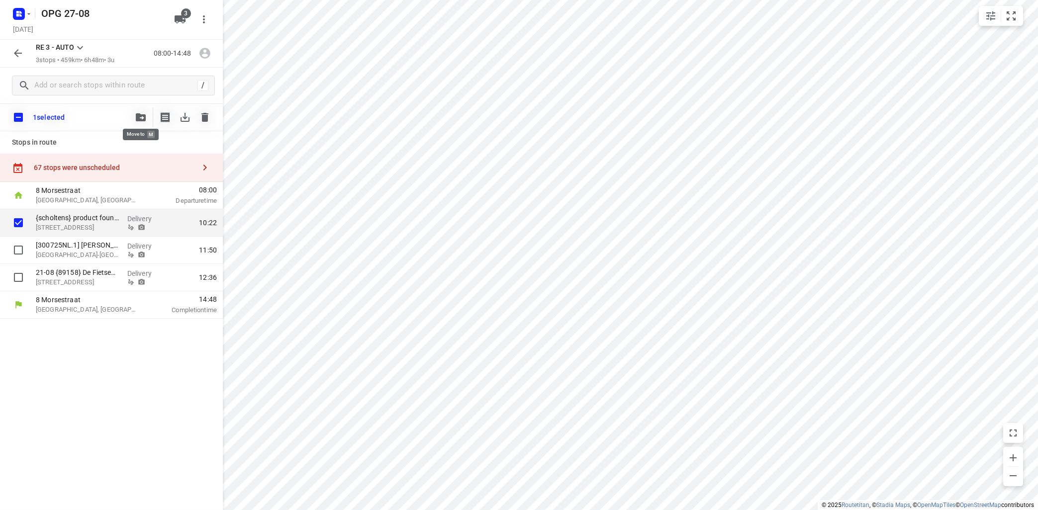
click at [141, 117] on icon "button" at bounding box center [141, 117] width 10 height 8
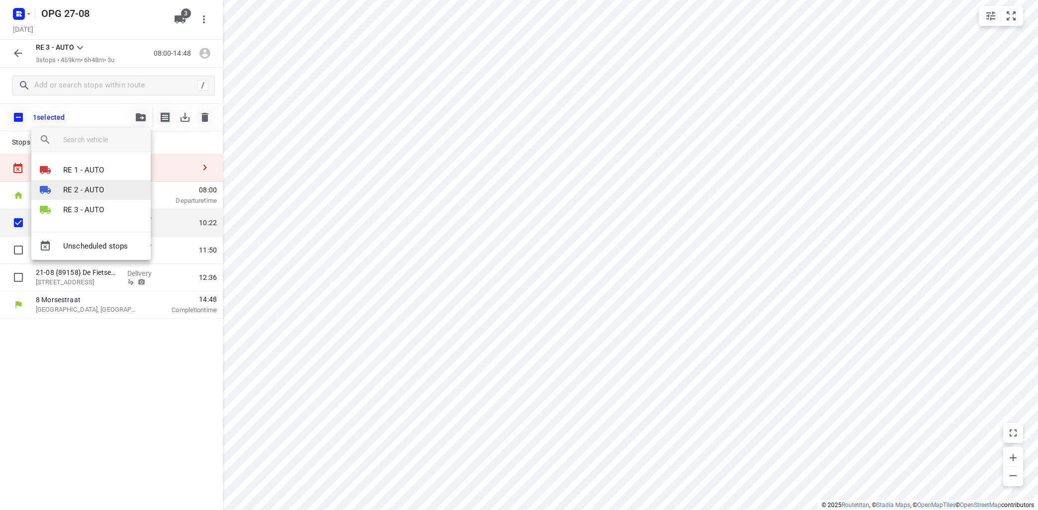
click at [82, 184] on li "RE 2 - AUTO" at bounding box center [90, 190] width 119 height 20
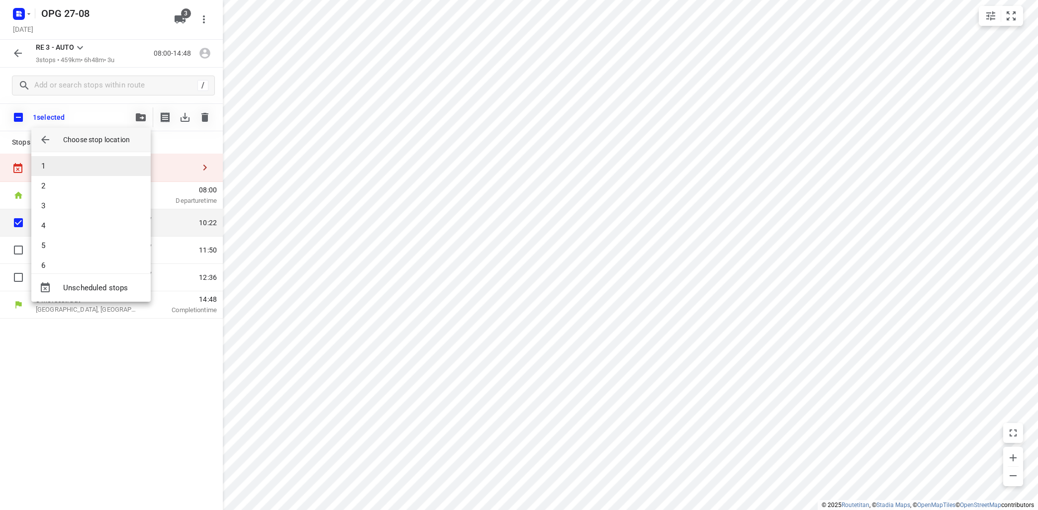
click at [89, 168] on li "1" at bounding box center [90, 166] width 119 height 20
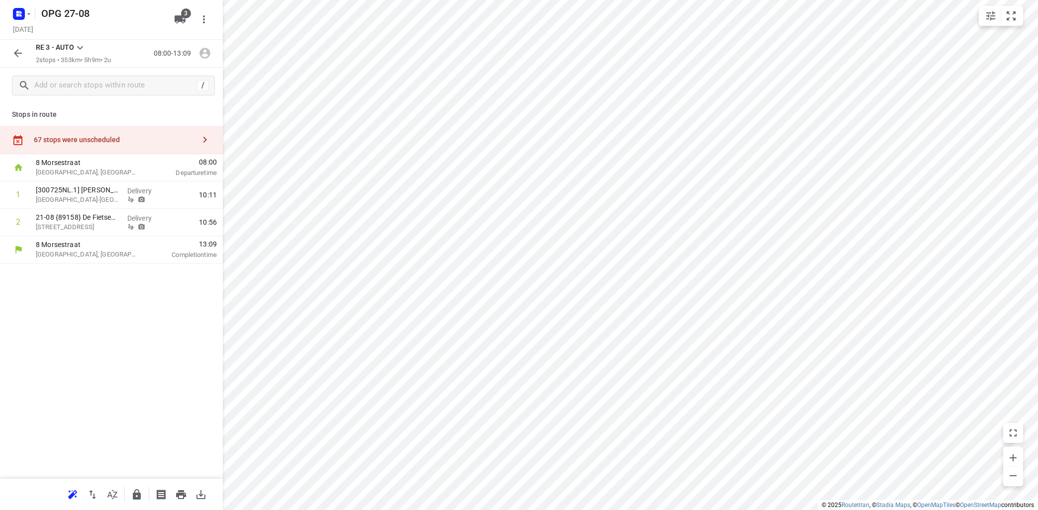
click at [206, 134] on icon "button" at bounding box center [205, 140] width 12 height 12
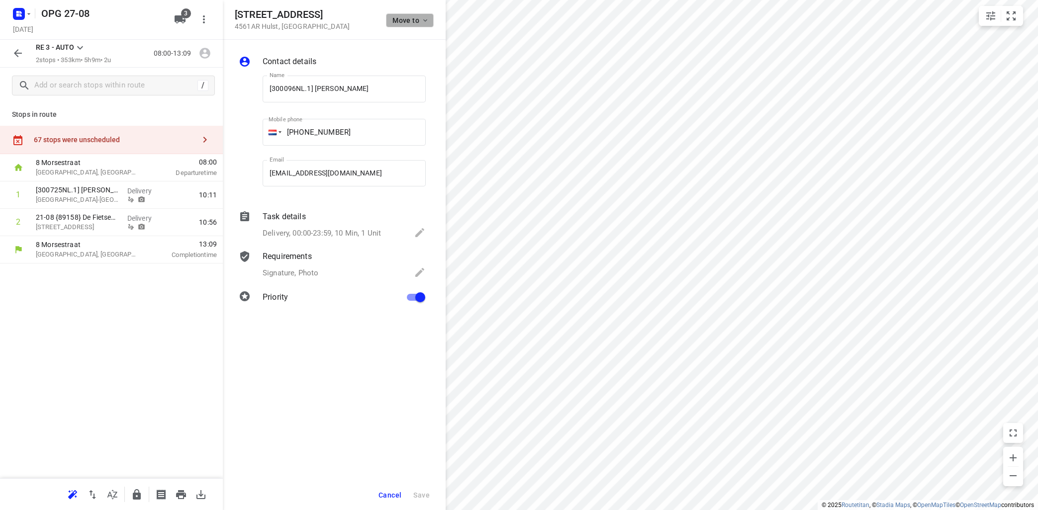
click at [425, 18] on icon "button" at bounding box center [425, 20] width 8 height 8
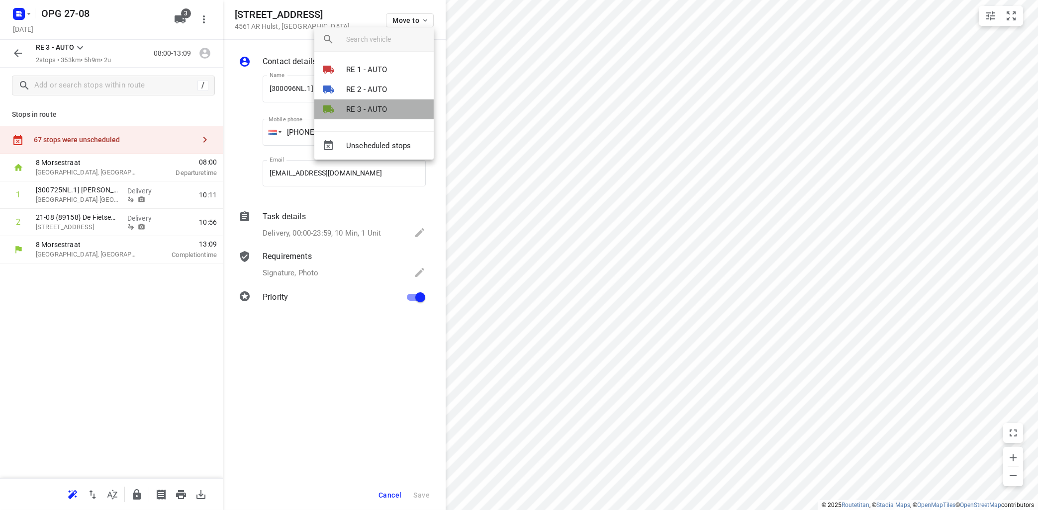
click at [382, 110] on p "RE 3 - AUTO" at bounding box center [366, 109] width 41 height 11
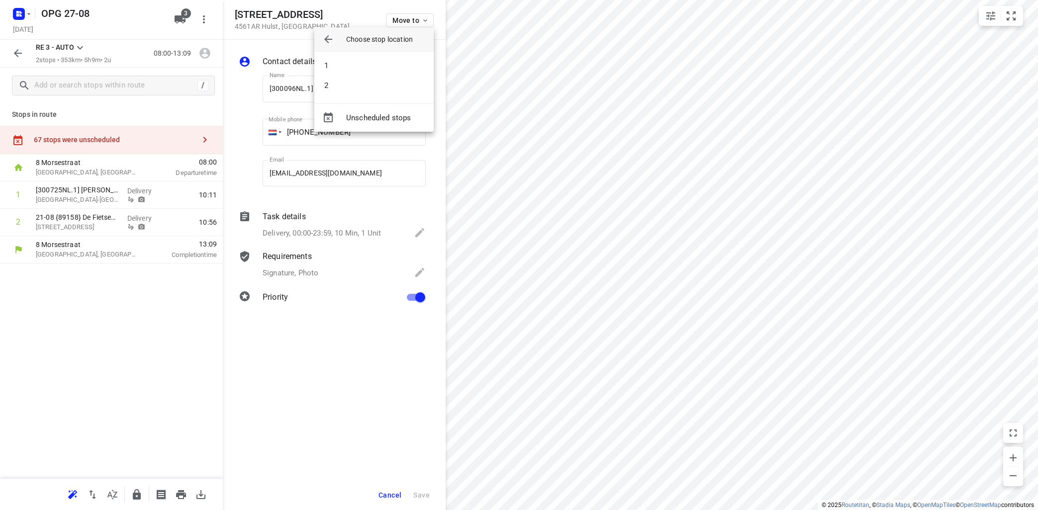
click at [383, 88] on li "2" at bounding box center [373, 86] width 119 height 20
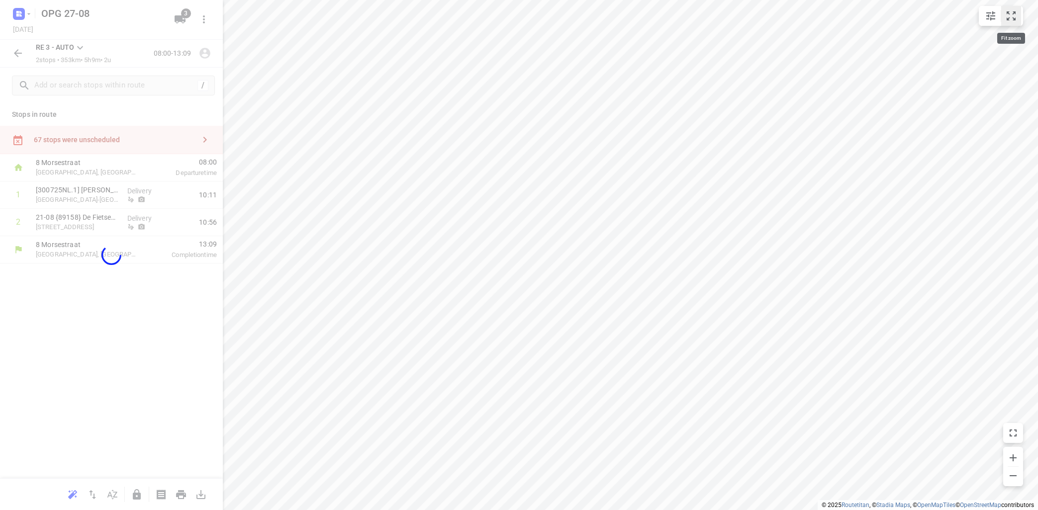
click at [1015, 13] on icon "small contained button group" at bounding box center [1011, 16] width 12 height 12
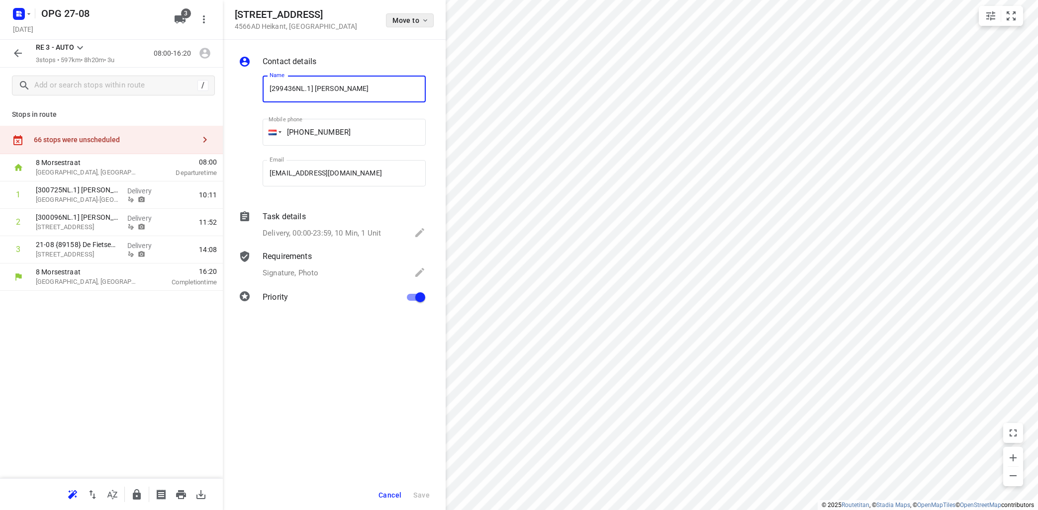
click at [422, 19] on icon "button" at bounding box center [425, 20] width 8 height 8
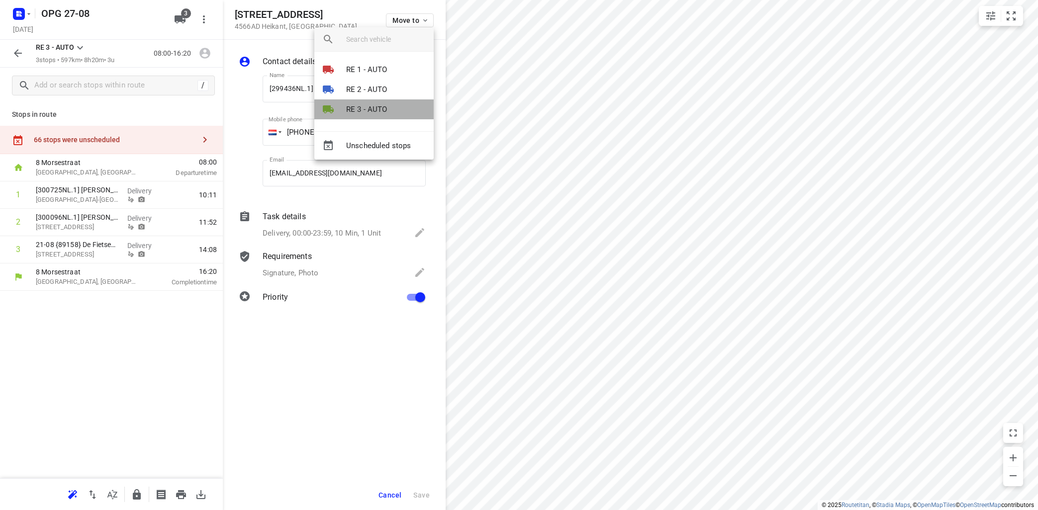
click at [380, 109] on p "RE 3 - AUTO" at bounding box center [366, 109] width 41 height 11
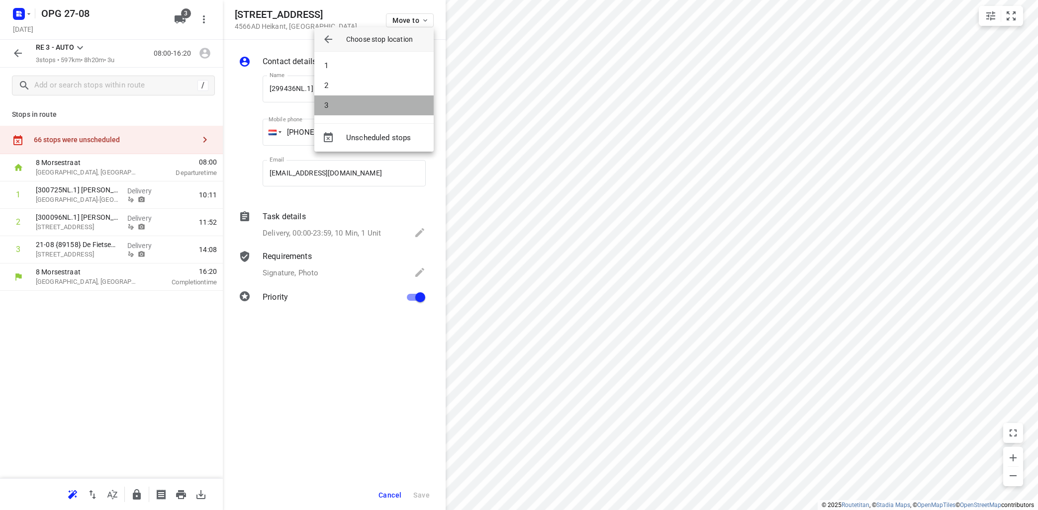
click at [379, 104] on li "3" at bounding box center [373, 105] width 119 height 20
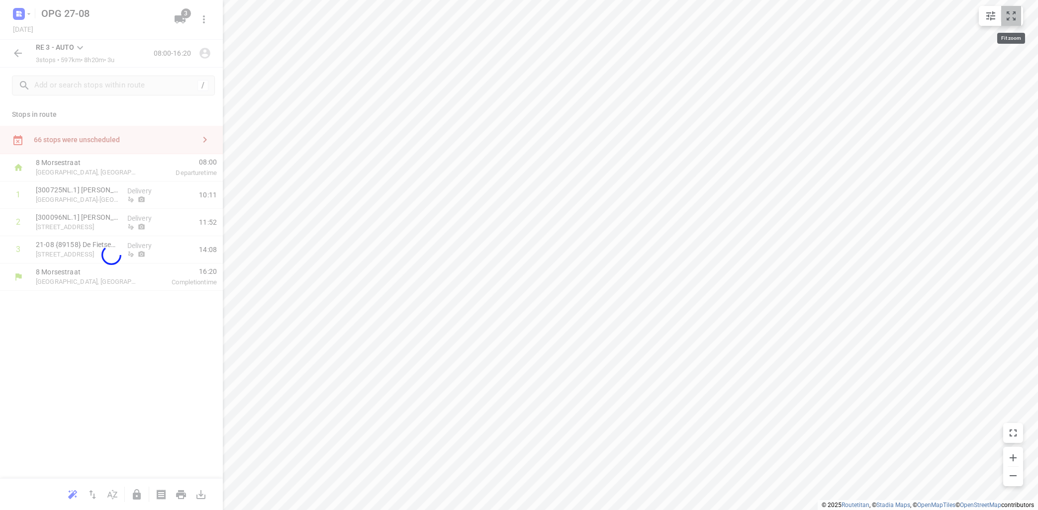
click at [1012, 14] on icon "small contained button group" at bounding box center [1011, 16] width 12 height 12
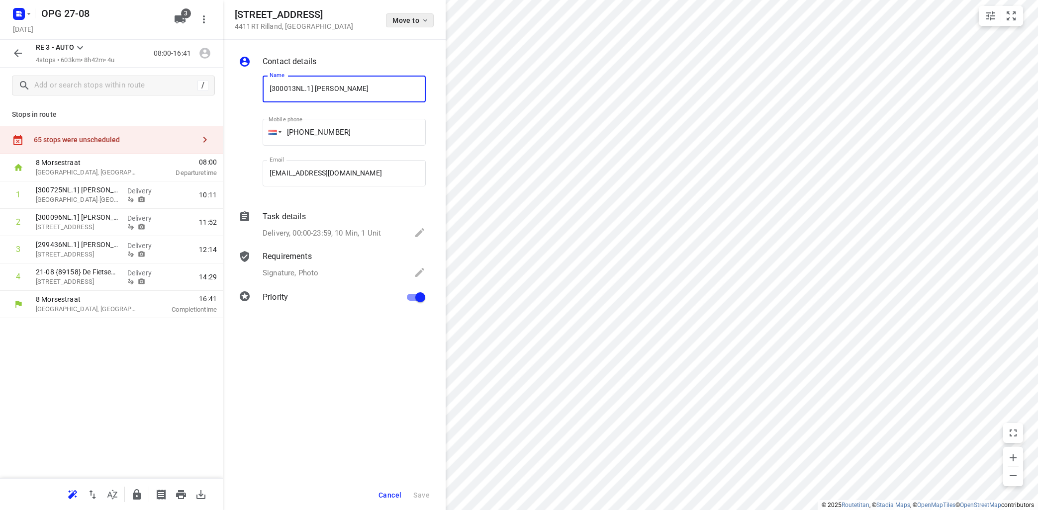
click at [427, 17] on icon "button" at bounding box center [425, 20] width 8 height 8
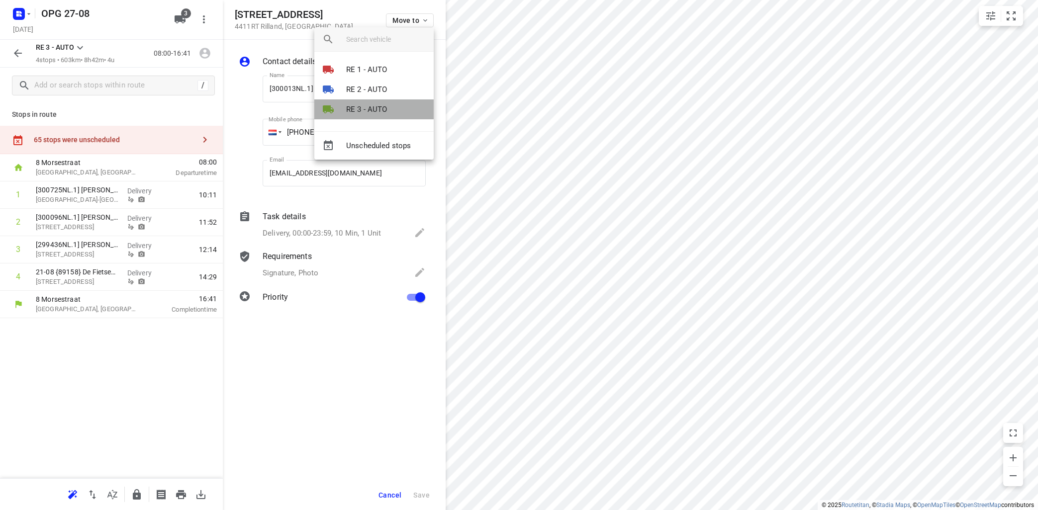
click at [379, 108] on p "RE 3 - AUTO" at bounding box center [366, 109] width 41 height 11
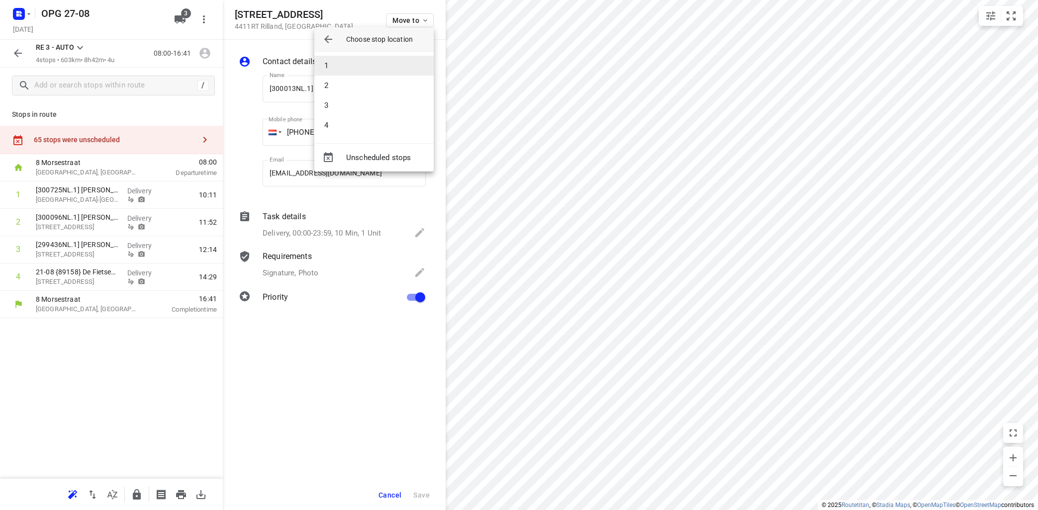
click at [383, 71] on li "1" at bounding box center [373, 66] width 119 height 20
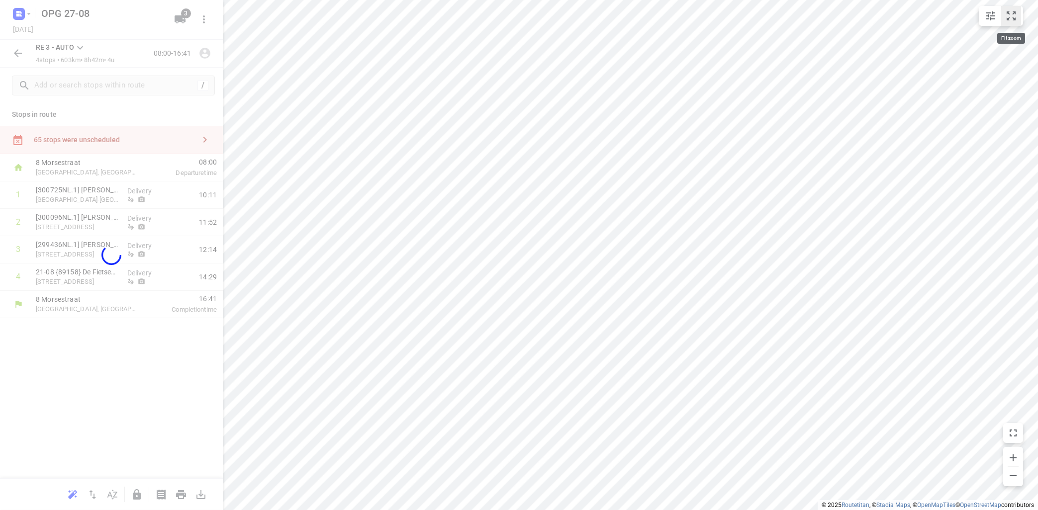
click at [1012, 13] on icon "small contained button group" at bounding box center [1011, 16] width 12 height 12
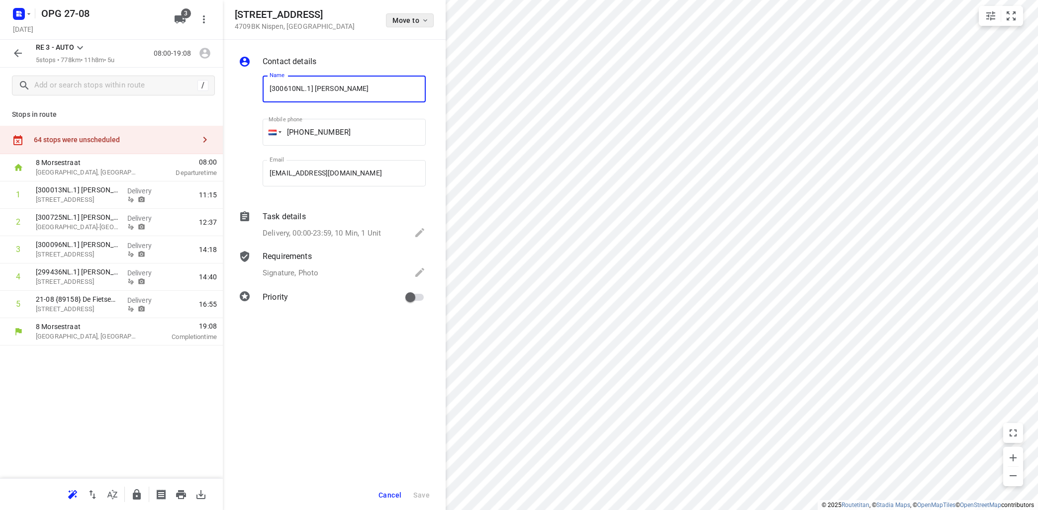
click at [415, 24] on span "Move to" at bounding box center [410, 20] width 37 height 8
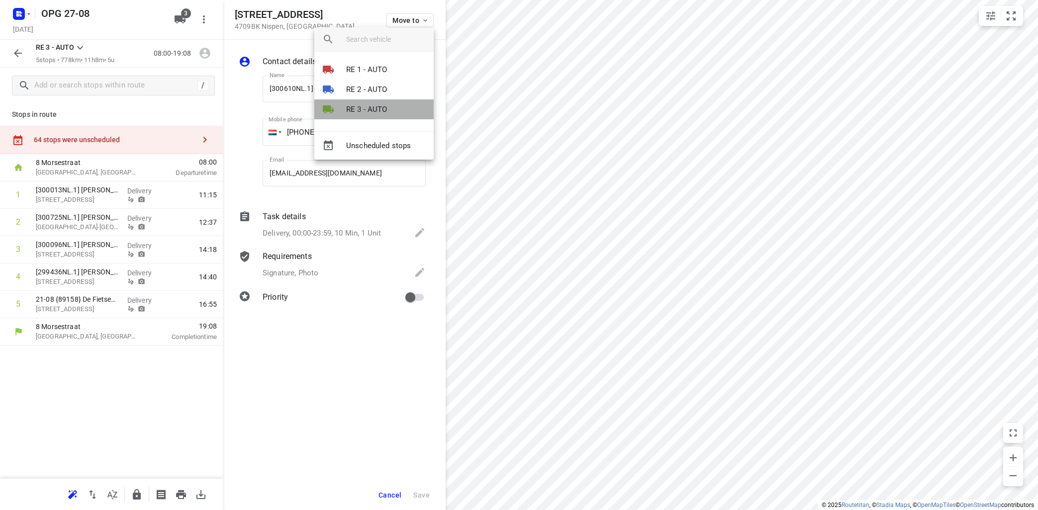
click at [365, 105] on p "RE 3 - AUTO" at bounding box center [366, 109] width 41 height 11
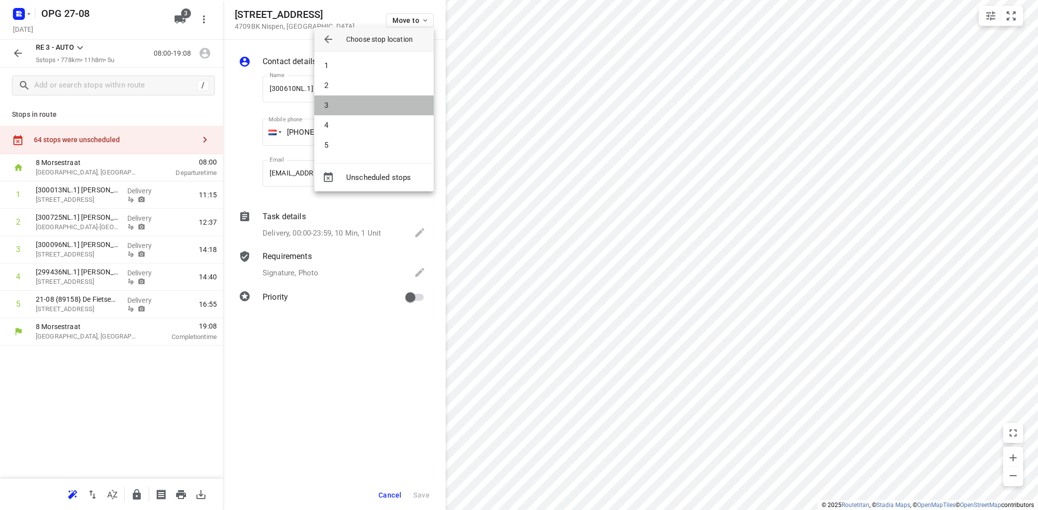
click at [365, 105] on li "3" at bounding box center [373, 105] width 119 height 20
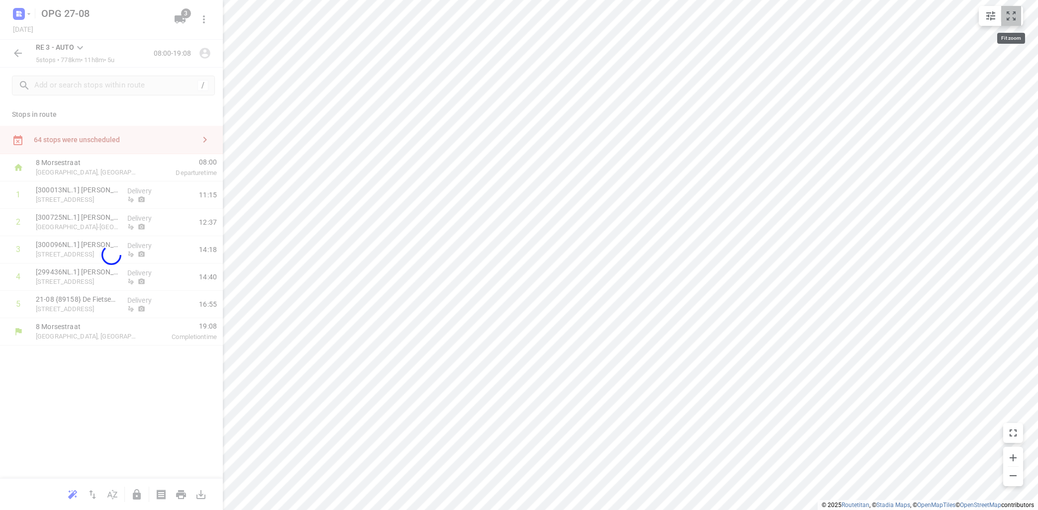
click at [1009, 18] on icon "small contained button group" at bounding box center [1010, 15] width 9 height 9
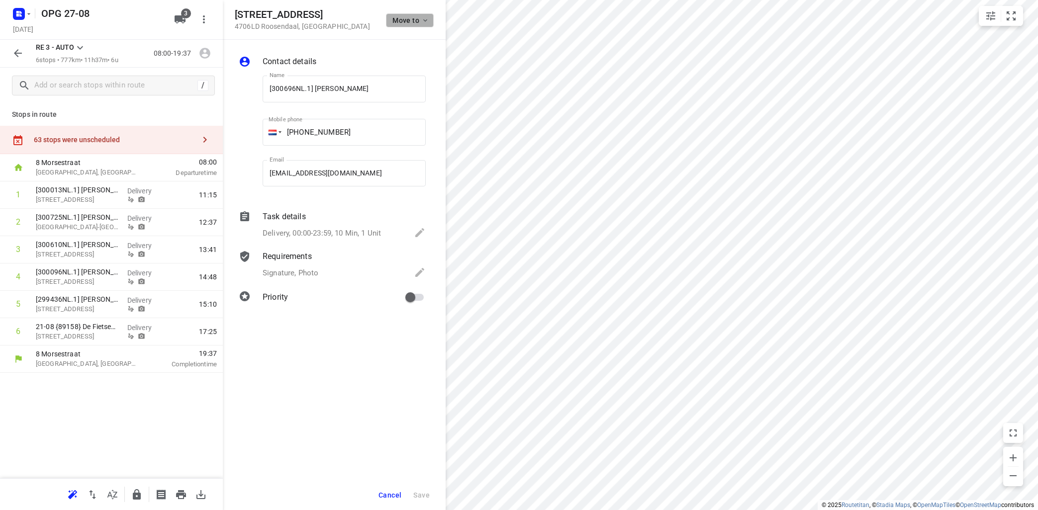
click at [419, 17] on span "Move to" at bounding box center [410, 20] width 37 height 8
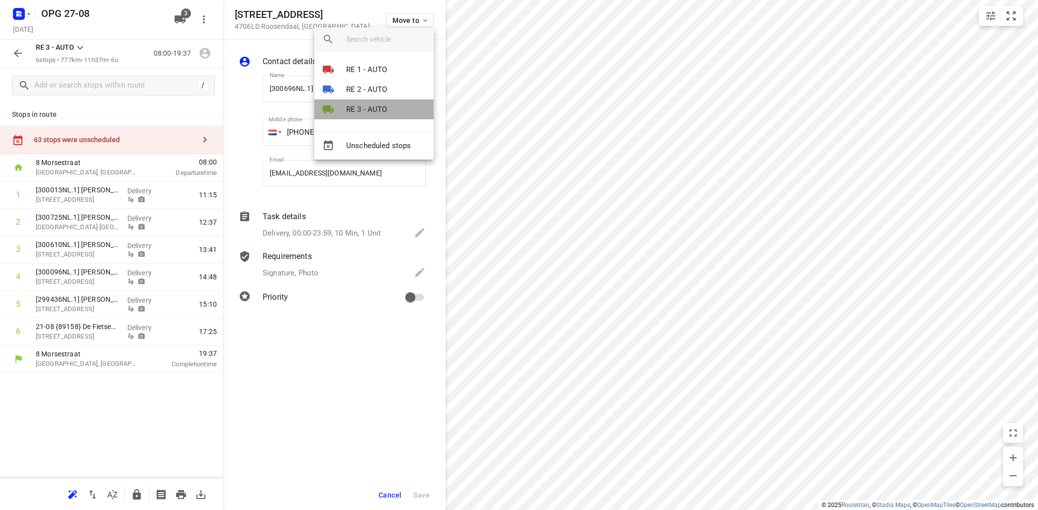
click at [381, 112] on p "RE 3 - AUTO" at bounding box center [366, 109] width 41 height 11
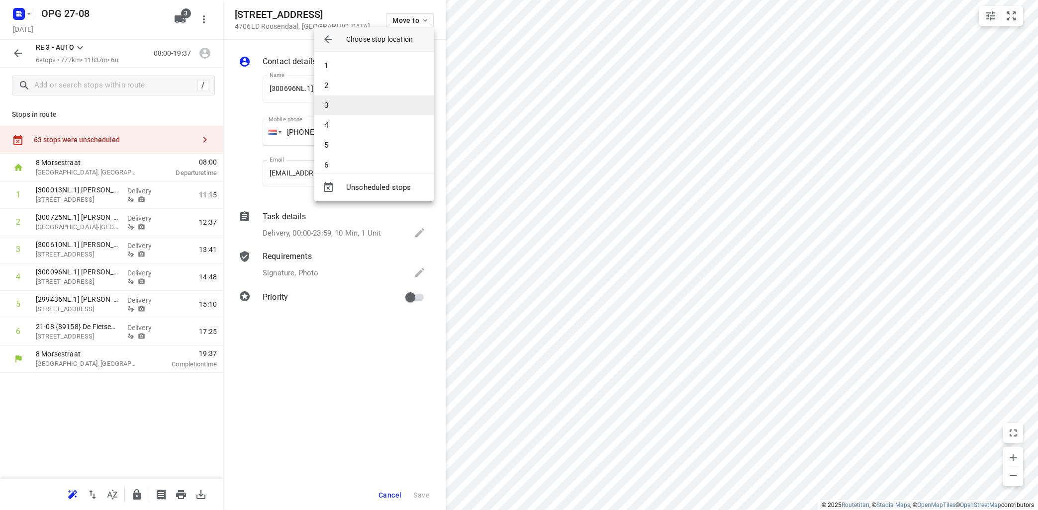
click at [381, 111] on li "3" at bounding box center [373, 105] width 119 height 20
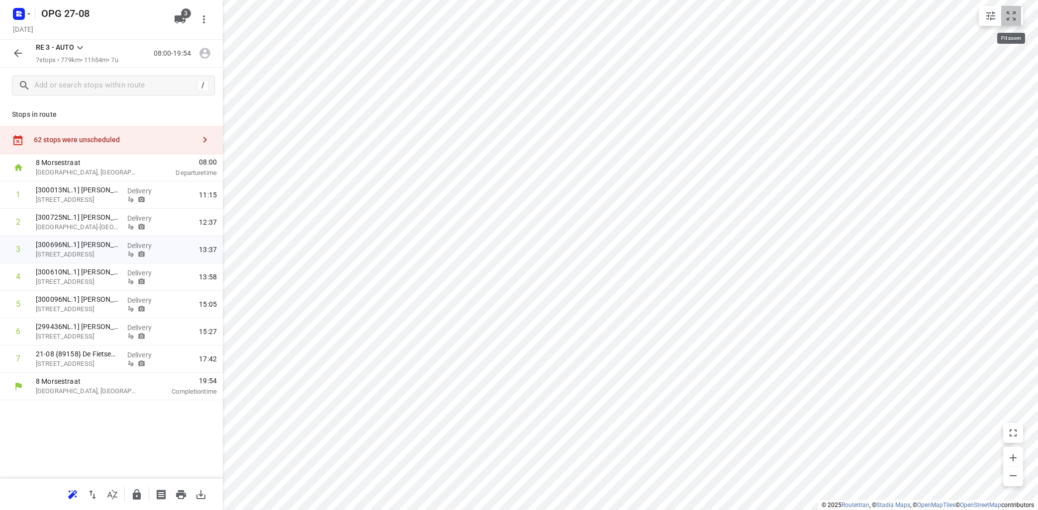
click at [1007, 16] on icon "small contained button group" at bounding box center [1011, 16] width 12 height 12
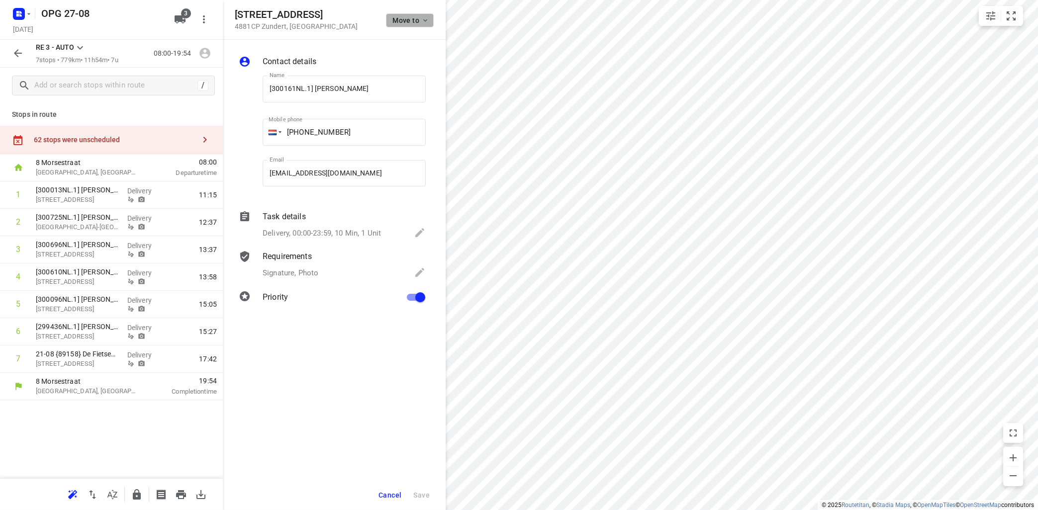
click at [427, 24] on icon "button" at bounding box center [425, 20] width 8 height 8
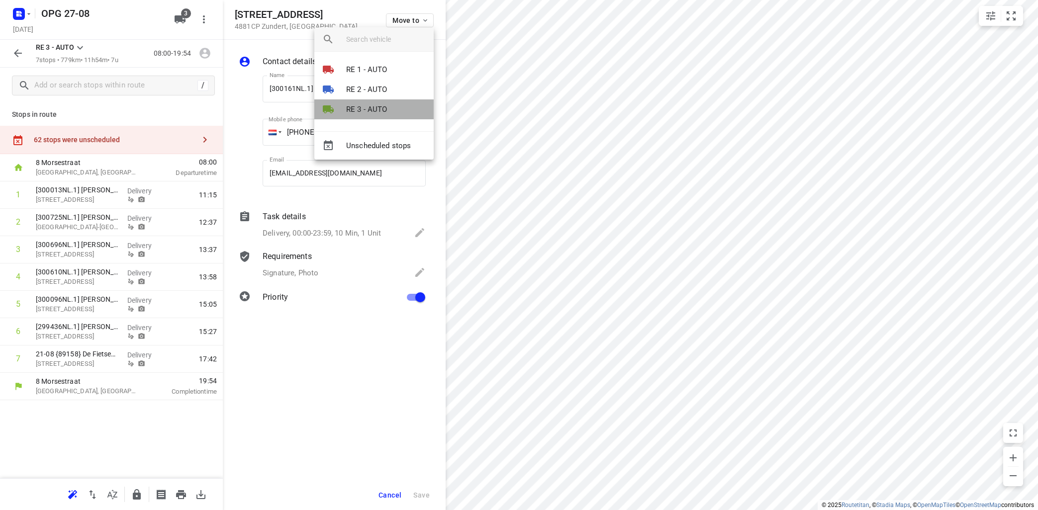
click at [396, 107] on li "RE 3 - AUTO" at bounding box center [373, 109] width 119 height 20
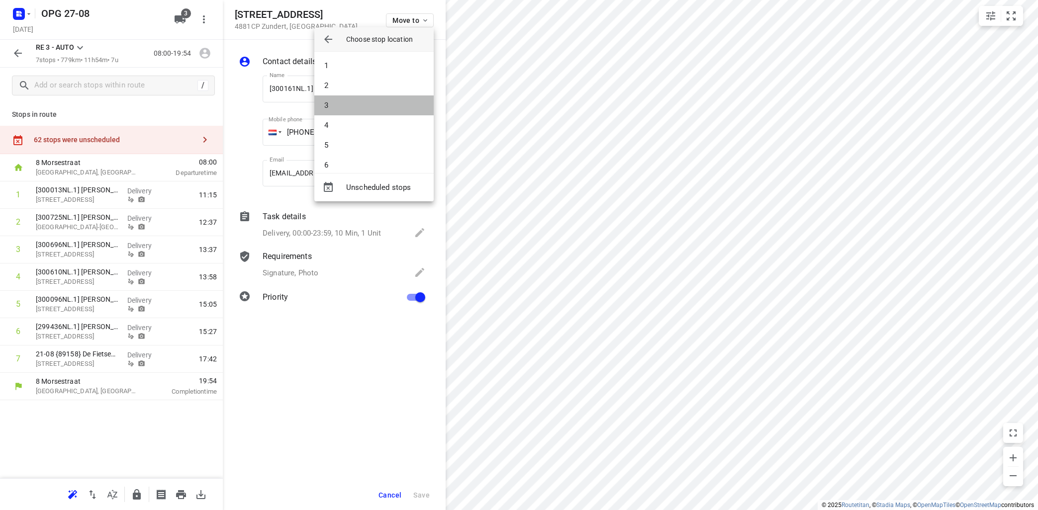
click at [396, 107] on li "3" at bounding box center [373, 105] width 119 height 20
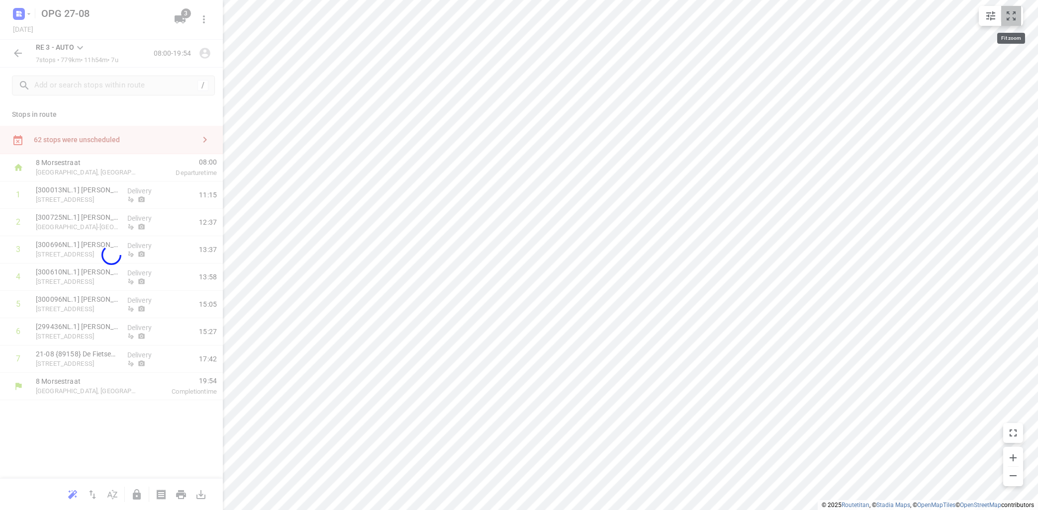
click at [1012, 13] on icon "small contained button group" at bounding box center [1011, 16] width 12 height 12
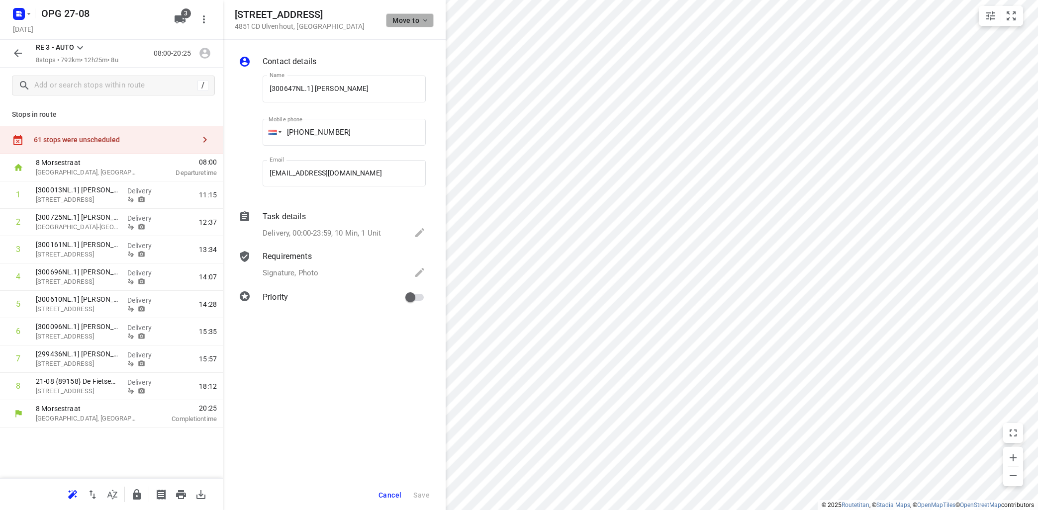
click at [427, 18] on icon "button" at bounding box center [425, 20] width 8 height 8
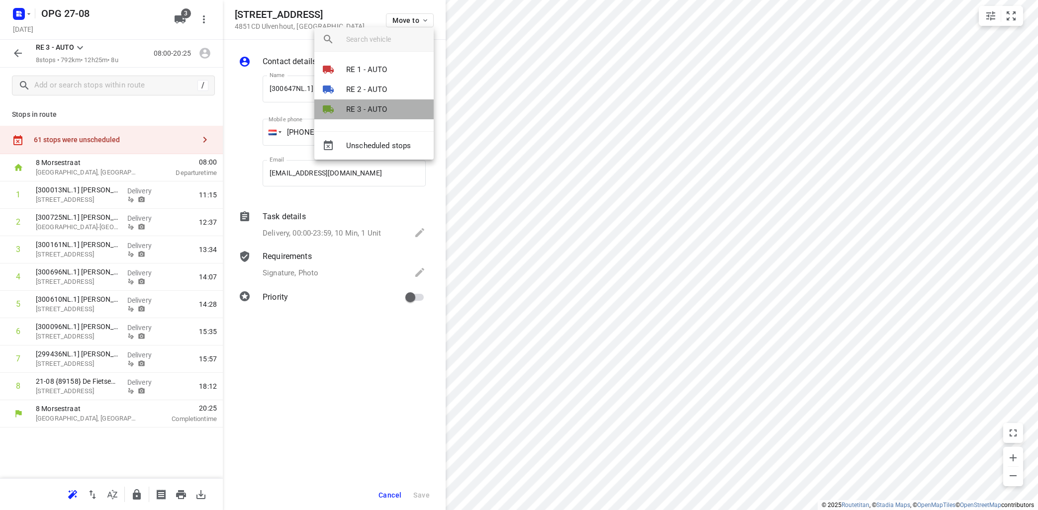
click at [383, 114] on p "RE 3 - AUTO" at bounding box center [366, 109] width 41 height 11
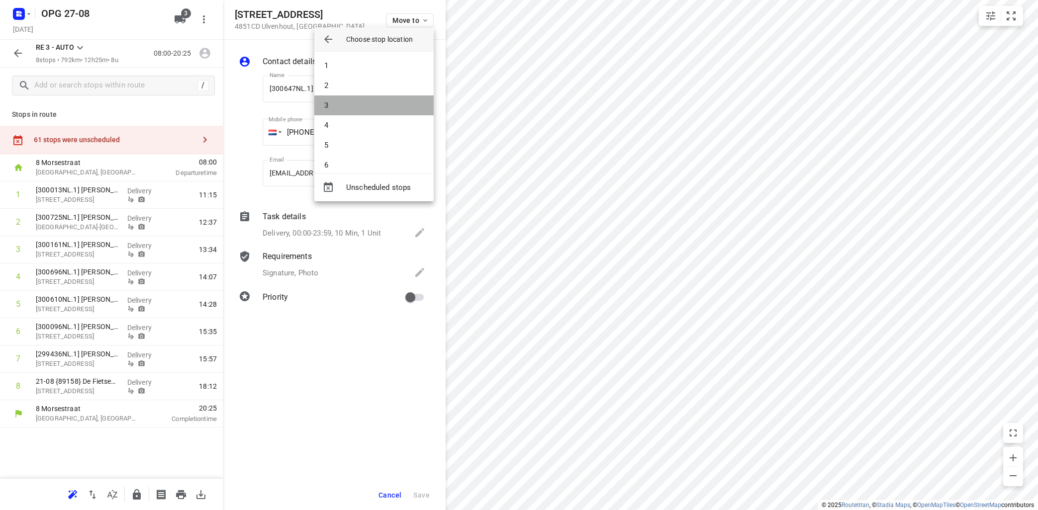
click at [381, 104] on li "3" at bounding box center [373, 105] width 119 height 20
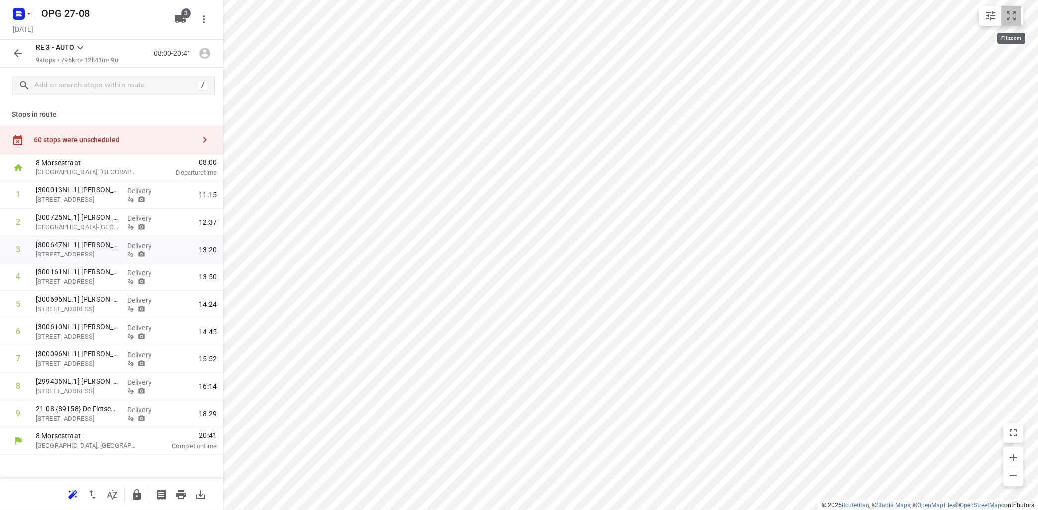
click at [1016, 20] on icon "small contained button group" at bounding box center [1011, 16] width 12 height 12
click at [77, 42] on icon at bounding box center [80, 48] width 12 height 12
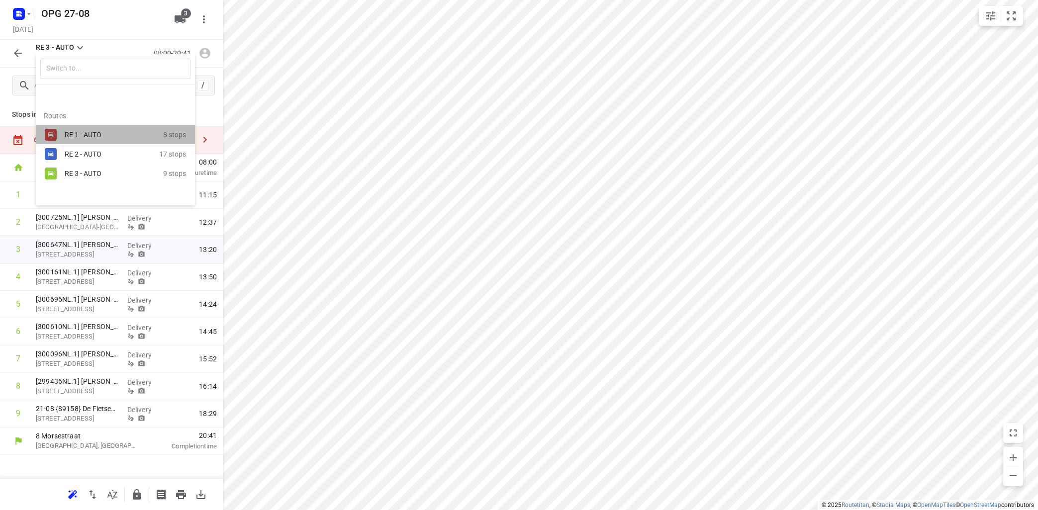
click at [92, 132] on div "RE 1 - AUTO" at bounding box center [107, 135] width 85 height 8
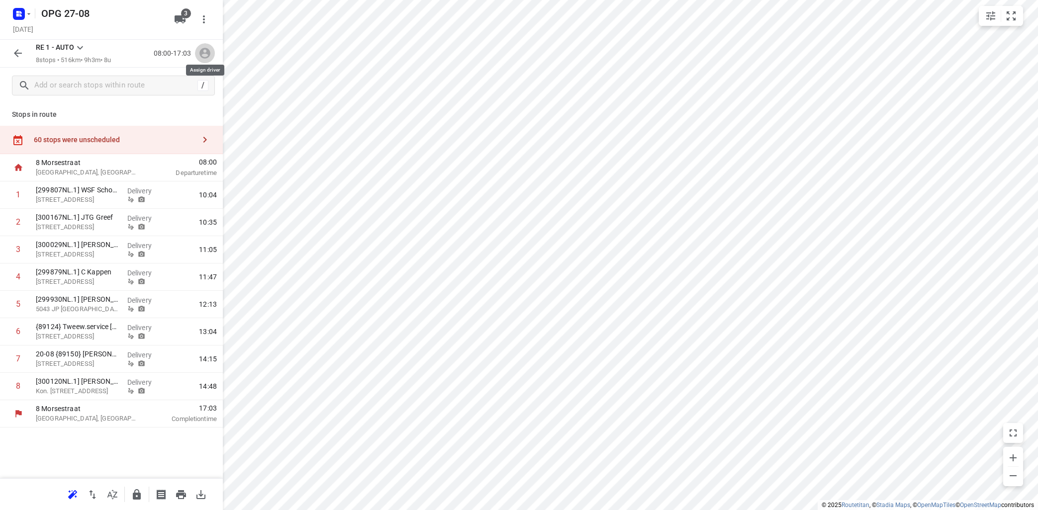
click at [206, 53] on icon "button" at bounding box center [204, 53] width 11 height 11
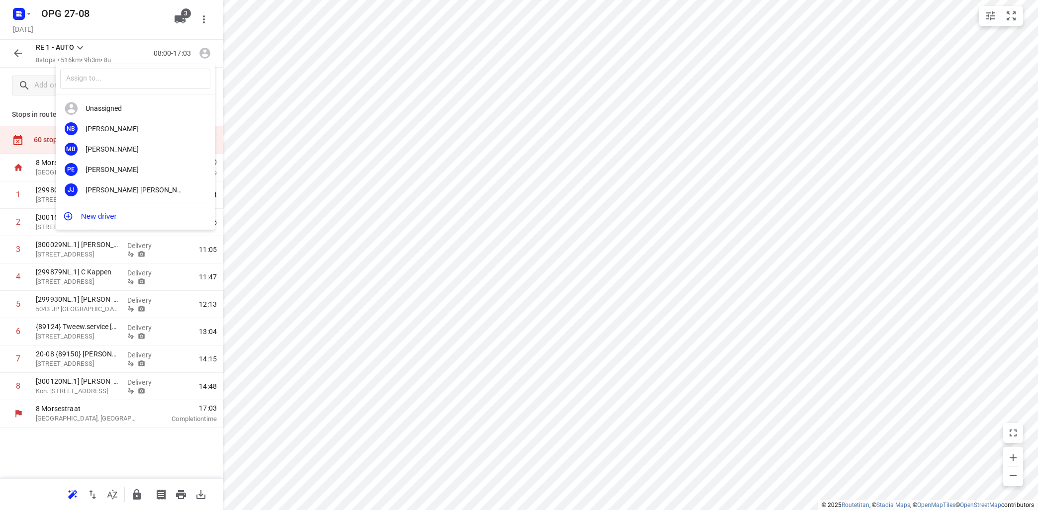
drag, startPoint x: 441, startPoint y: 111, endPoint x: 382, endPoint y: 76, distance: 68.5
click at [438, 109] on div at bounding box center [519, 255] width 1038 height 510
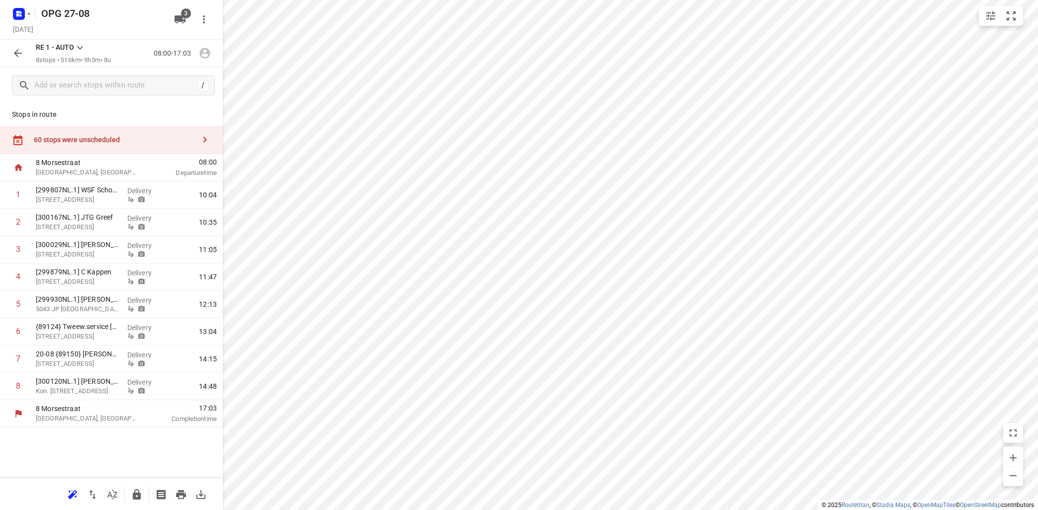
click at [84, 43] on icon at bounding box center [80, 48] width 12 height 12
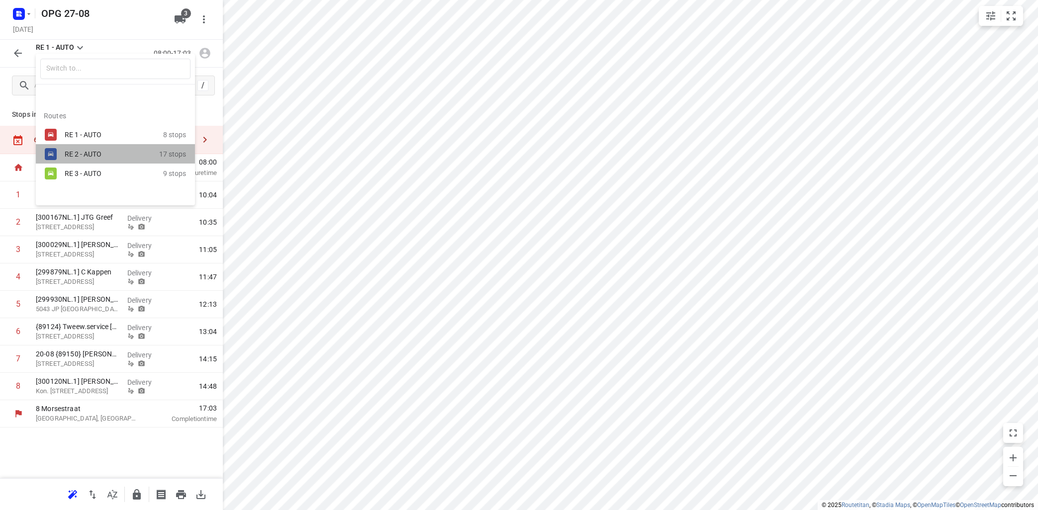
click at [76, 155] on div "RE 2 - AUTO" at bounding box center [107, 154] width 85 height 8
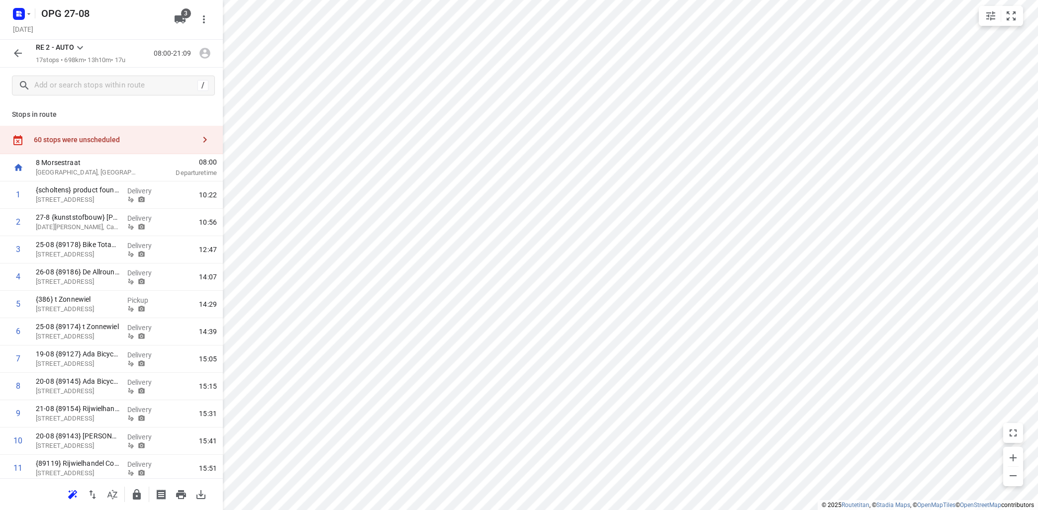
click at [75, 47] on icon at bounding box center [80, 48] width 12 height 12
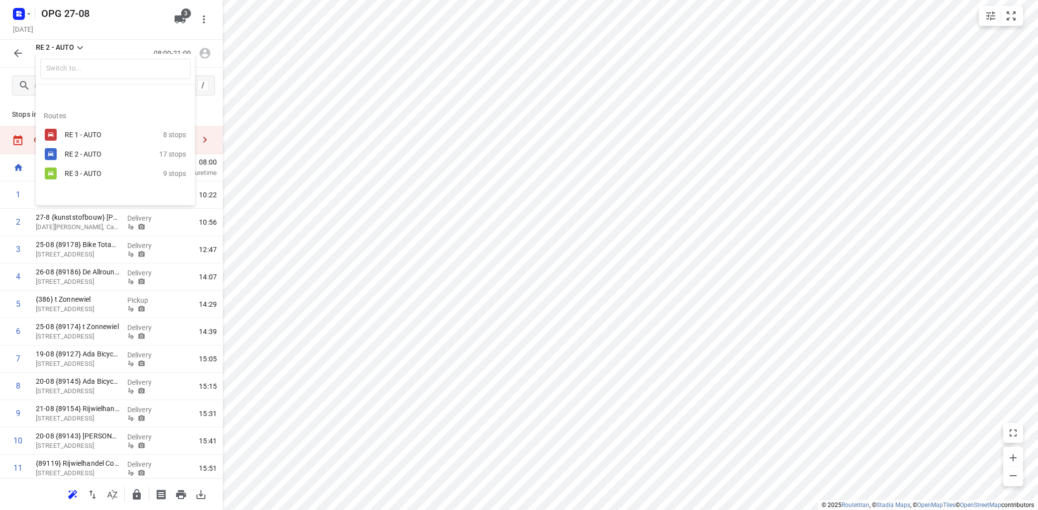
click at [87, 133] on div "RE 1 - AUTO" at bounding box center [107, 135] width 85 height 8
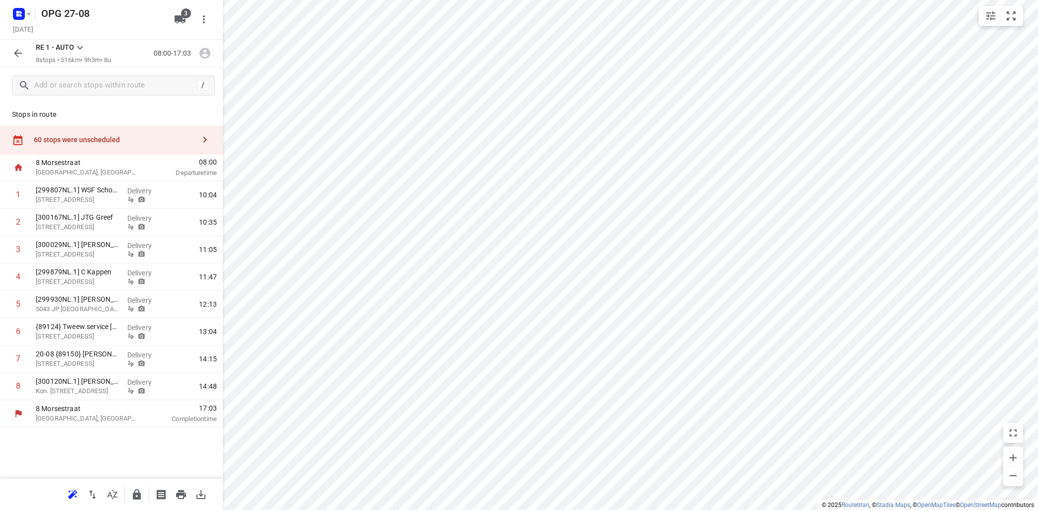
click at [205, 53] on icon "button" at bounding box center [204, 53] width 13 height 13
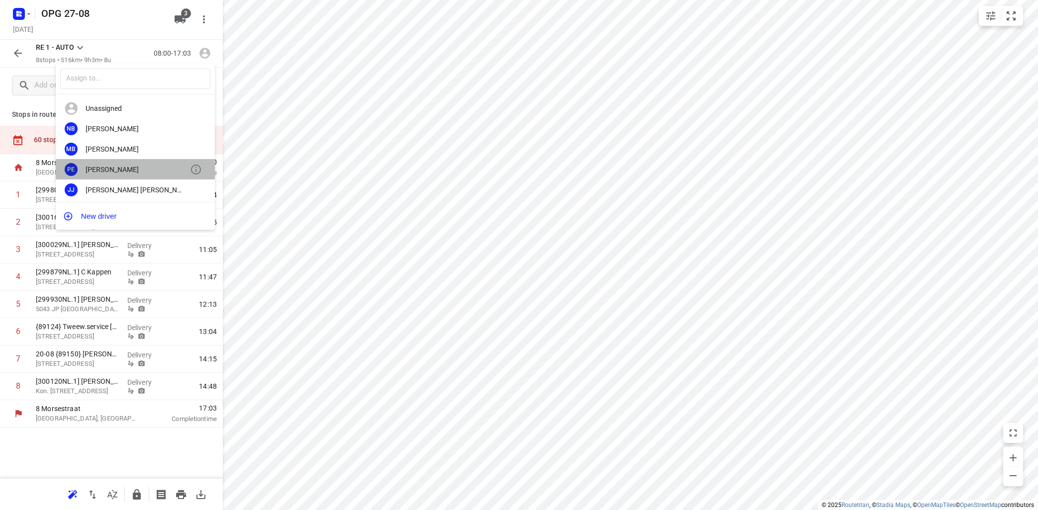
click at [133, 166] on div "[PERSON_NAME]" at bounding box center [138, 170] width 104 height 8
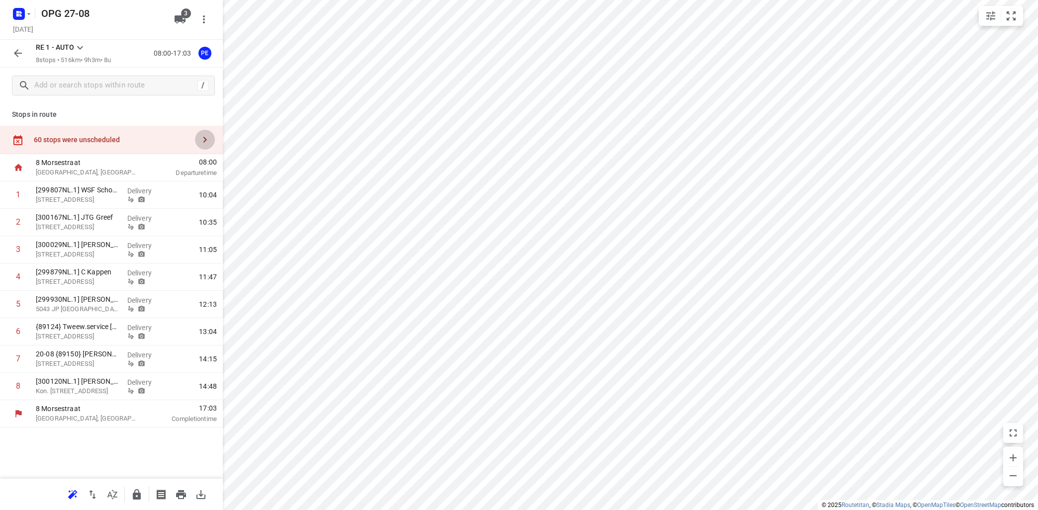
click at [204, 139] on icon "button" at bounding box center [205, 140] width 12 height 12
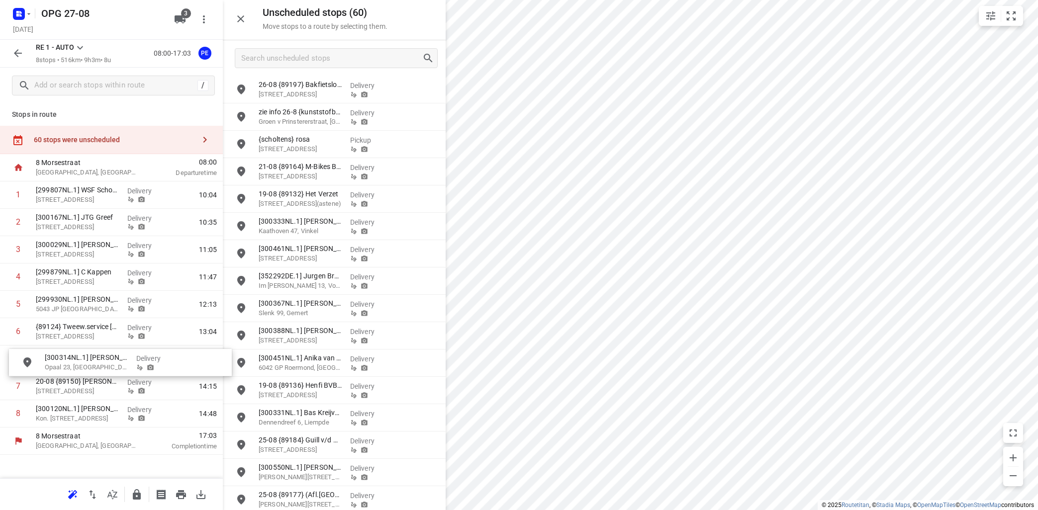
drag, startPoint x: 310, startPoint y: 388, endPoint x: 85, endPoint y: 357, distance: 227.4
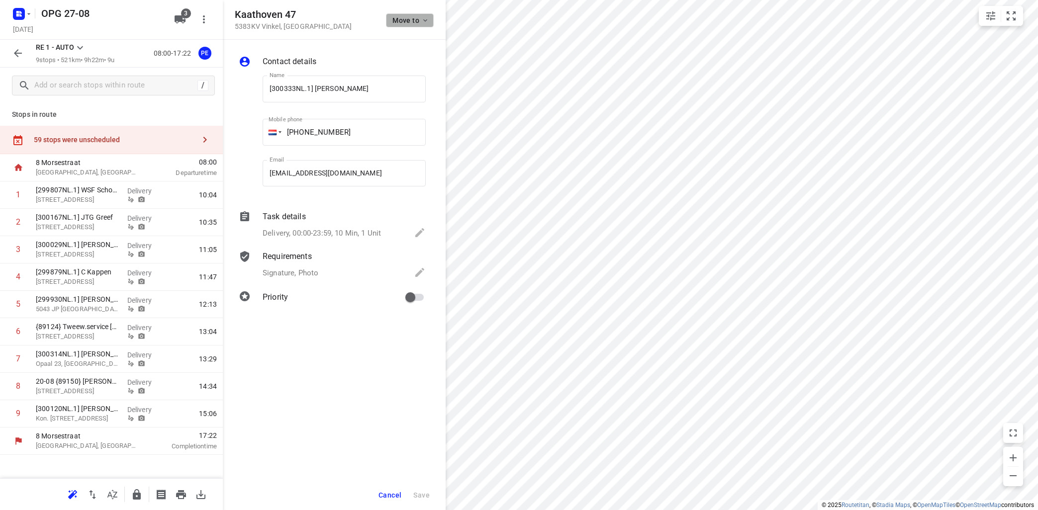
click at [419, 20] on span "Move to" at bounding box center [410, 20] width 37 height 8
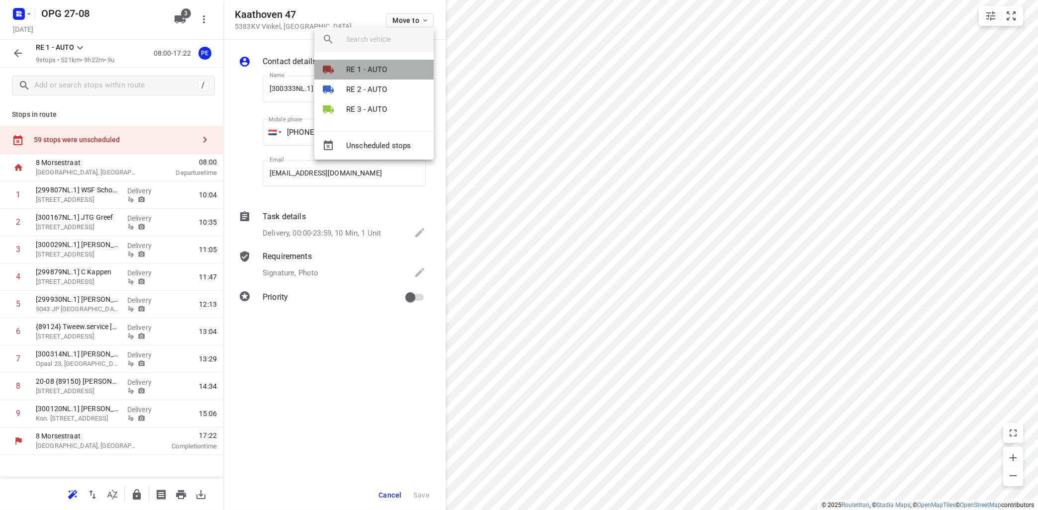
click at [392, 71] on li "RE 1 - AUTO" at bounding box center [373, 70] width 119 height 20
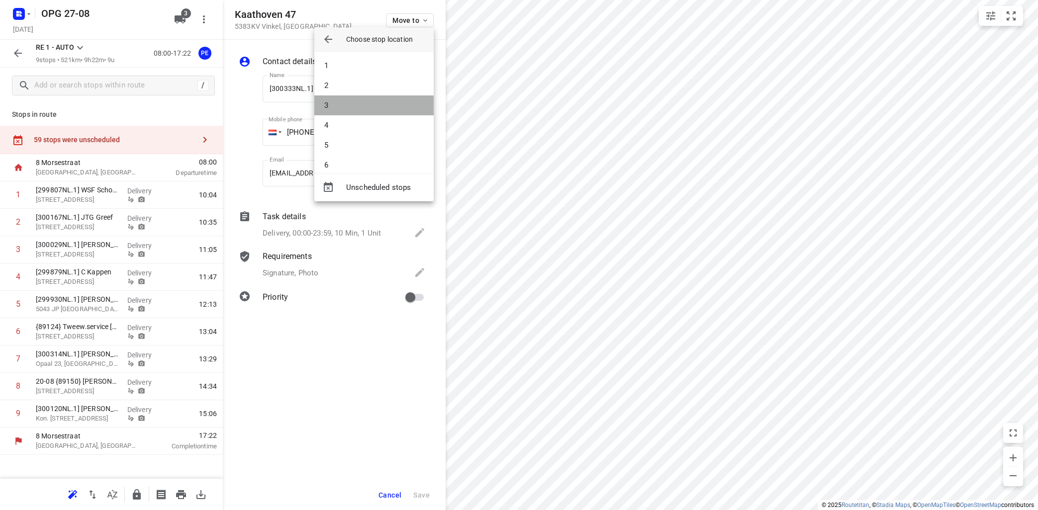
click at [381, 101] on li "3" at bounding box center [373, 105] width 119 height 20
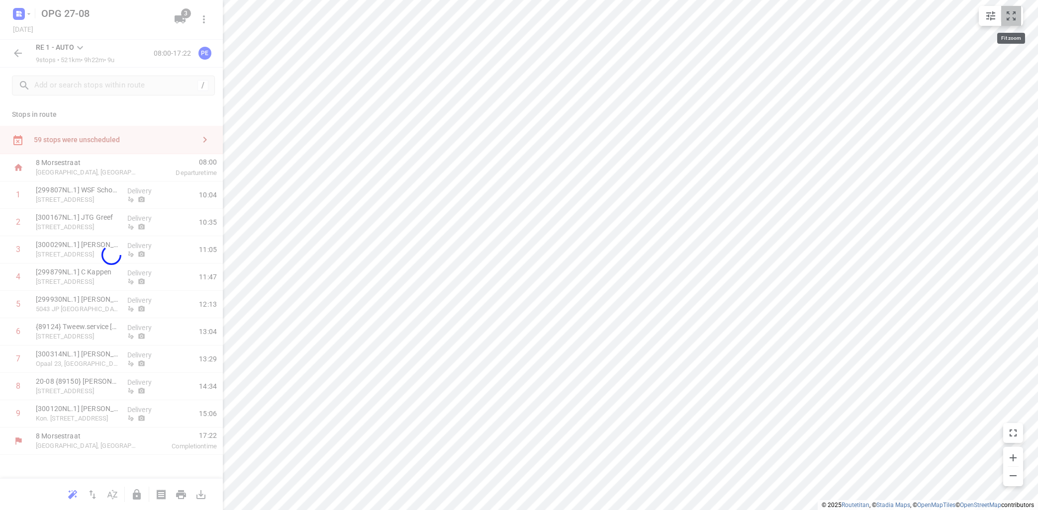
click at [1013, 23] on button "small contained button group" at bounding box center [1011, 16] width 20 height 20
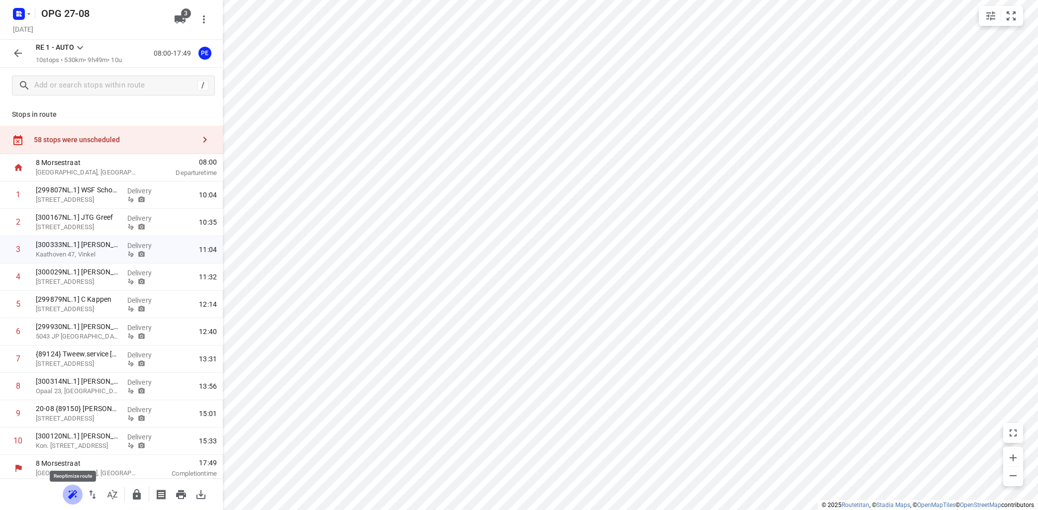
click at [71, 496] on icon "button" at bounding box center [71, 496] width 6 height 6
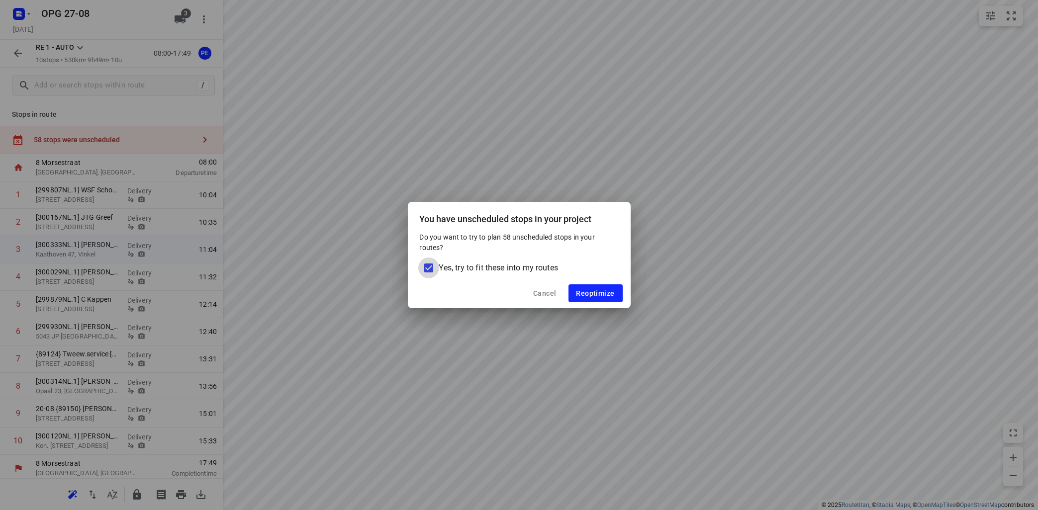
click at [428, 266] on input "Yes, try to fit these into my routes" at bounding box center [428, 268] width 21 height 21
checkbox input "false"
click at [601, 293] on span "Reoptimize" at bounding box center [595, 293] width 38 height 8
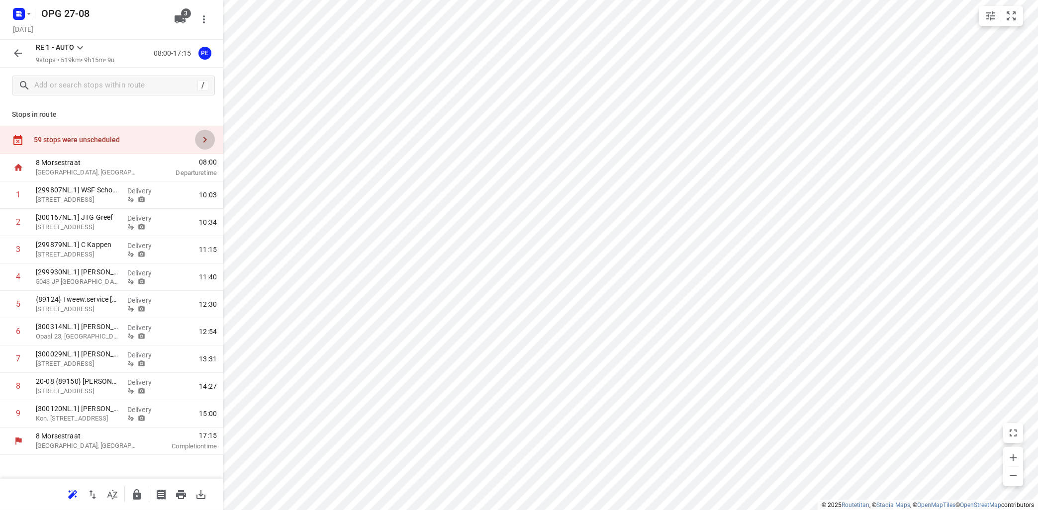
click at [206, 138] on icon "button" at bounding box center [205, 140] width 12 height 12
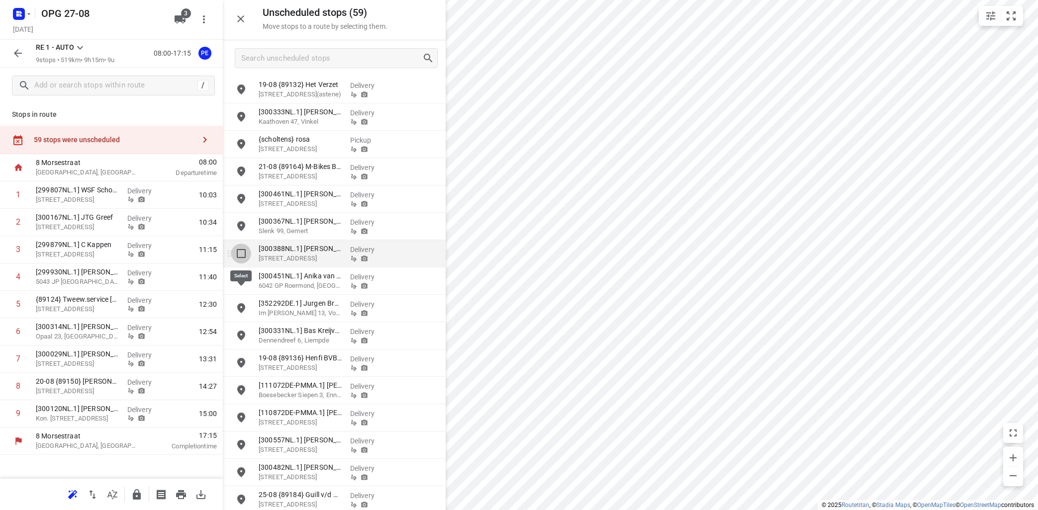
click at [244, 254] on input "grid" at bounding box center [241, 254] width 20 height 20
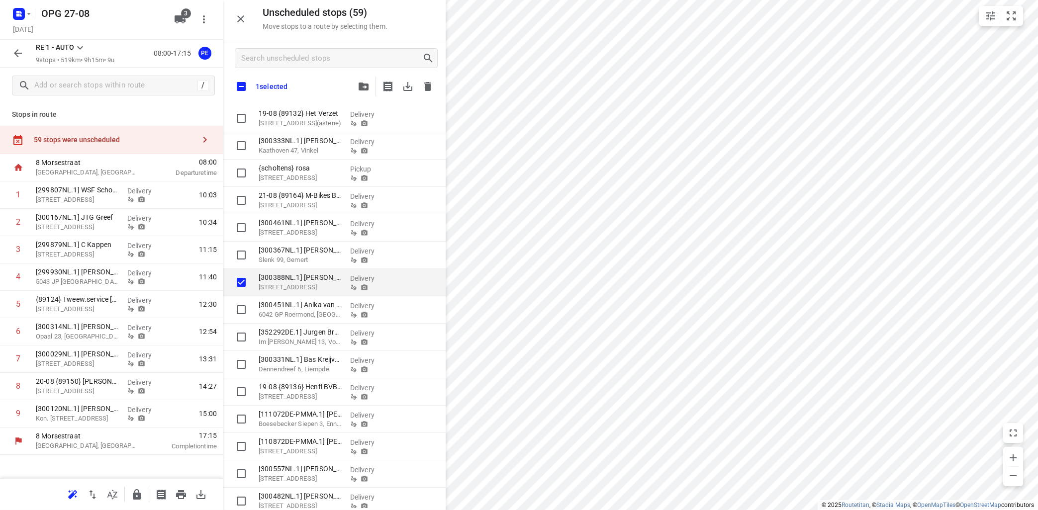
checkbox input "true"
click at [367, 90] on button "button" at bounding box center [364, 87] width 20 height 20
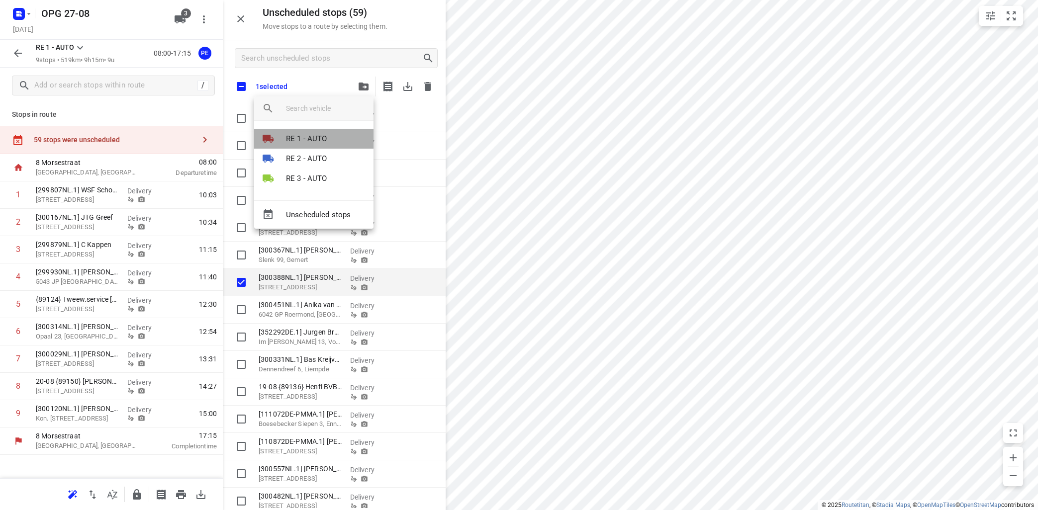
click at [337, 139] on li "RE 1 - AUTO" at bounding box center [313, 139] width 119 height 20
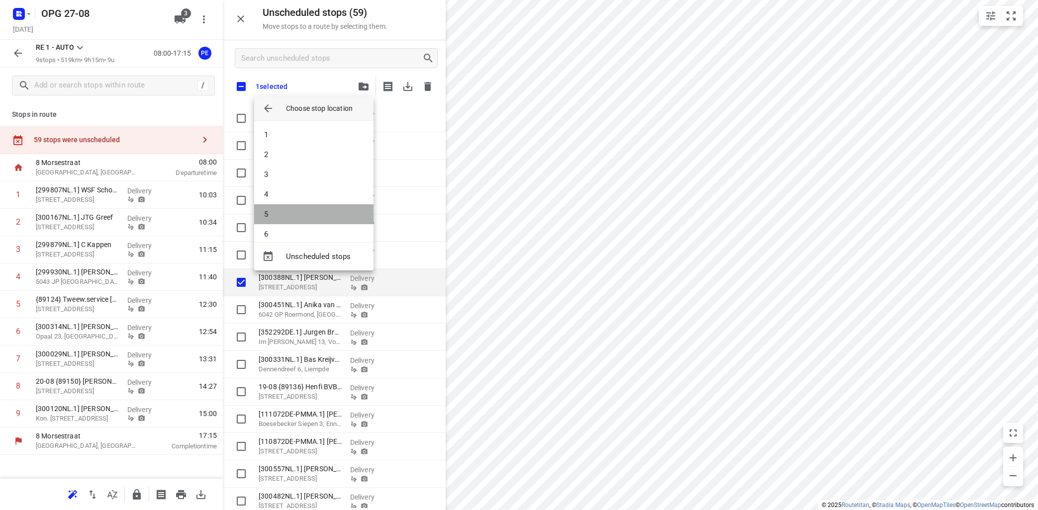
click at [324, 213] on li "5" at bounding box center [313, 214] width 119 height 20
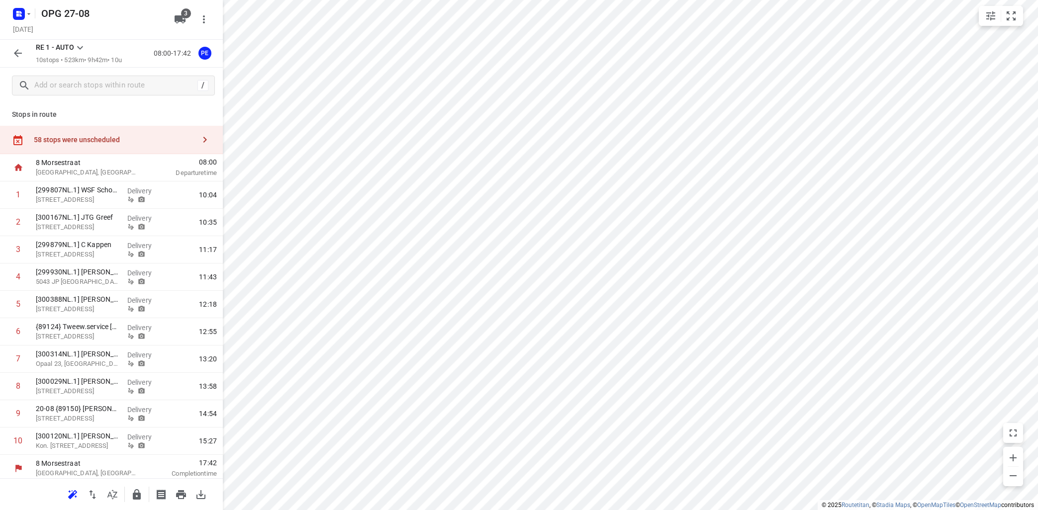
click at [80, 48] on icon at bounding box center [80, 47] width 6 height 3
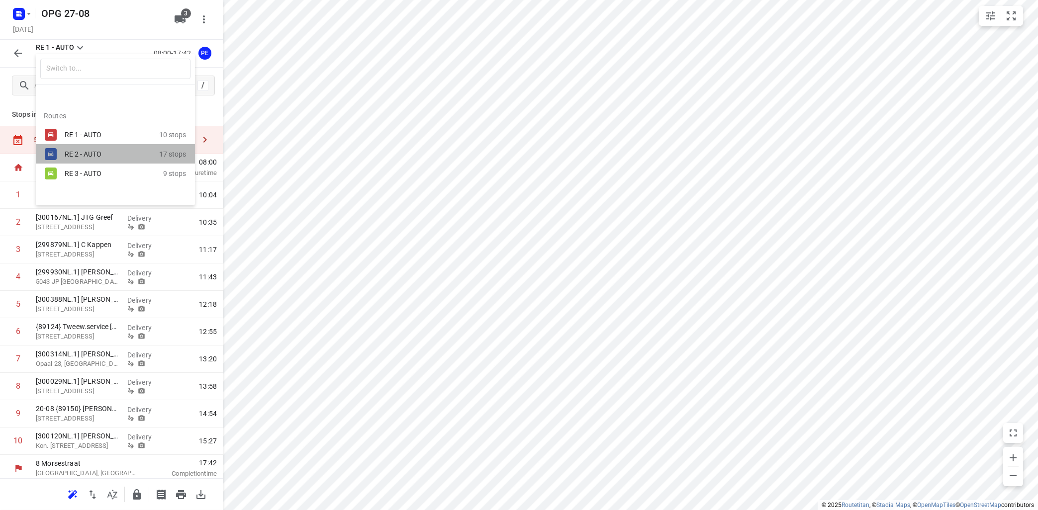
click at [84, 153] on div "RE 2 - AUTO" at bounding box center [107, 154] width 85 height 8
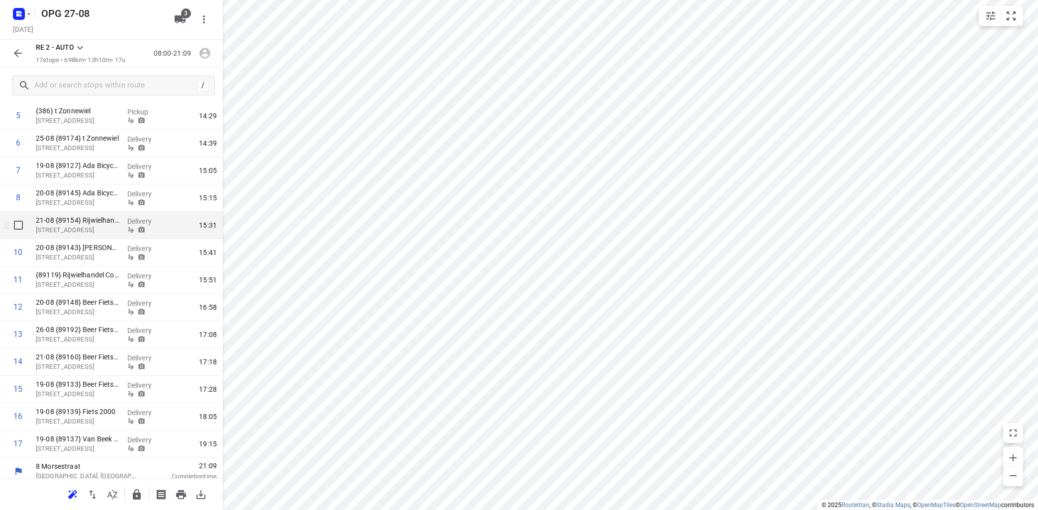
scroll to position [195, 0]
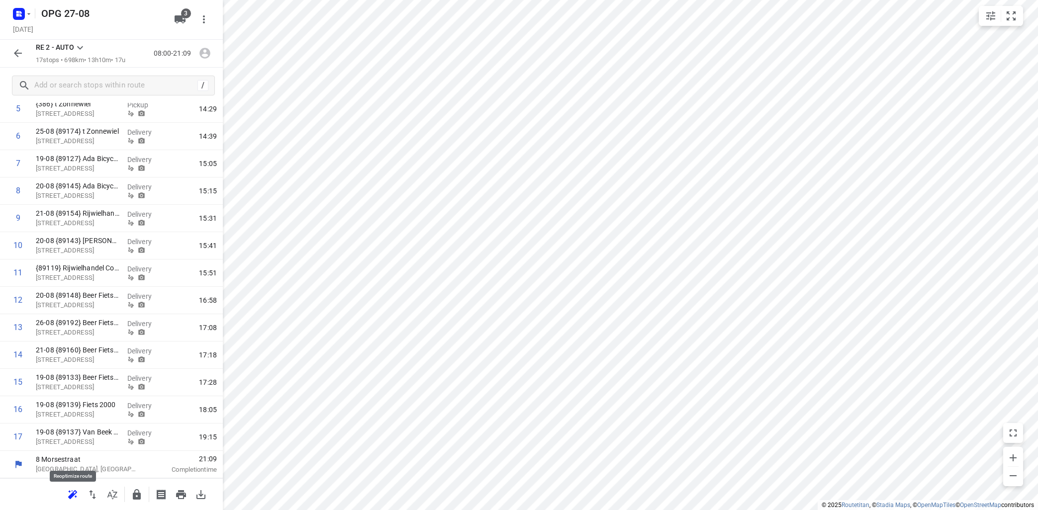
click at [74, 494] on icon "button" at bounding box center [72, 494] width 9 height 8
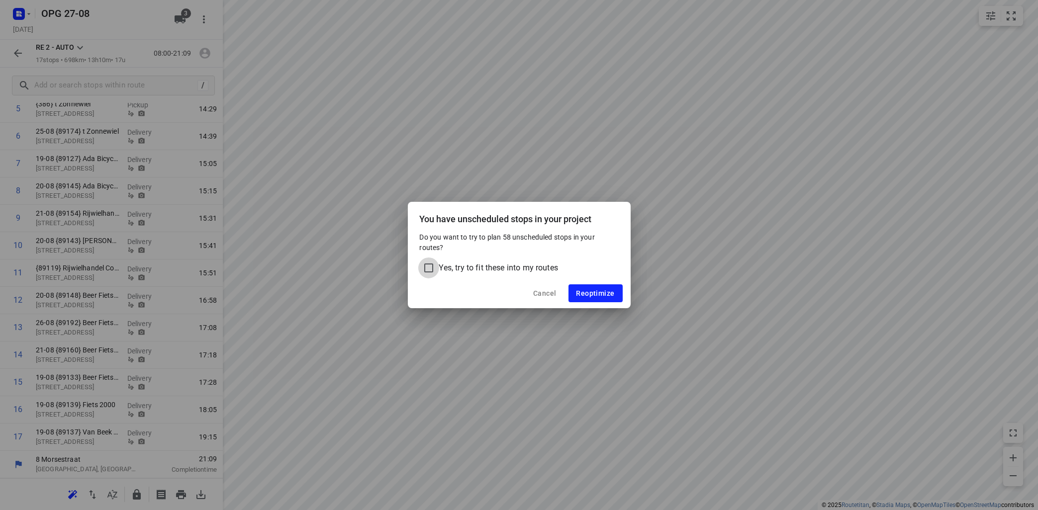
click at [430, 270] on input "Yes, try to fit these into my routes" at bounding box center [428, 268] width 21 height 21
checkbox input "true"
click at [582, 291] on span "Reoptimize" at bounding box center [595, 293] width 38 height 8
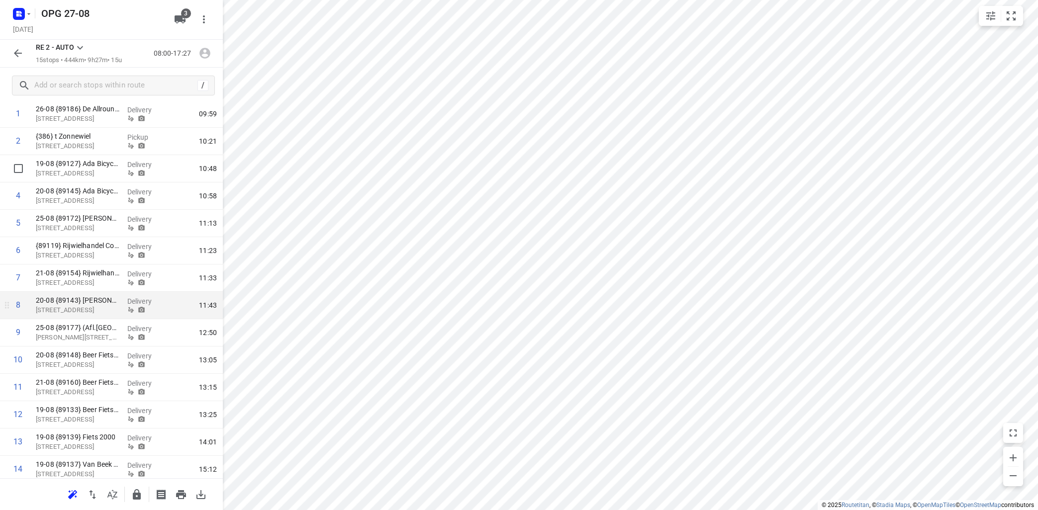
scroll to position [141, 0]
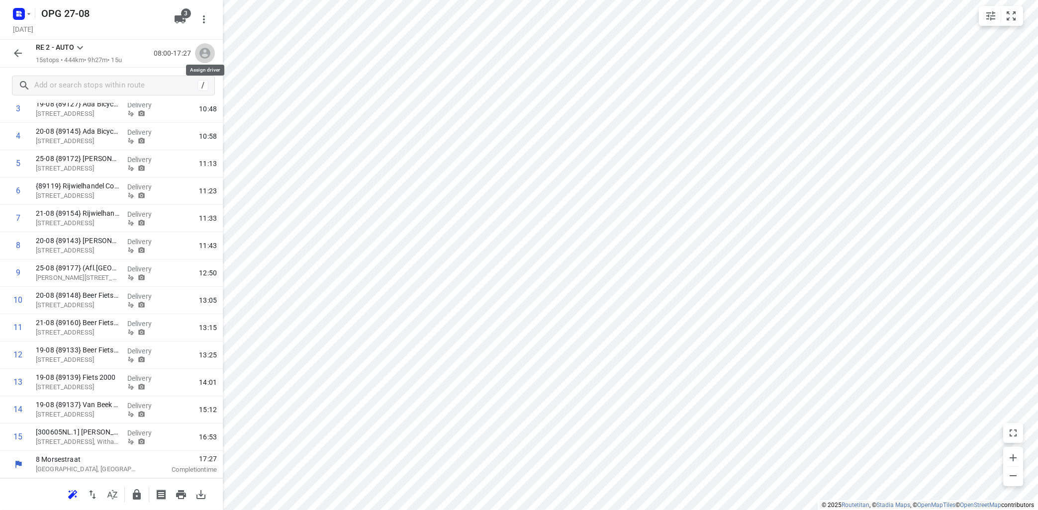
click at [205, 59] on icon "button" at bounding box center [204, 53] width 11 height 11
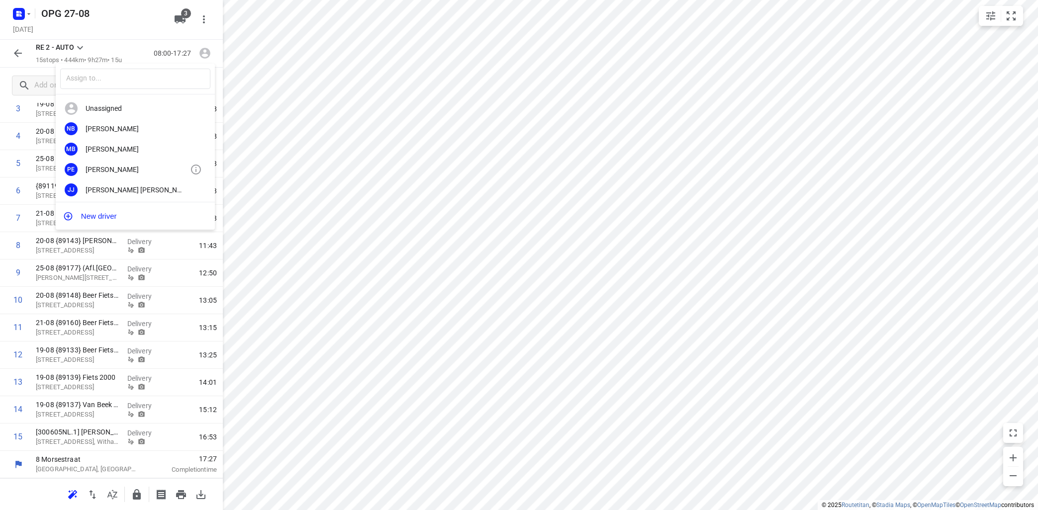
scroll to position [179, 0]
click at [134, 156] on div "[PERSON_NAME]" at bounding box center [138, 153] width 104 height 8
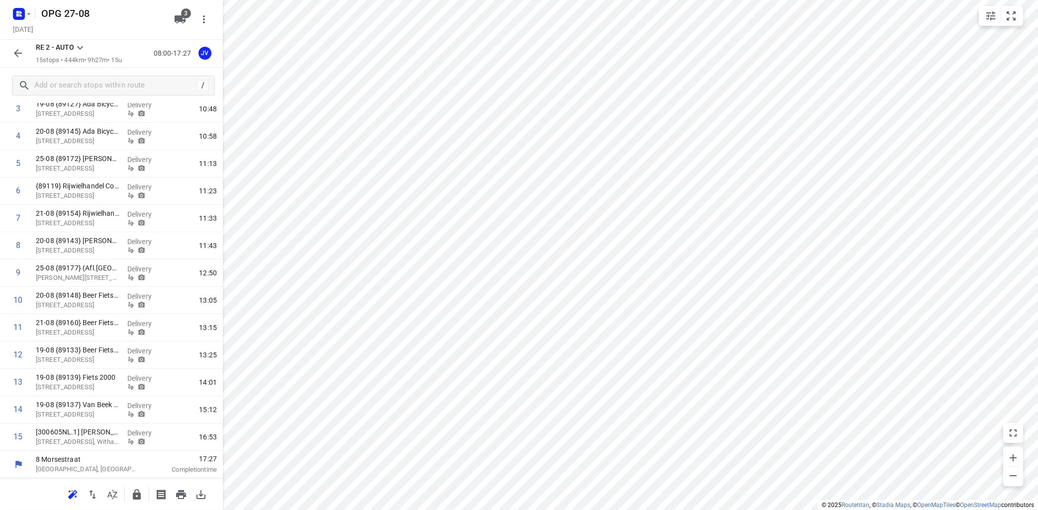
click at [82, 46] on icon at bounding box center [80, 48] width 12 height 12
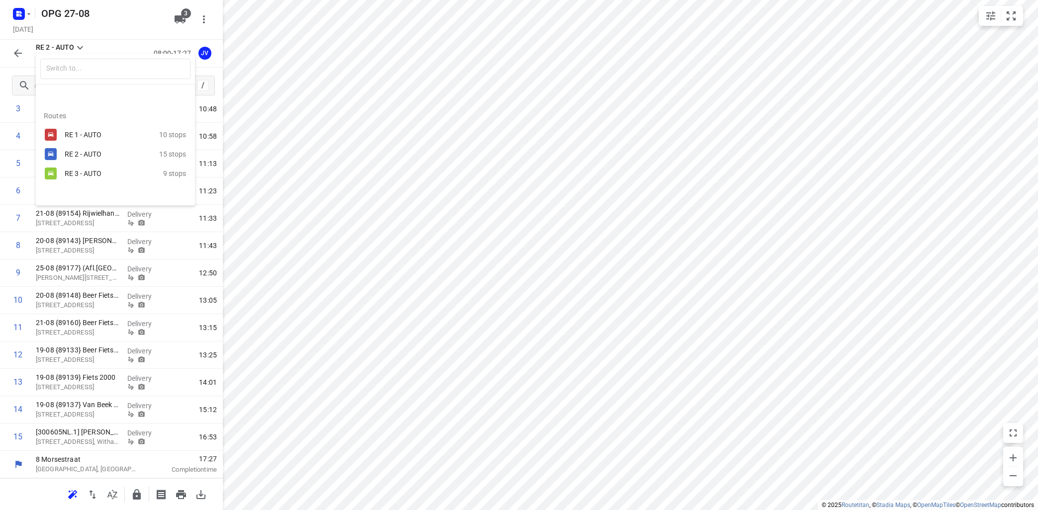
click at [91, 168] on div "RE 3 - AUTO" at bounding box center [114, 174] width 98 height 12
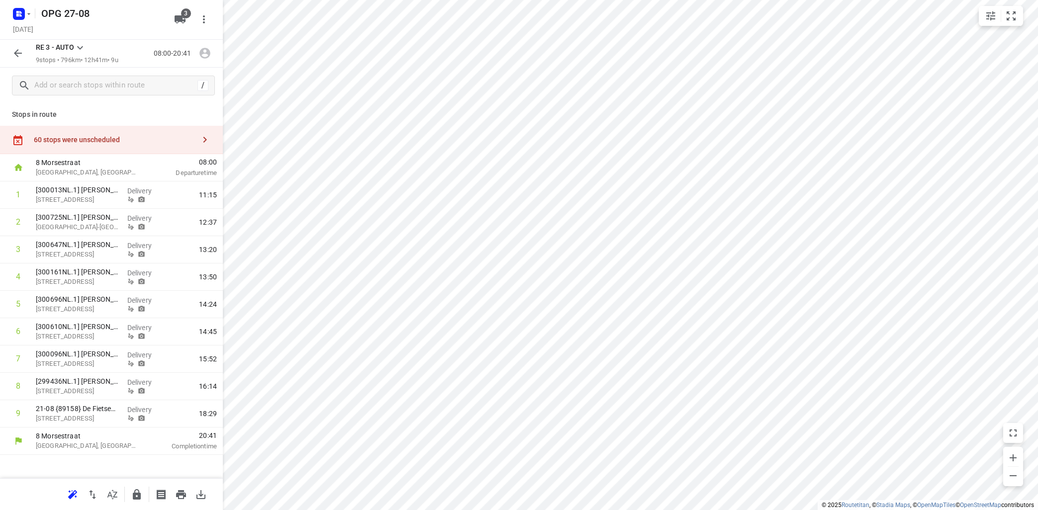
scroll to position [0, 0]
click at [67, 490] on icon "button" at bounding box center [73, 495] width 12 height 12
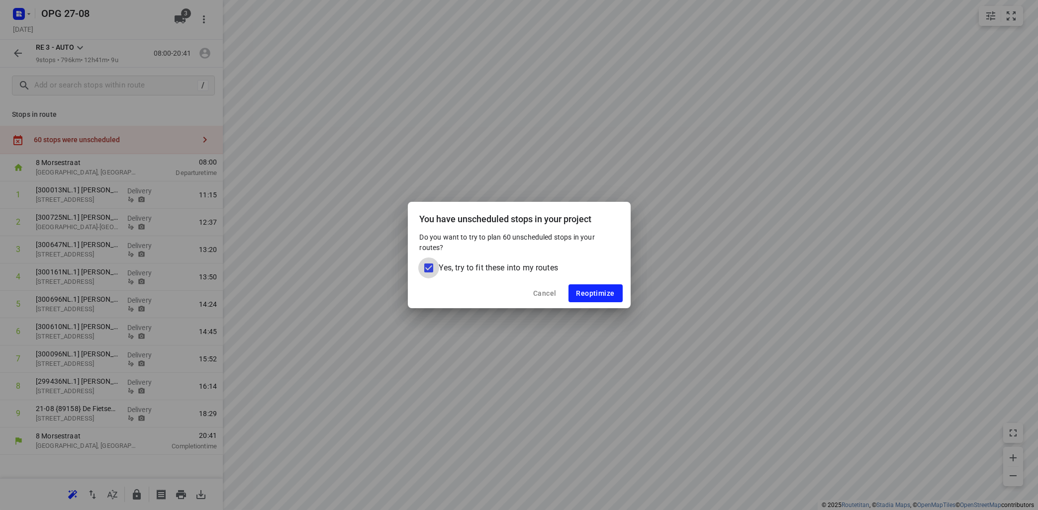
drag, startPoint x: 427, startPoint y: 264, endPoint x: 458, endPoint y: 268, distance: 32.2
click at [429, 264] on input "Yes, try to fit these into my routes" at bounding box center [428, 268] width 21 height 21
checkbox input "false"
click at [590, 290] on span "Reoptimize" at bounding box center [595, 293] width 38 height 8
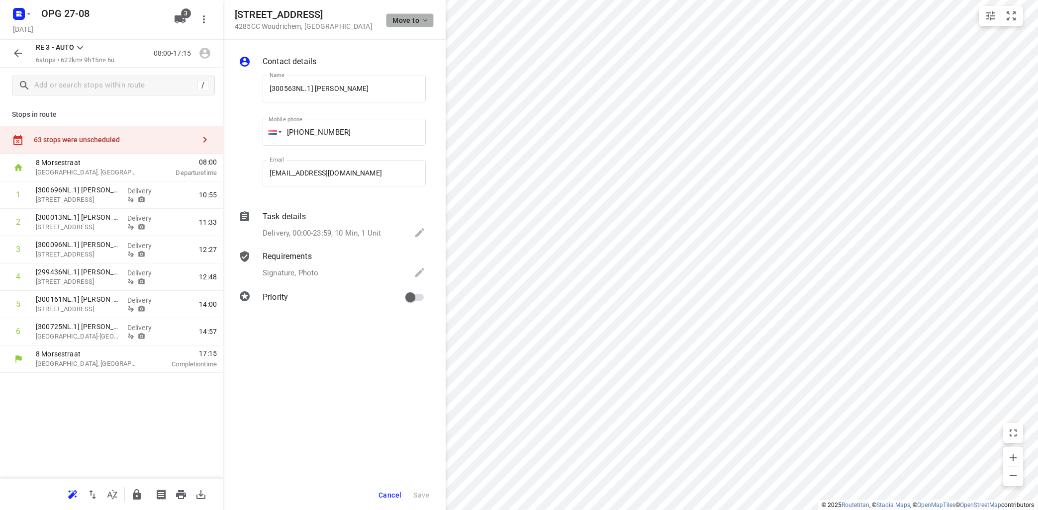
click at [420, 22] on span "Move to" at bounding box center [410, 20] width 37 height 8
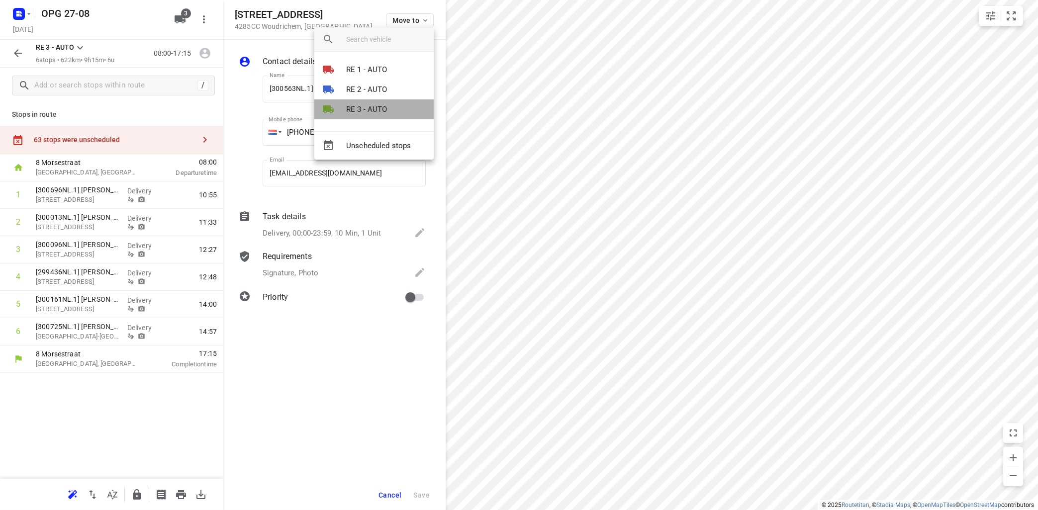
click at [392, 105] on li "RE 3 - AUTO" at bounding box center [373, 109] width 119 height 20
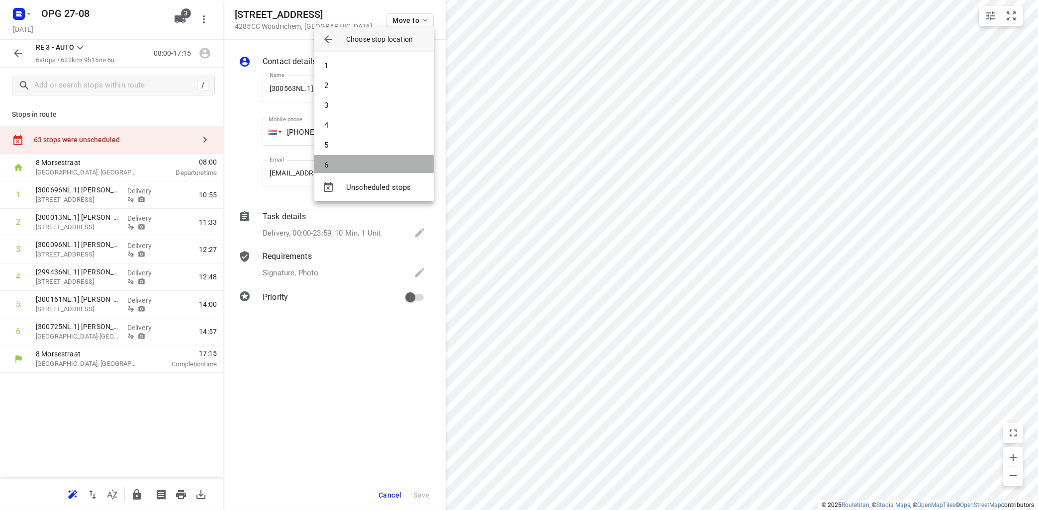
click at [394, 163] on li "6" at bounding box center [373, 165] width 119 height 20
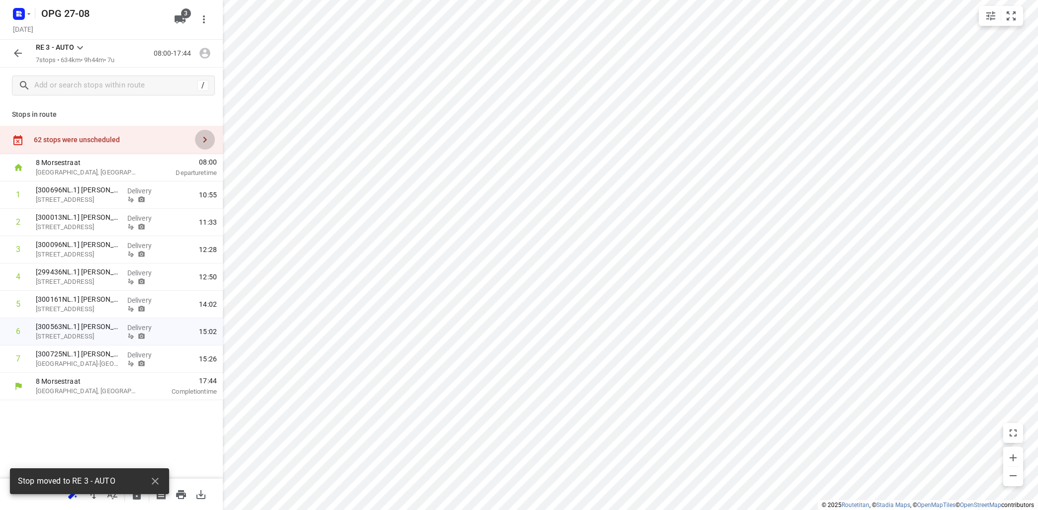
click at [207, 135] on icon "button" at bounding box center [205, 140] width 12 height 12
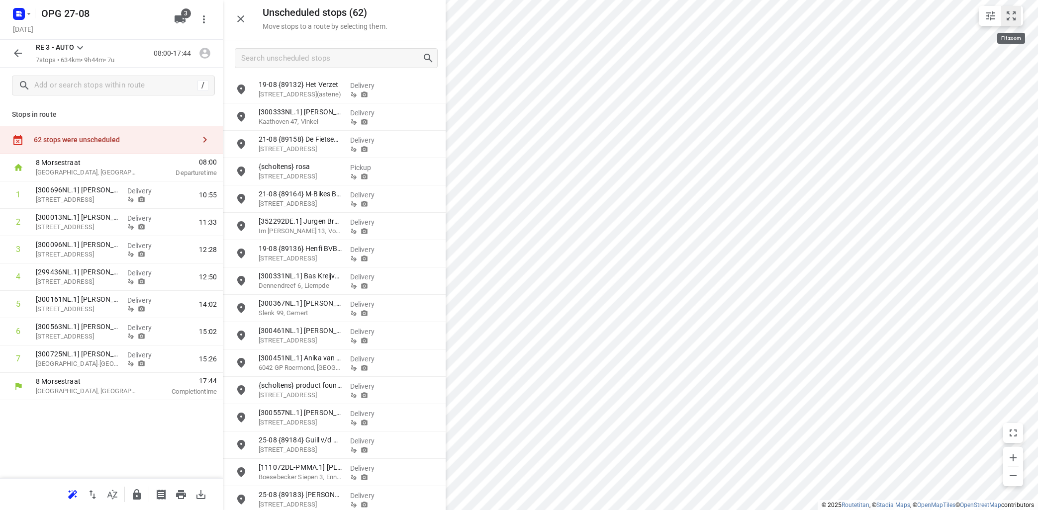
click at [1017, 15] on button "small contained button group" at bounding box center [1011, 16] width 20 height 20
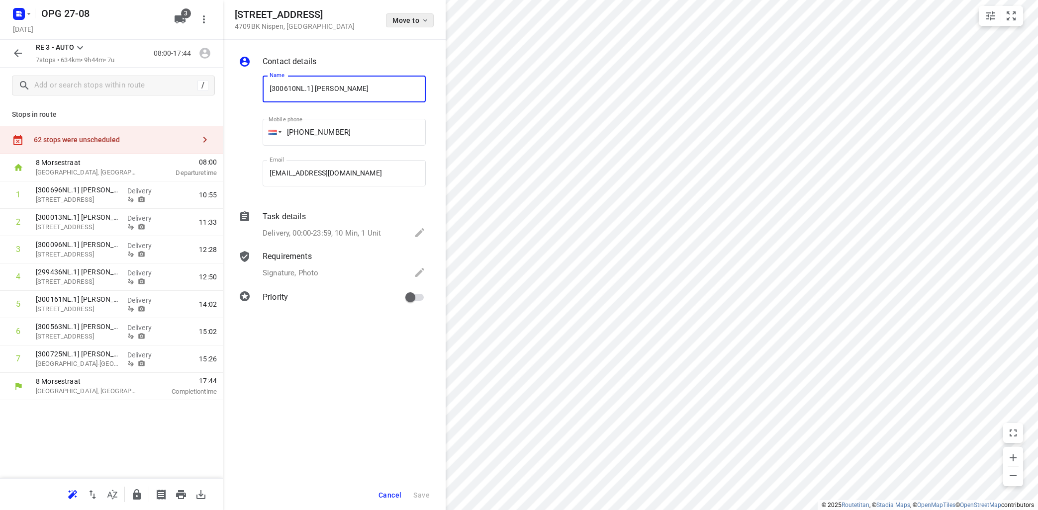
click at [418, 21] on span "Move to" at bounding box center [410, 20] width 37 height 8
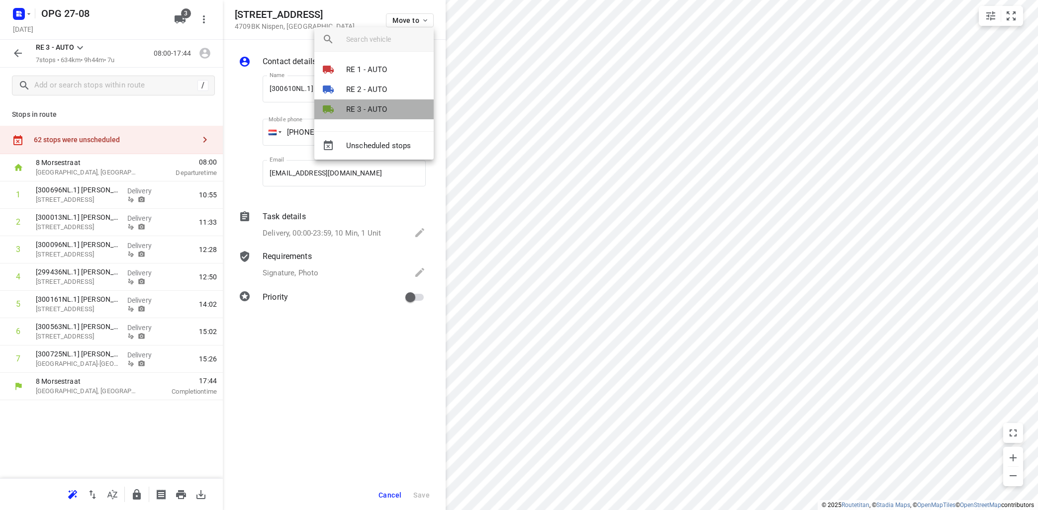
click at [379, 108] on p "RE 3 - AUTO" at bounding box center [366, 109] width 41 height 11
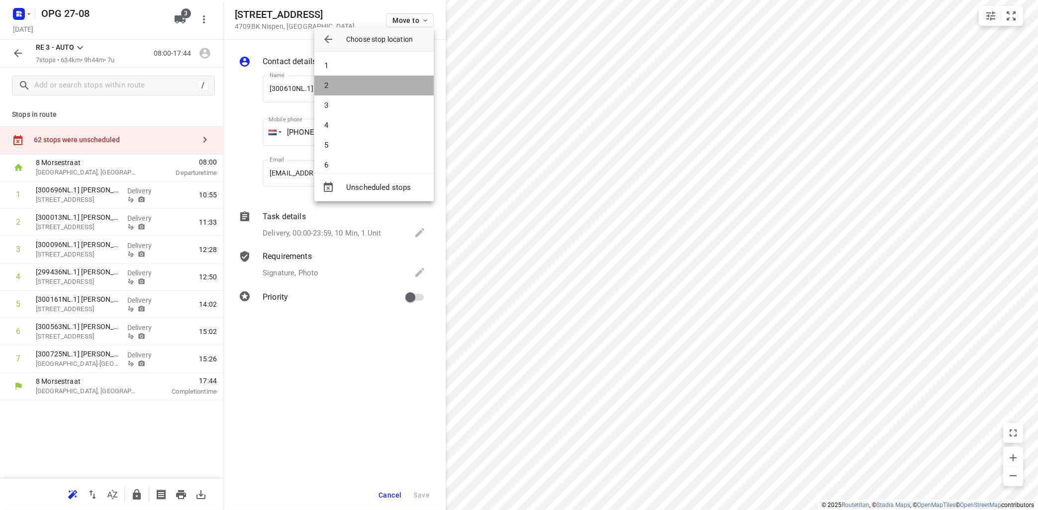
click at [374, 85] on li "2" at bounding box center [373, 86] width 119 height 20
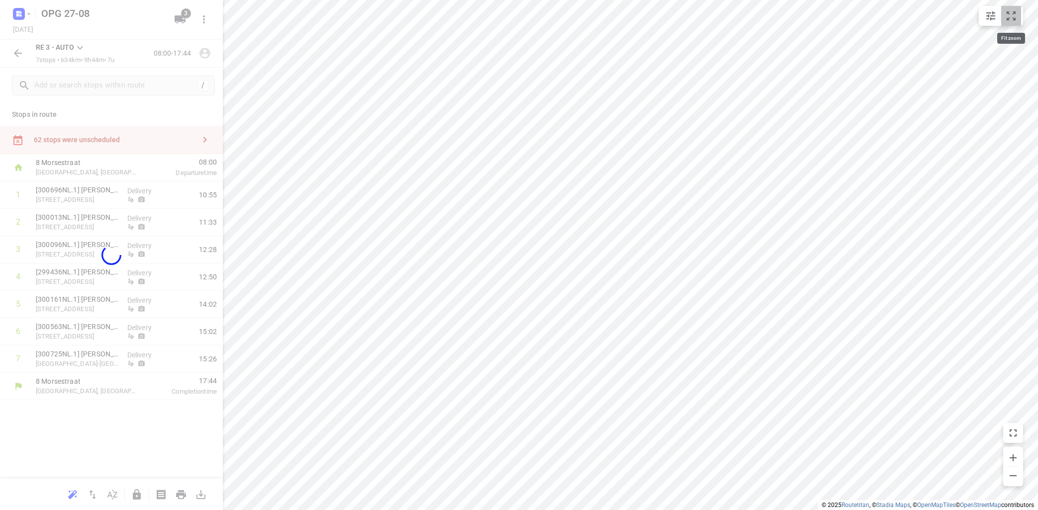
click at [1014, 18] on icon "small contained button group" at bounding box center [1010, 15] width 9 height 9
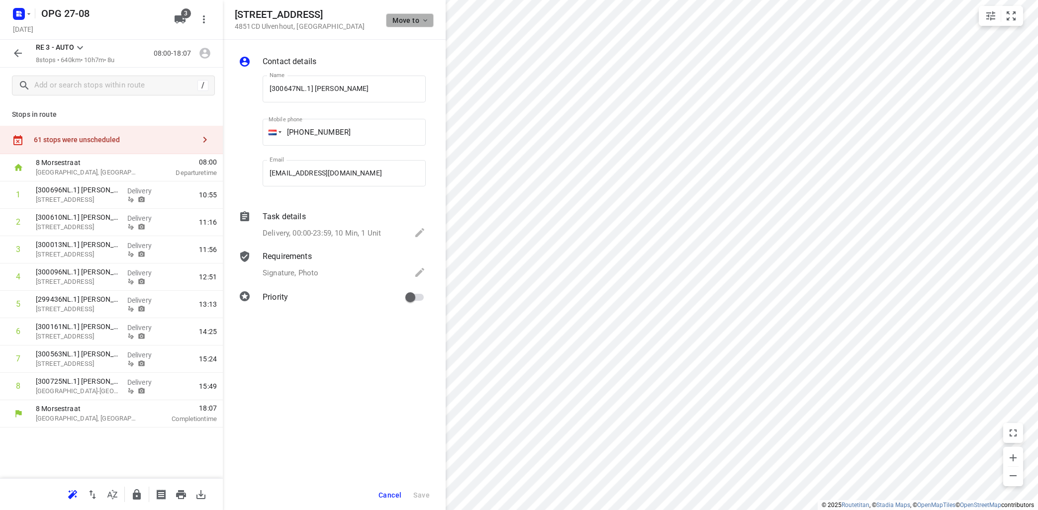
click at [427, 20] on icon "button" at bounding box center [425, 20] width 8 height 8
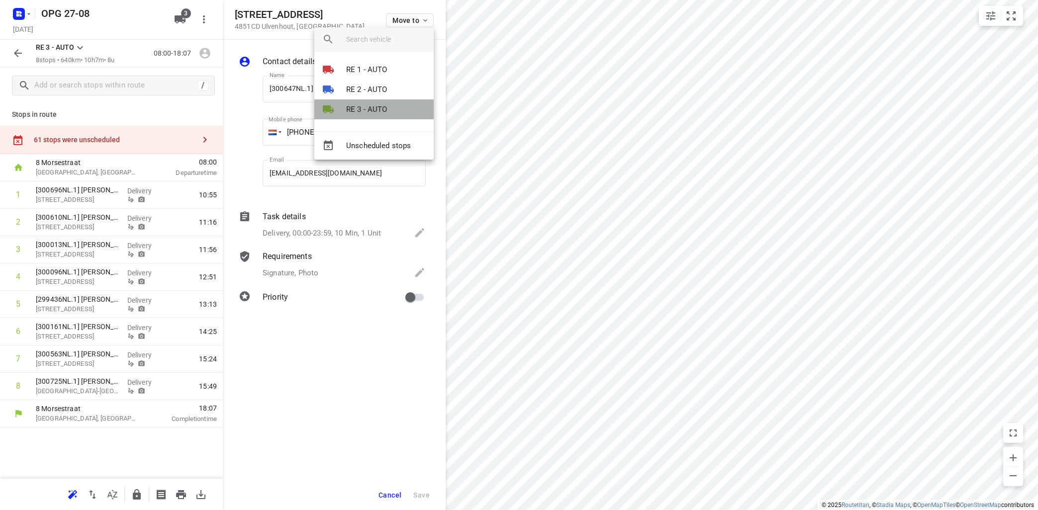
click at [366, 115] on li "RE 3 - AUTO" at bounding box center [373, 109] width 119 height 20
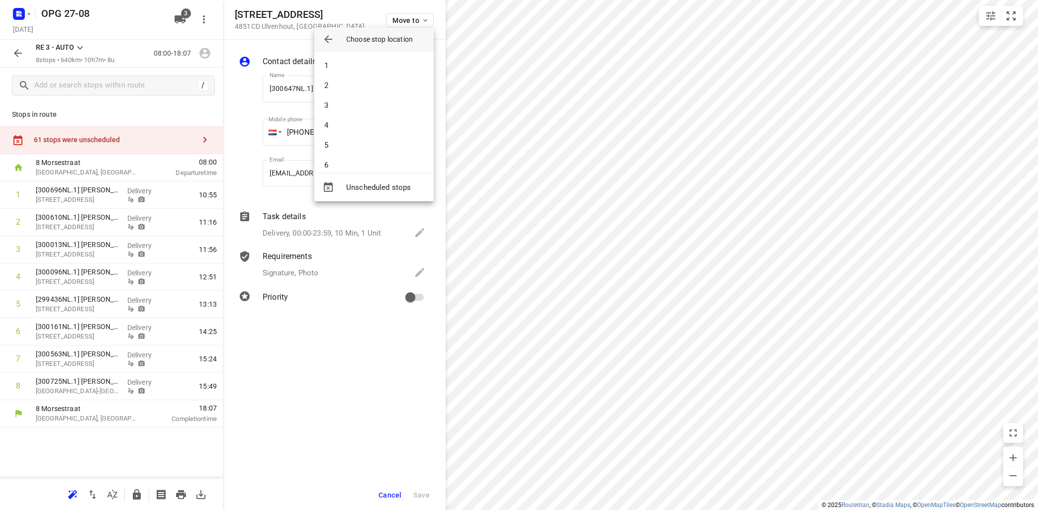
scroll to position [49, 0]
click at [371, 138] on li "7" at bounding box center [373, 136] width 119 height 20
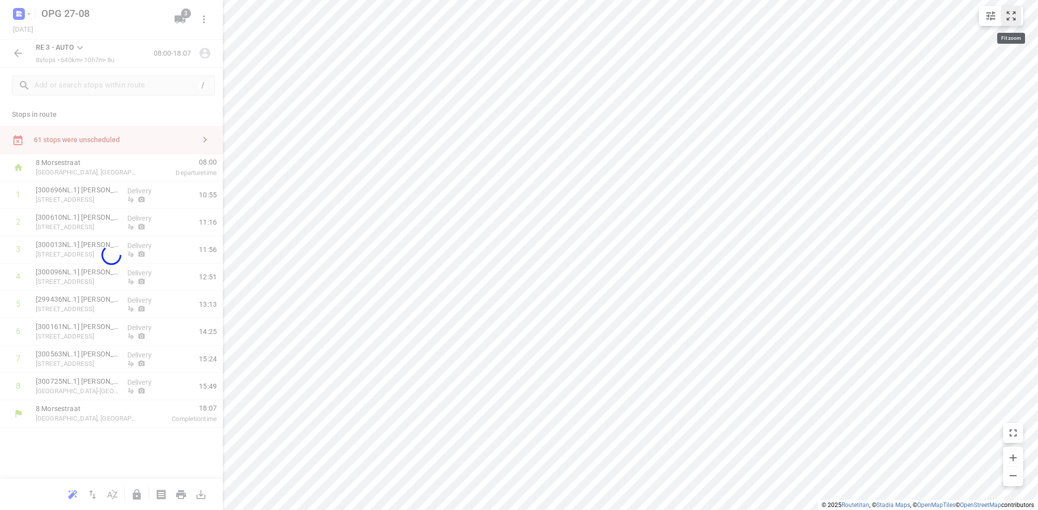
click at [1016, 16] on icon "small contained button group" at bounding box center [1011, 16] width 12 height 12
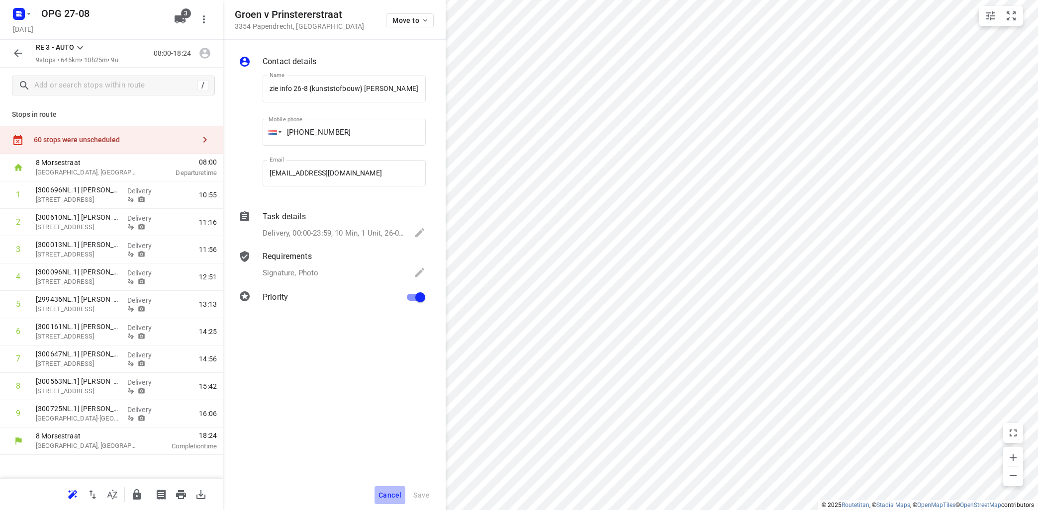
click at [390, 490] on button "Cancel" at bounding box center [389, 495] width 31 height 18
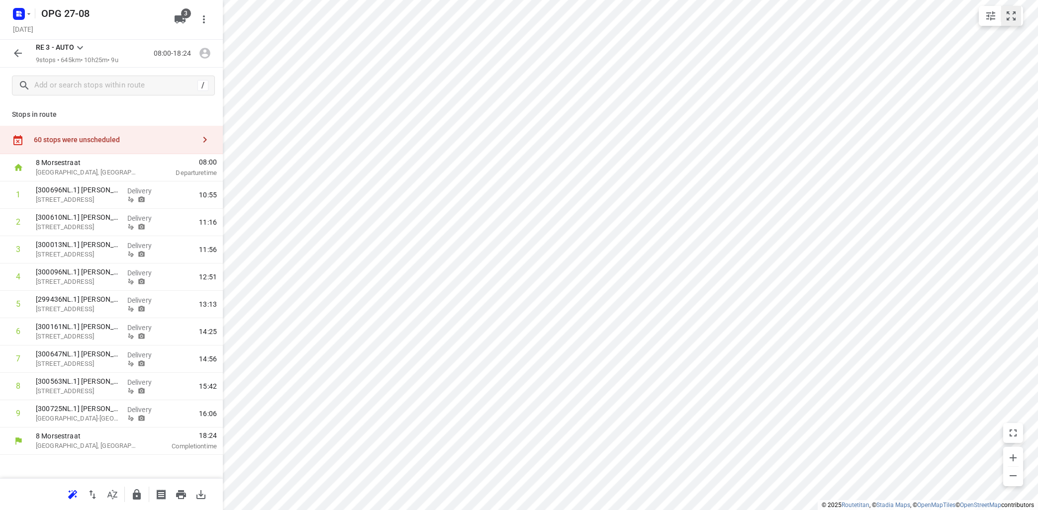
click at [1009, 8] on button "small contained button group" at bounding box center [1011, 16] width 20 height 20
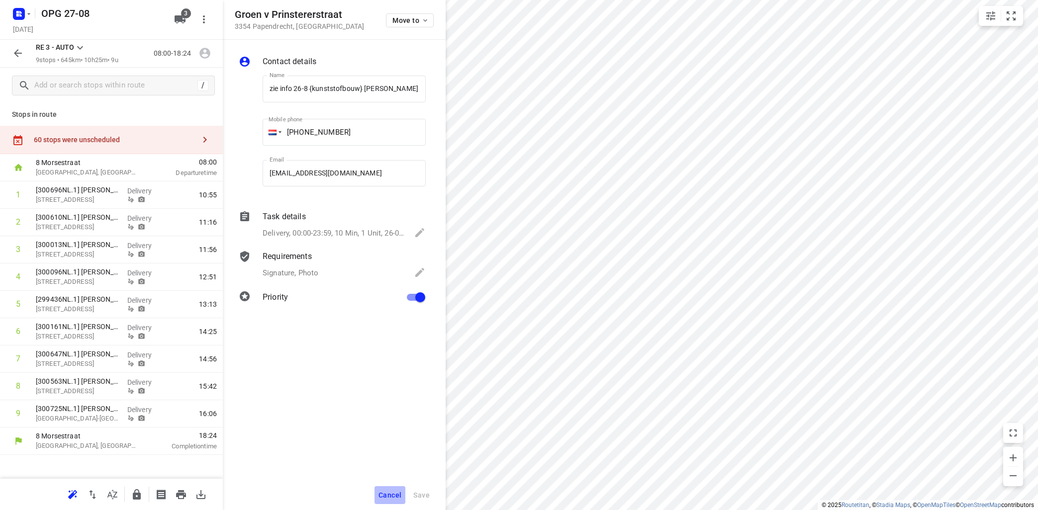
click at [392, 492] on span "Cancel" at bounding box center [389, 495] width 23 height 8
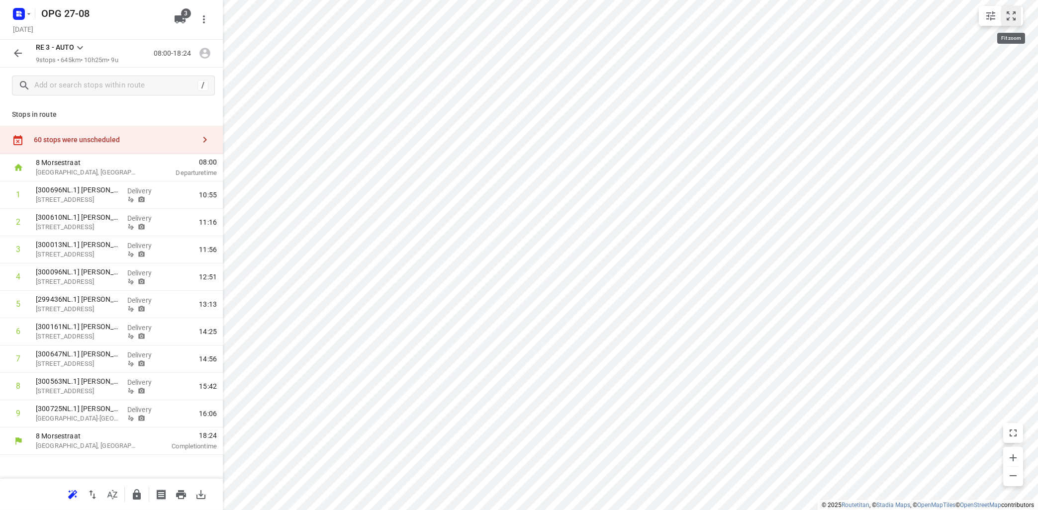
click at [1013, 16] on icon "small contained button group" at bounding box center [1011, 16] width 12 height 12
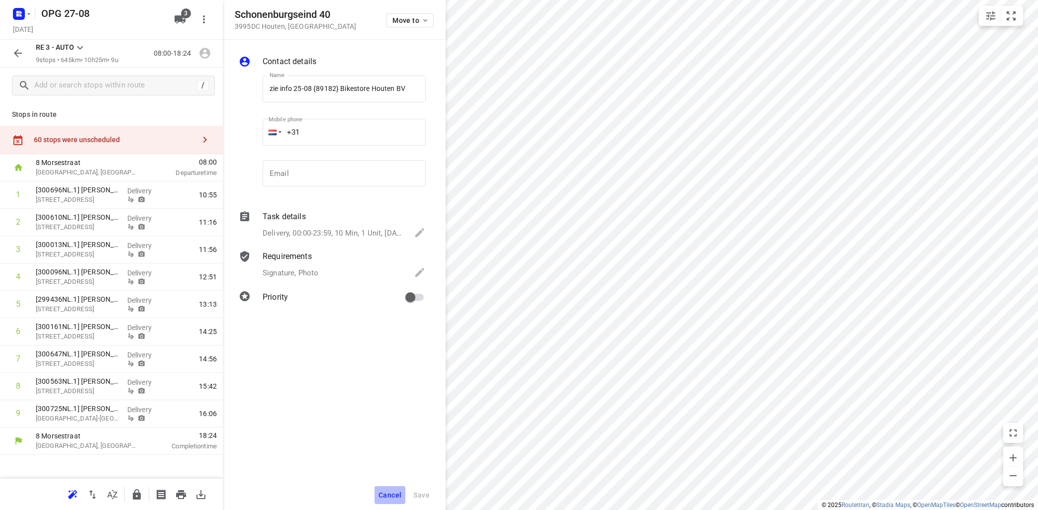
click at [395, 490] on button "Cancel" at bounding box center [389, 495] width 31 height 18
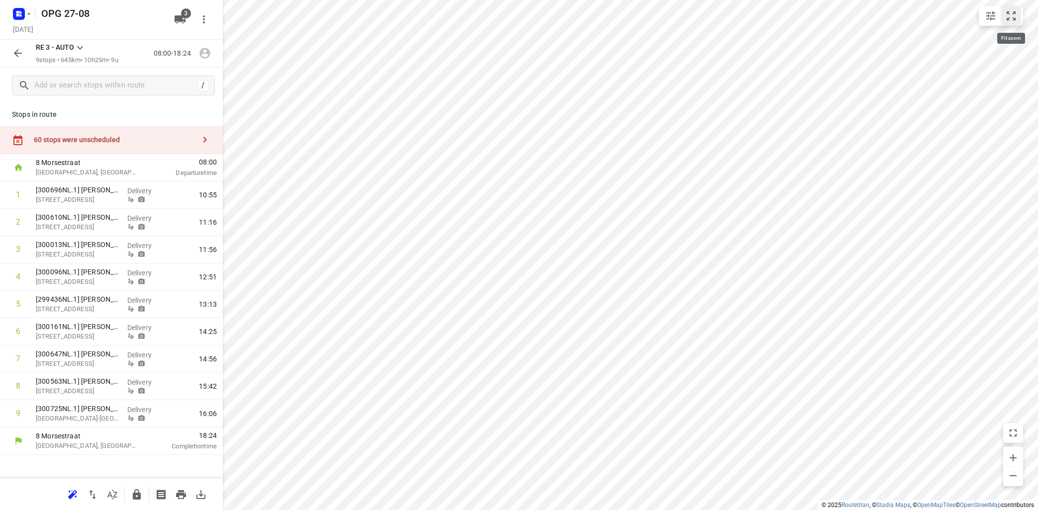
click at [1012, 18] on icon "small contained button group" at bounding box center [1011, 16] width 12 height 12
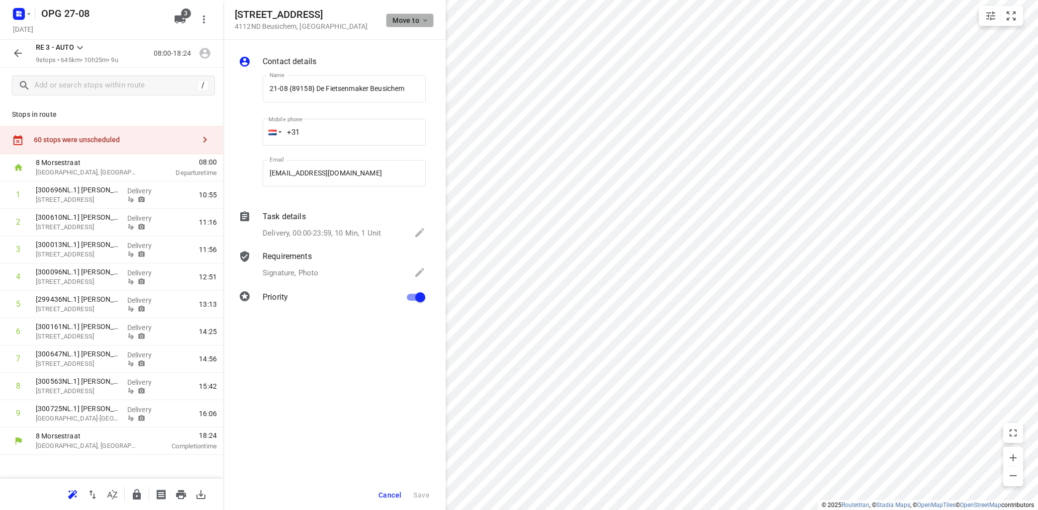
click at [430, 20] on button "Move to" at bounding box center [410, 20] width 48 height 14
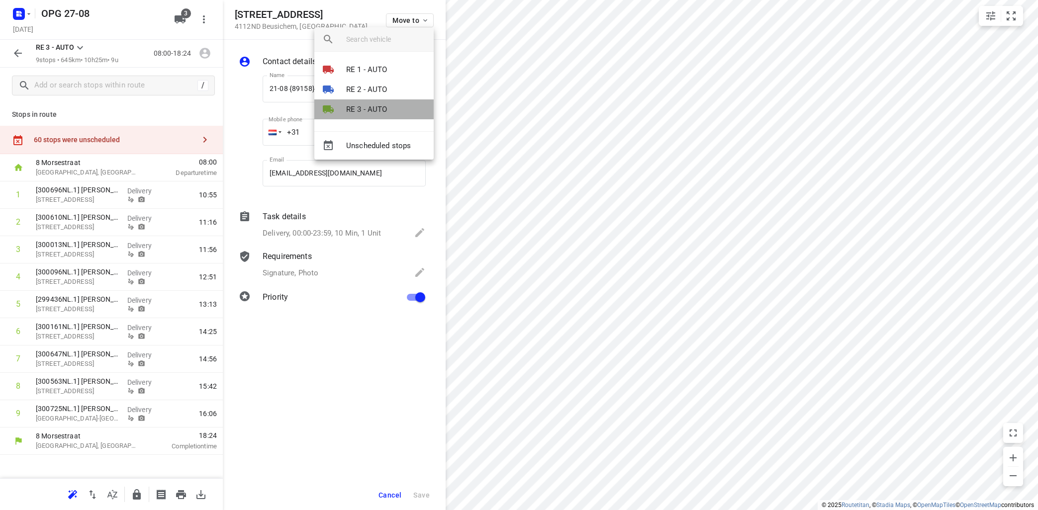
click at [391, 106] on li "RE 3 - AUTO" at bounding box center [373, 109] width 119 height 20
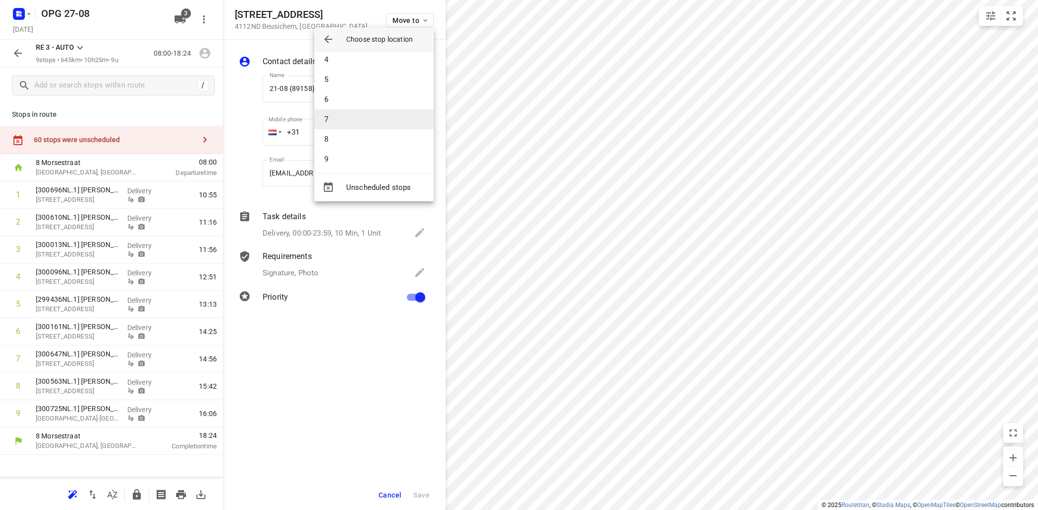
scroll to position [69, 0]
click at [386, 153] on li "9" at bounding box center [373, 156] width 119 height 20
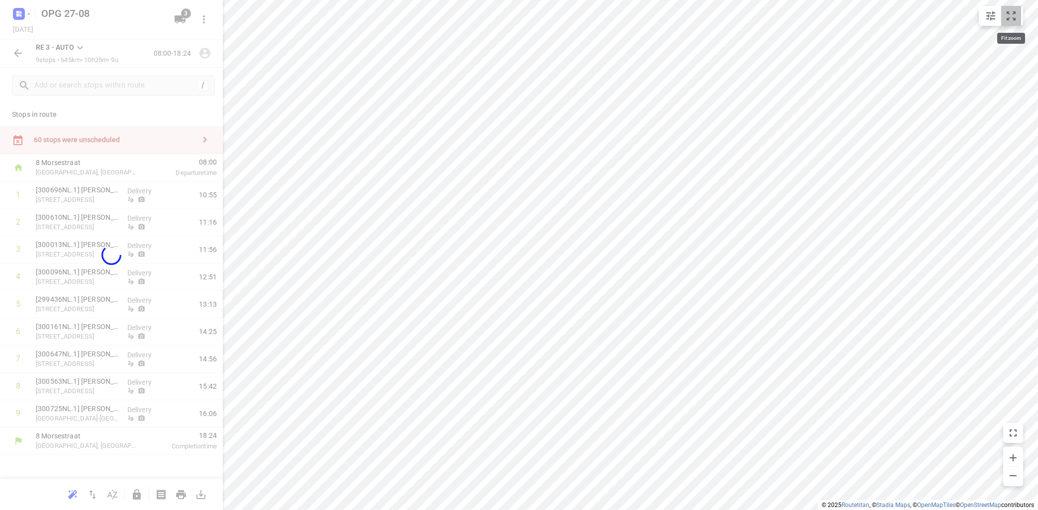
click at [1014, 18] on icon "small contained button group" at bounding box center [1011, 16] width 12 height 12
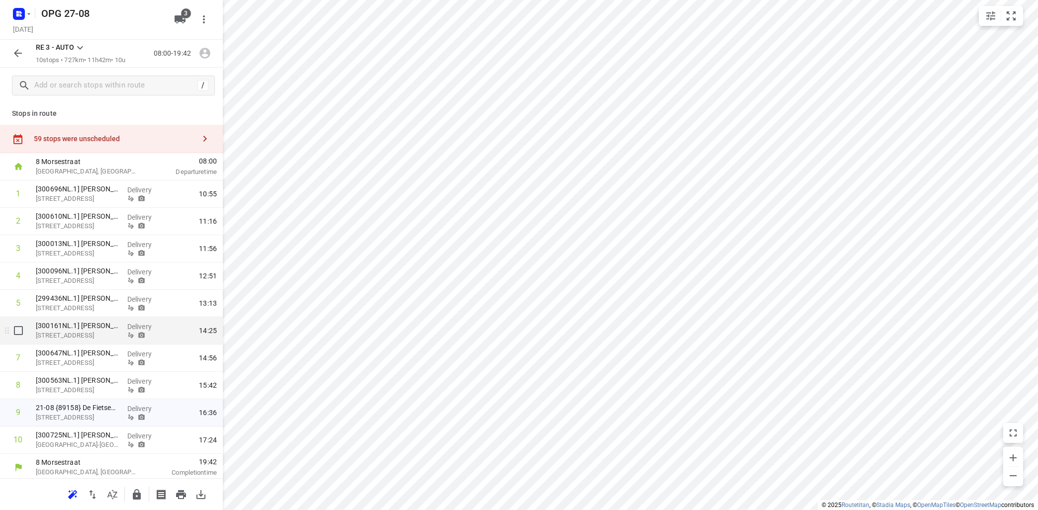
scroll to position [0, 0]
click at [203, 57] on icon "button" at bounding box center [204, 53] width 13 height 13
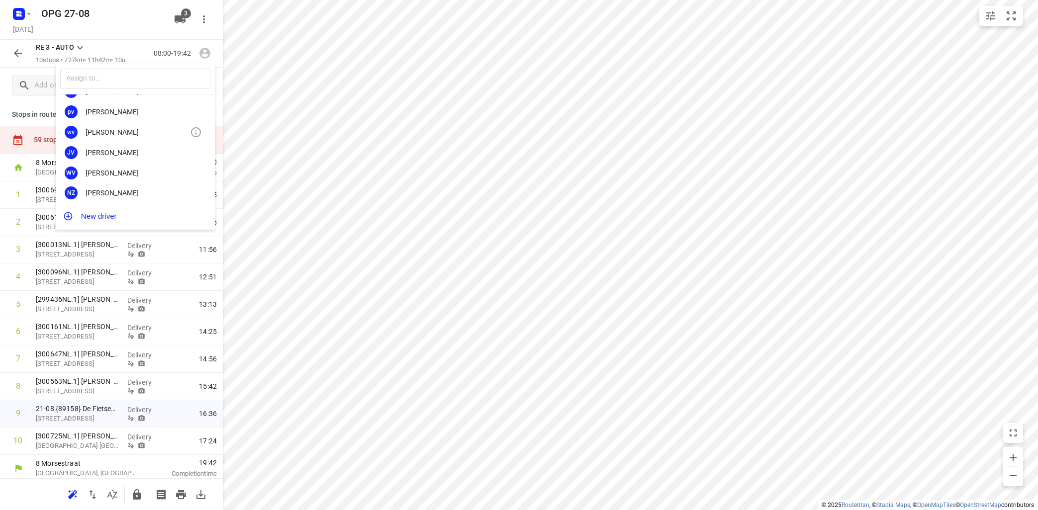
scroll to position [185, 0]
click at [146, 189] on div "[PERSON_NAME]" at bounding box center [138, 187] width 104 height 8
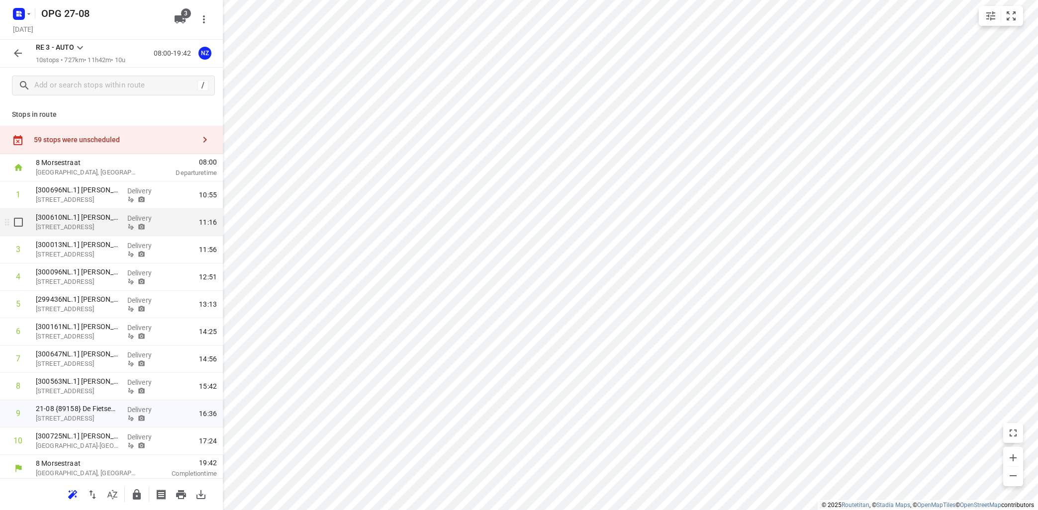
scroll to position [3, 0]
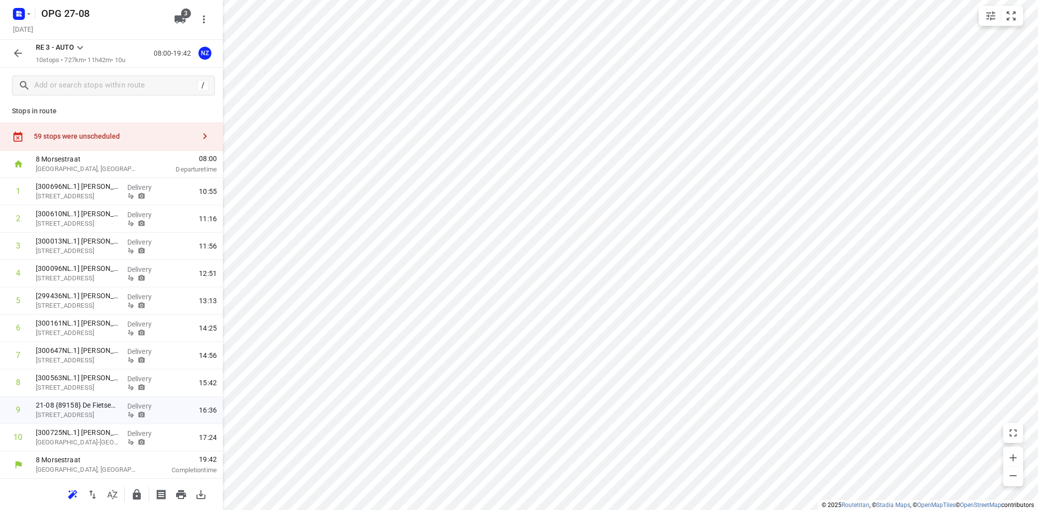
click at [81, 46] on icon at bounding box center [80, 48] width 12 height 12
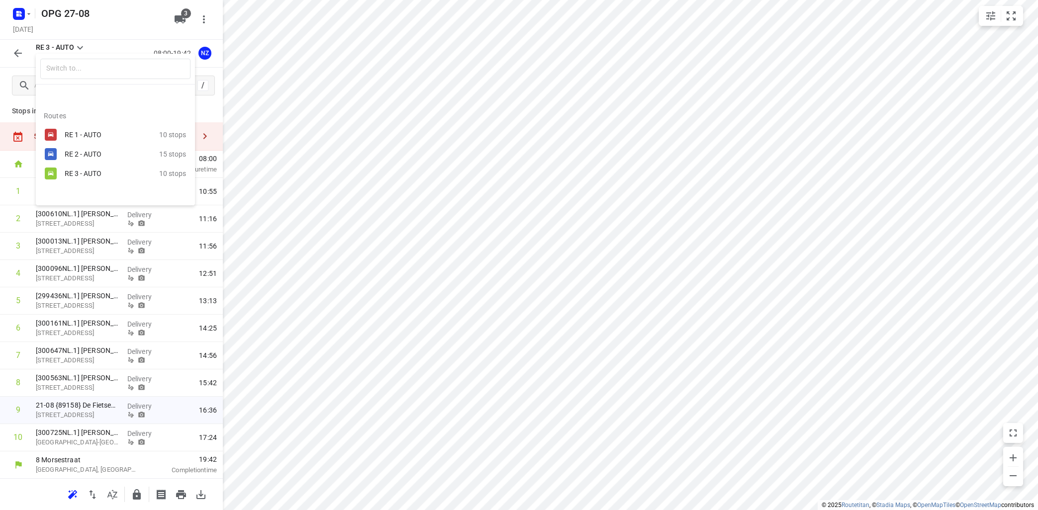
click at [95, 131] on div "RE 1 - AUTO" at bounding box center [107, 135] width 85 height 8
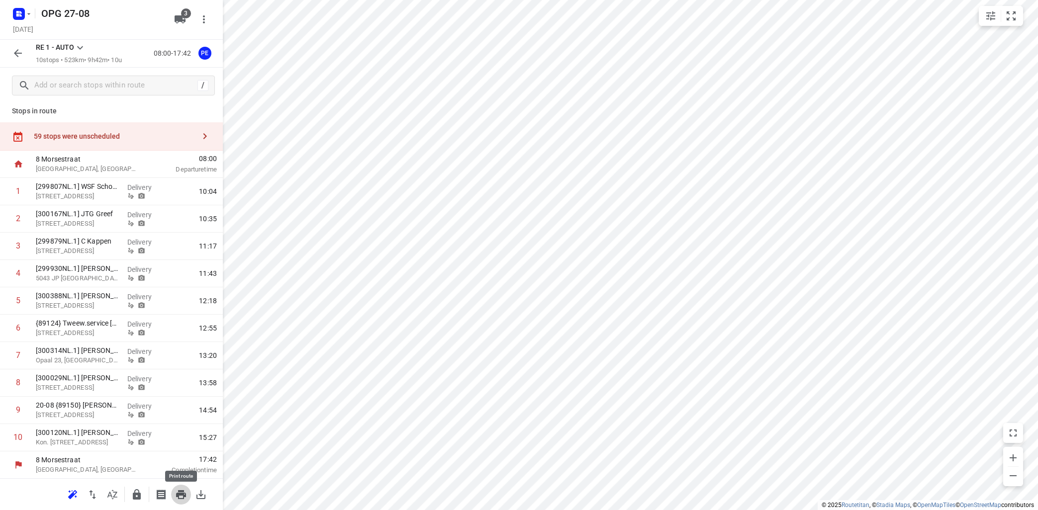
click at [180, 492] on icon "button" at bounding box center [181, 494] width 10 height 9
click at [80, 47] on icon at bounding box center [80, 48] width 12 height 12
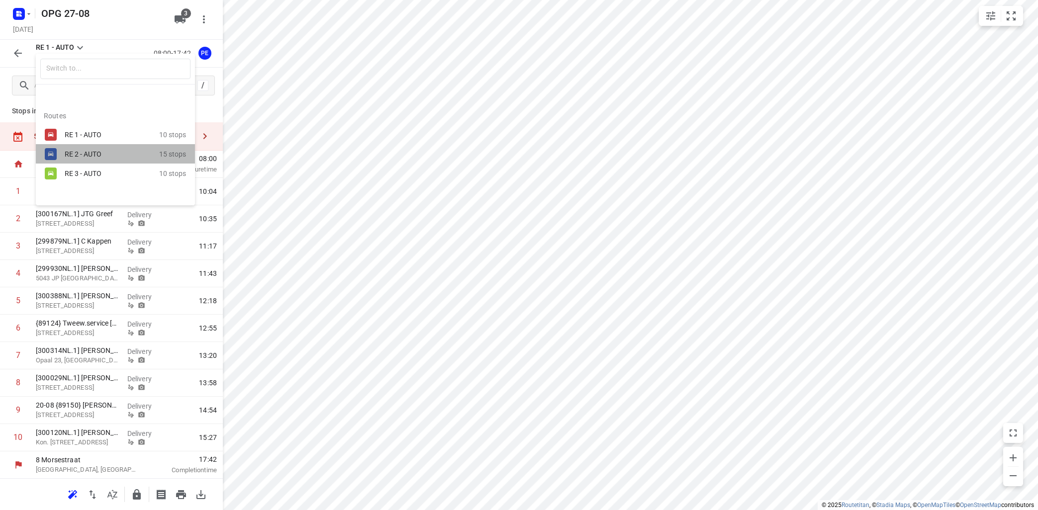
click at [71, 154] on div "RE 2 - AUTO" at bounding box center [107, 154] width 85 height 8
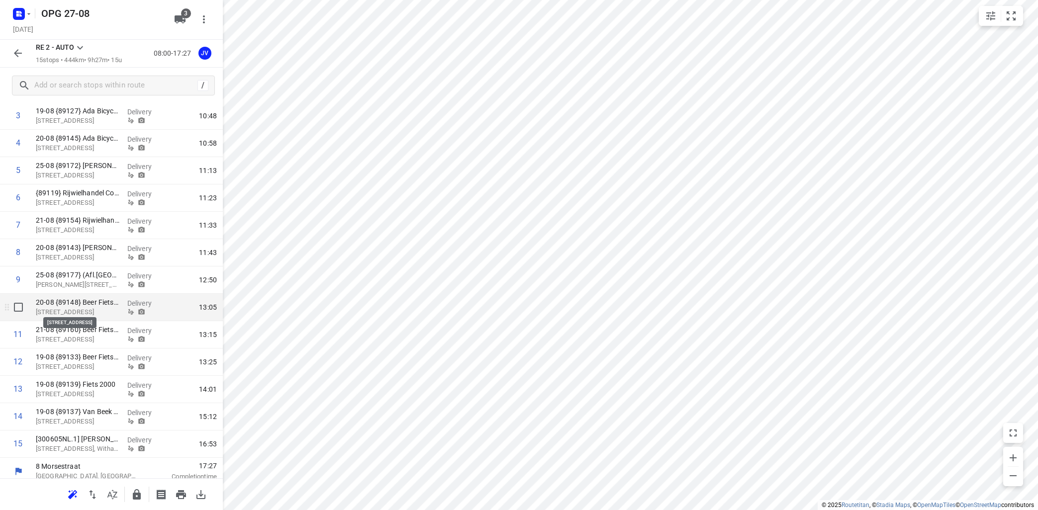
scroll to position [141, 0]
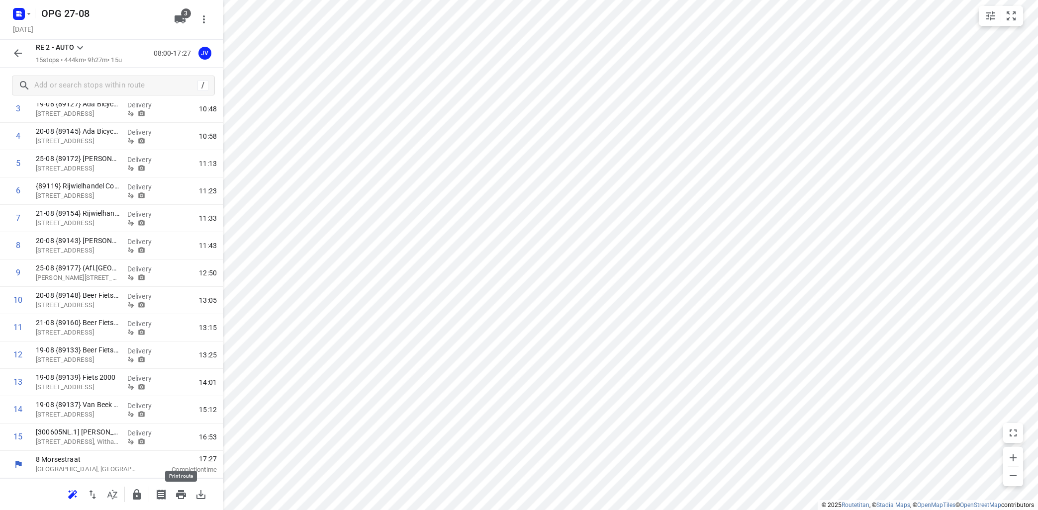
click at [181, 492] on icon "button" at bounding box center [181, 494] width 10 height 9
click at [77, 45] on icon at bounding box center [80, 48] width 12 height 12
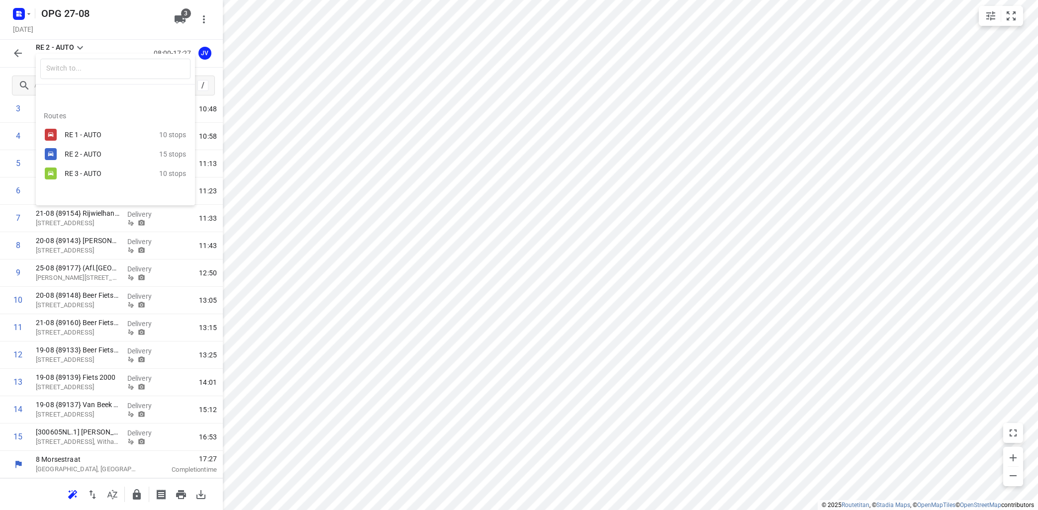
click at [94, 168] on div "RE 3 - AUTO" at bounding box center [112, 174] width 94 height 12
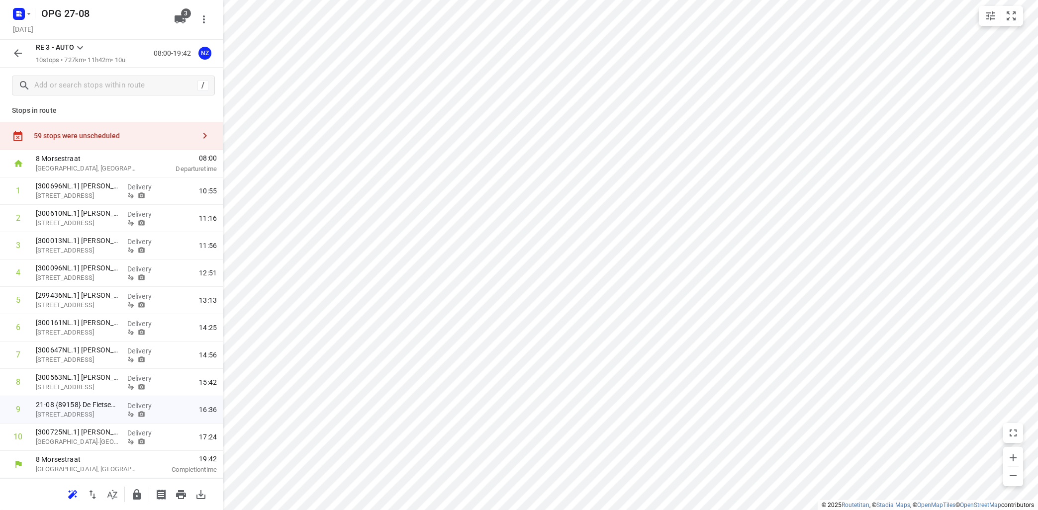
scroll to position [3, 0]
click at [182, 494] on icon "button" at bounding box center [181, 494] width 10 height 9
